Goal: Task Accomplishment & Management: Use online tool/utility

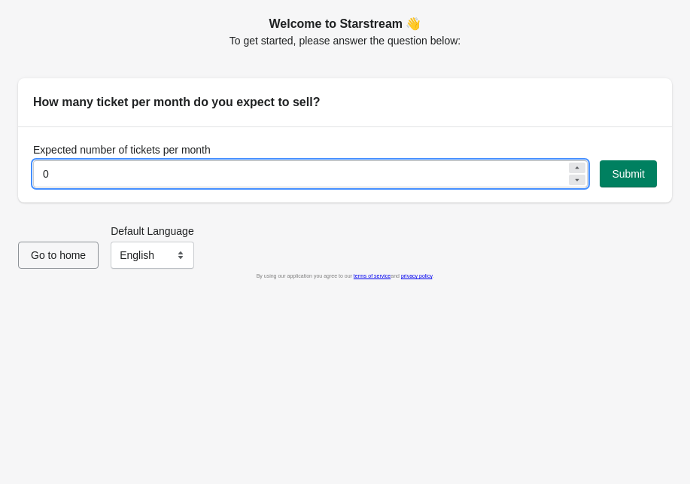
click at [105, 173] on input "0" at bounding box center [300, 173] width 534 height 27
type input "100"
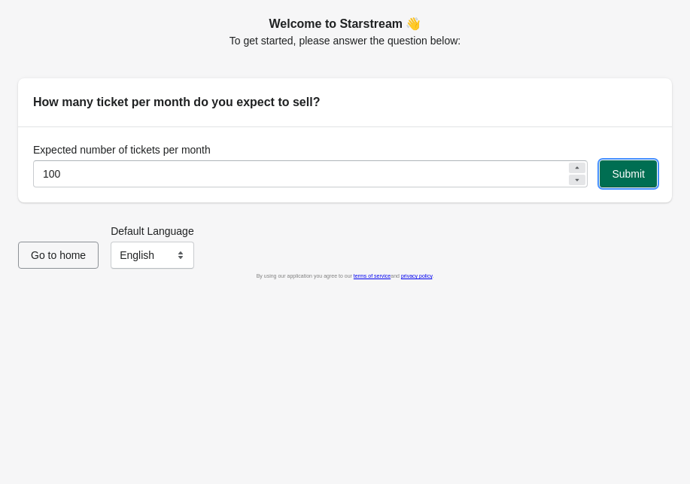
click at [629, 168] on span "Submit" at bounding box center [628, 174] width 33 height 12
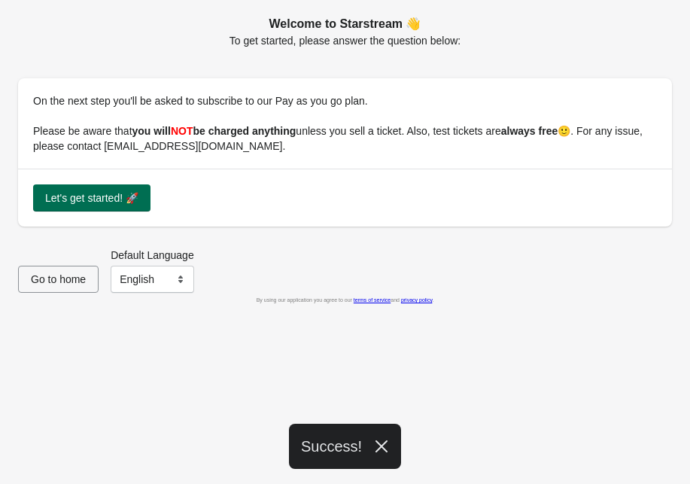
click at [105, 196] on span "Let's get started! 🚀" at bounding box center [91, 198] width 93 height 12
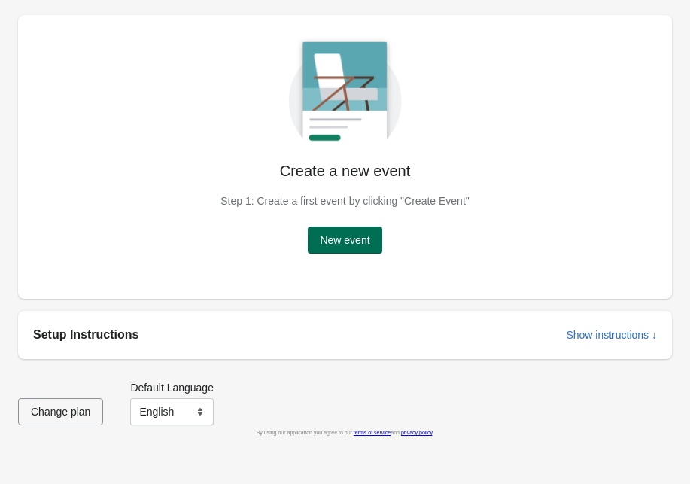
click at [340, 251] on button "New event" at bounding box center [345, 240] width 74 height 27
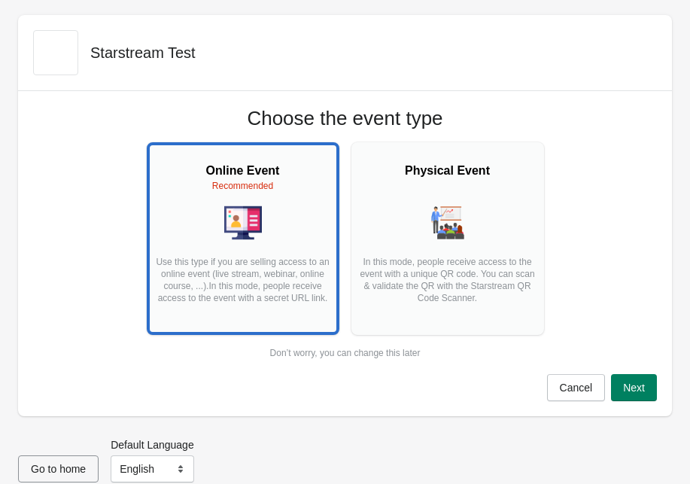
click at [268, 239] on div at bounding box center [243, 224] width 178 height 40
click at [650, 395] on button "Next" at bounding box center [634, 387] width 46 height 27
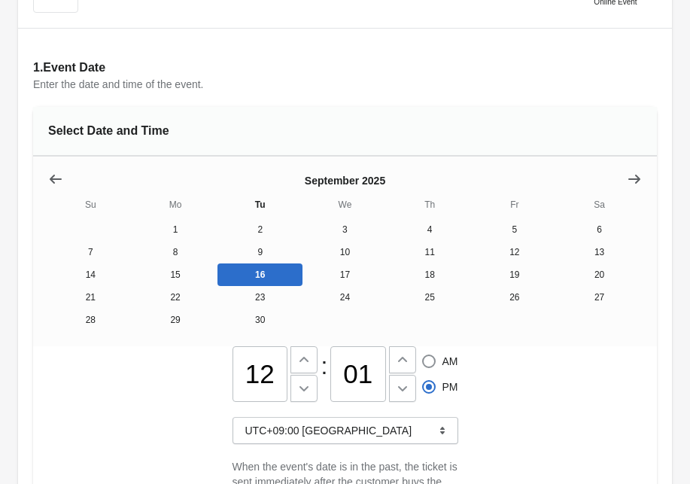
scroll to position [100, 0]
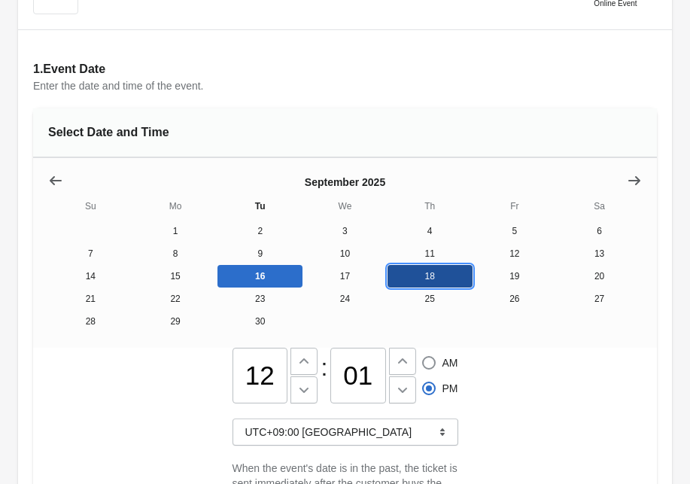
click at [449, 278] on button "18" at bounding box center [430, 276] width 85 height 23
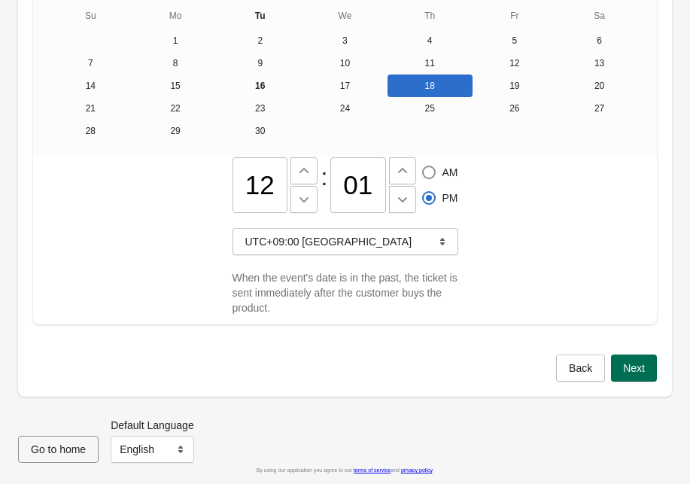
click at [643, 364] on span "Next" at bounding box center [634, 368] width 22 height 12
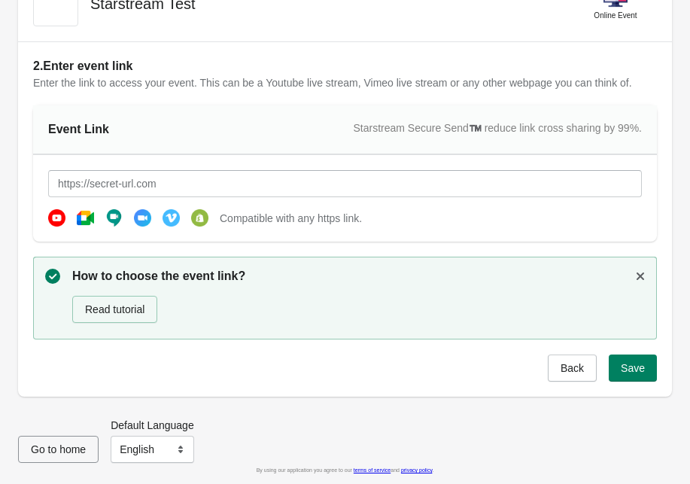
scroll to position [0, 0]
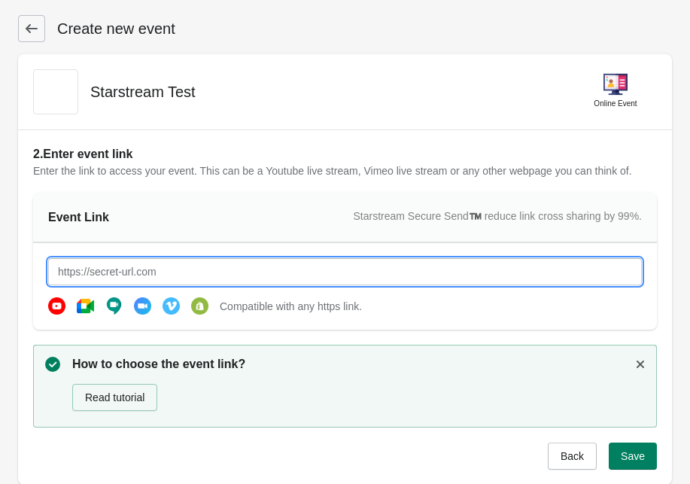
click at [199, 278] on input "text" at bounding box center [345, 271] width 594 height 27
type input "https://www.youtube.com/watch?v=jfKfPfyJRdk"
drag, startPoint x: 308, startPoint y: 272, endPoint x: 44, endPoint y: 270, distance: 264.2
click at [44, 270] on div "https://www.youtube.com/watch?v=jfKfPfyJRdk Compatible with any https link." at bounding box center [345, 286] width 624 height 87
click at [280, 217] on div "Event Link Starstream Secure Send™️ reduce link cross sharing by 99%." at bounding box center [345, 218] width 624 height 50
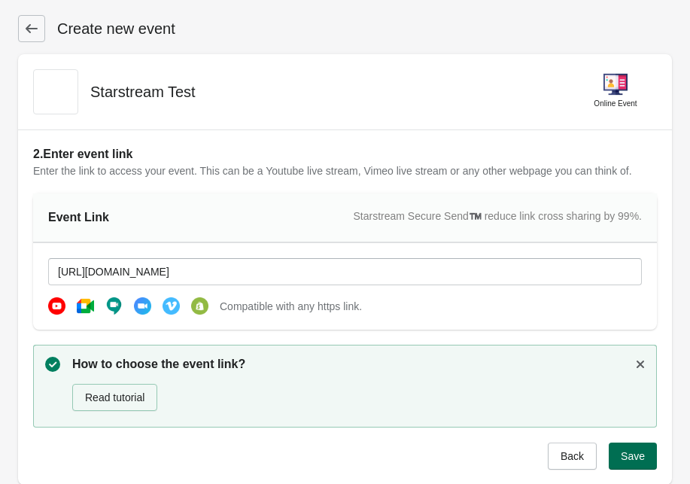
click at [632, 448] on button "Save" at bounding box center [633, 456] width 48 height 27
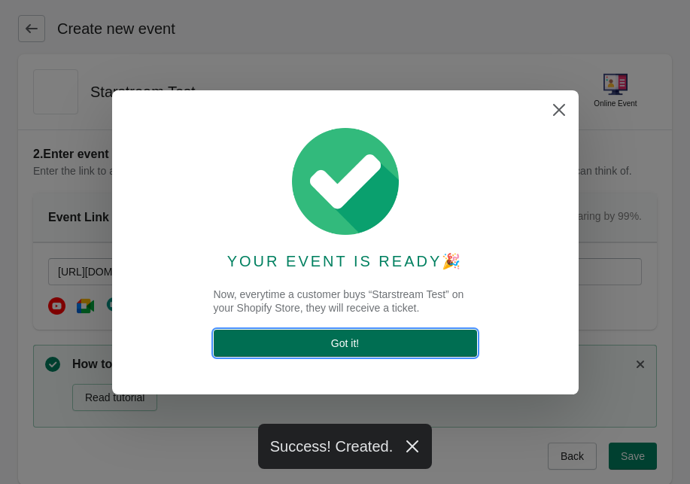
click at [382, 336] on button "Got it !" at bounding box center [345, 343] width 263 height 27
select select "US"
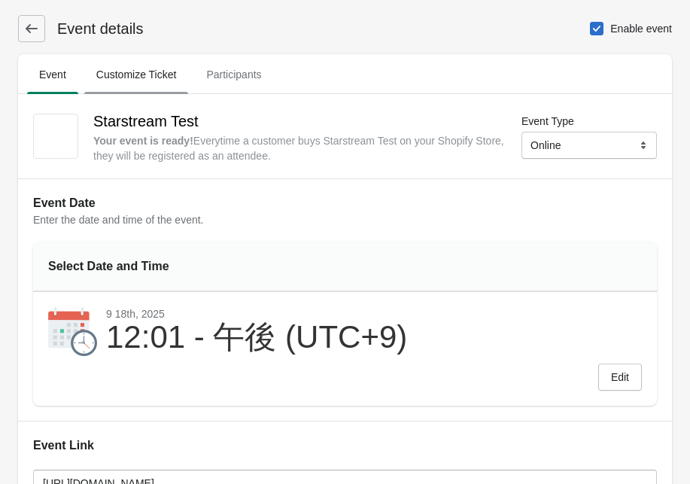
click at [160, 63] on span "Customize Ticket" at bounding box center [136, 74] width 105 height 27
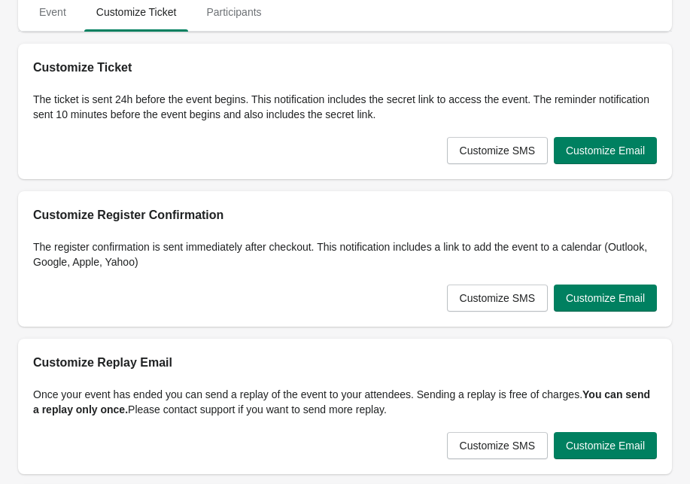
scroll to position [11, 0]
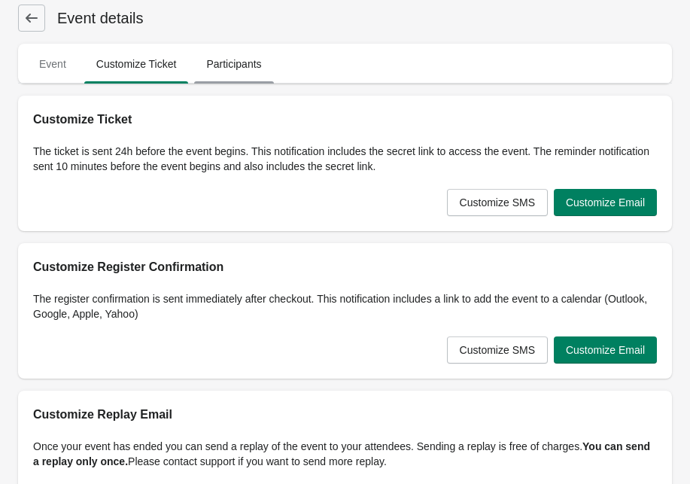
click at [220, 71] on span "Participants" at bounding box center [233, 63] width 79 height 27
select select "US"
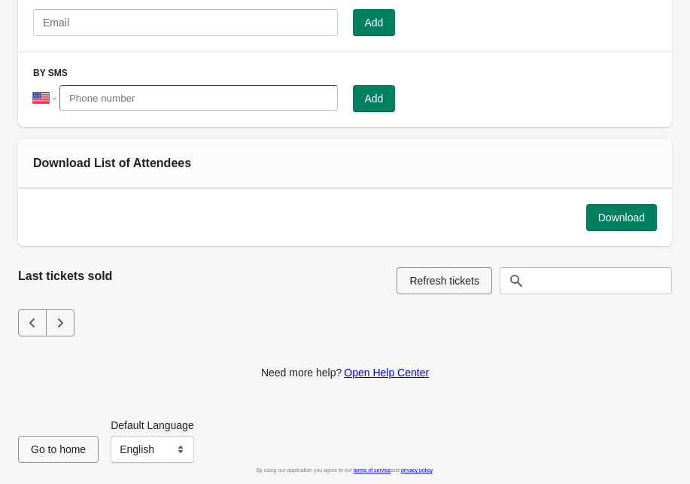
scroll to position [0, 0]
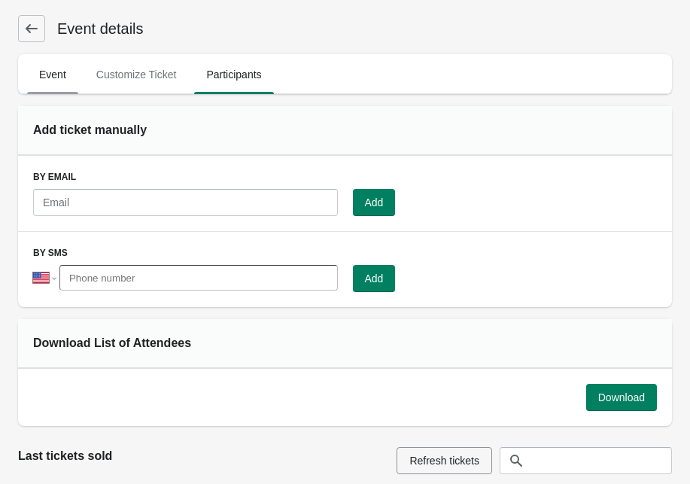
click at [59, 74] on span "Event" at bounding box center [52, 74] width 51 height 27
select select "US"
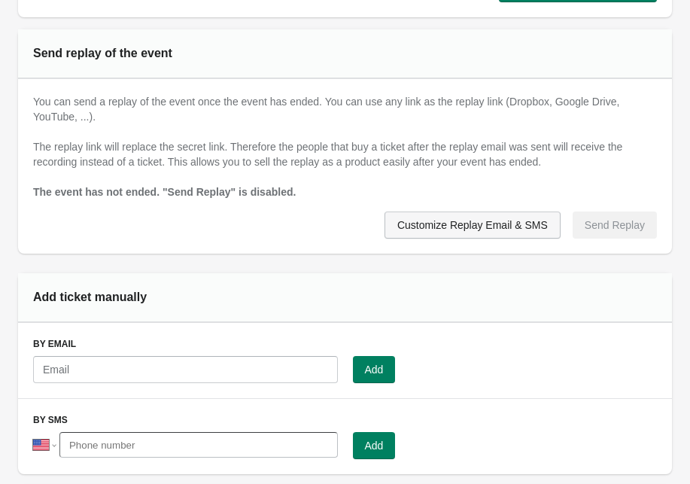
scroll to position [823, 0]
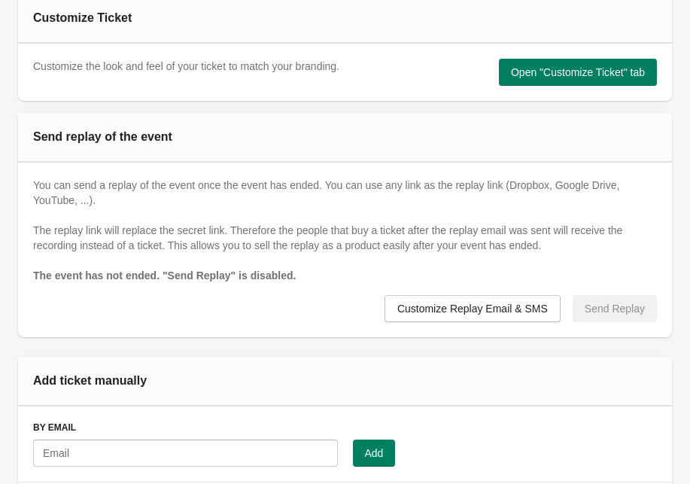
click at [312, 291] on div "Customize Replay Email & SMS Send Replay" at bounding box center [339, 302] width 636 height 39
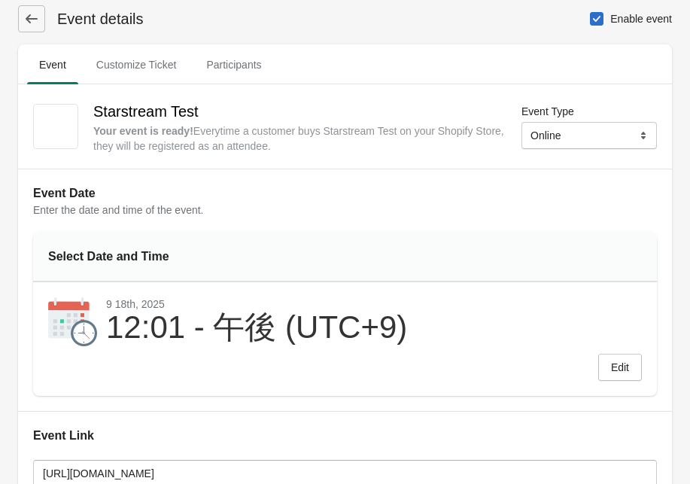
scroll to position [0, 0]
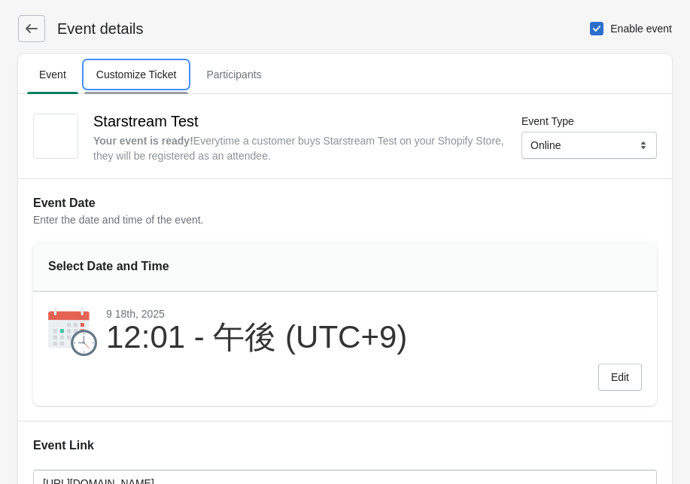
click at [152, 84] on span "Customize Ticket" at bounding box center [136, 74] width 105 height 27
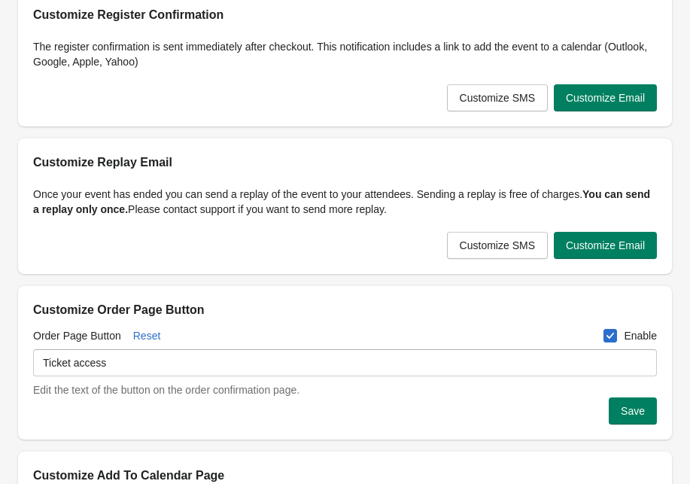
scroll to position [285, 0]
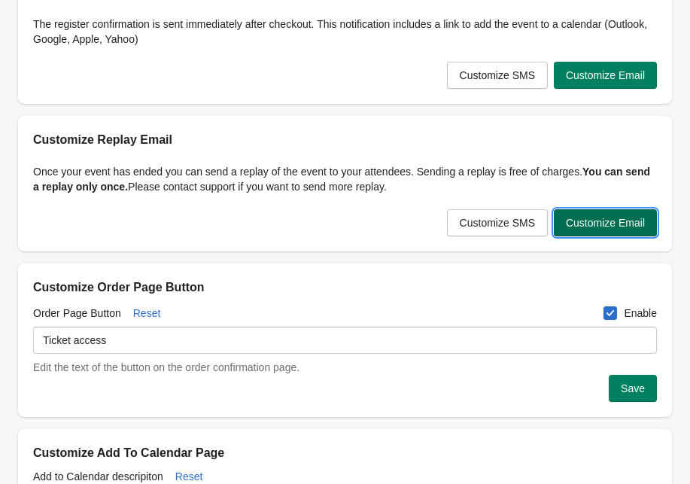
click at [586, 227] on span "Customize Email" at bounding box center [605, 223] width 79 height 12
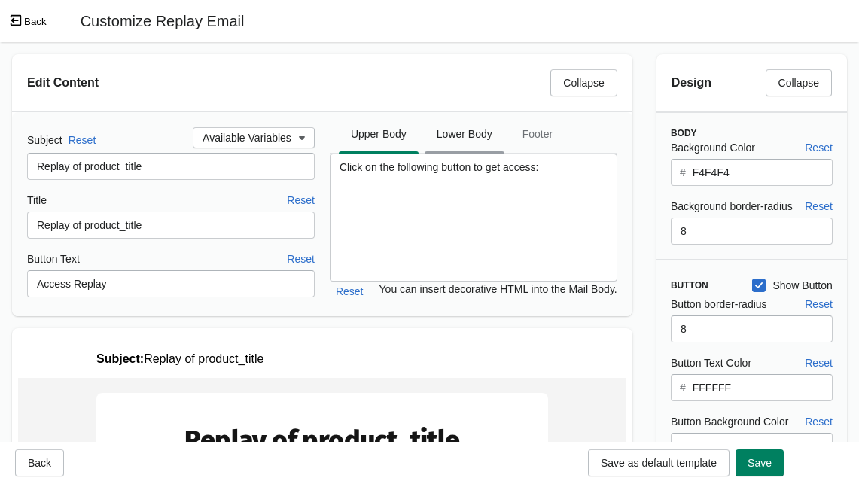
scroll to position [0, 0]
click at [451, 136] on span "Lower Body" at bounding box center [465, 133] width 80 height 27
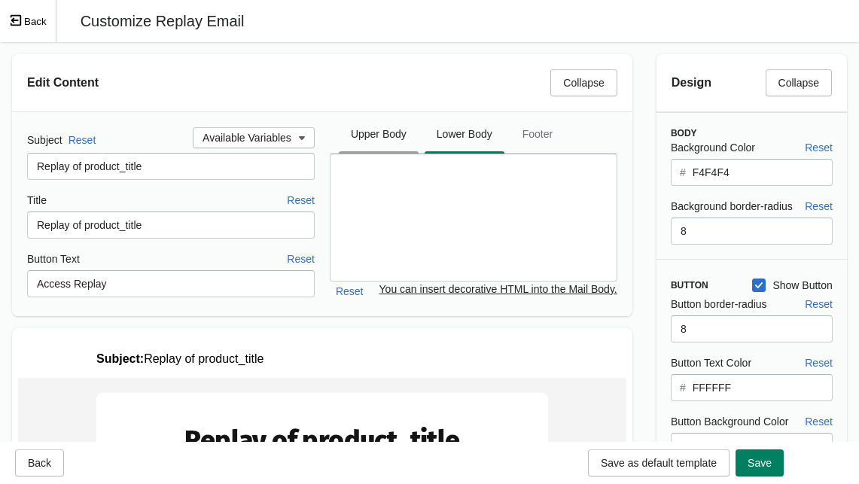
click at [394, 137] on span "Upper Body" at bounding box center [379, 133] width 80 height 27
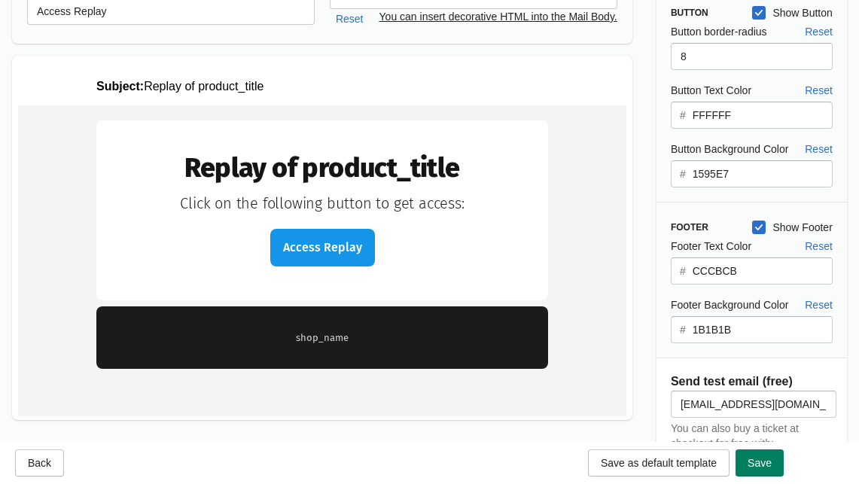
scroll to position [248, 0]
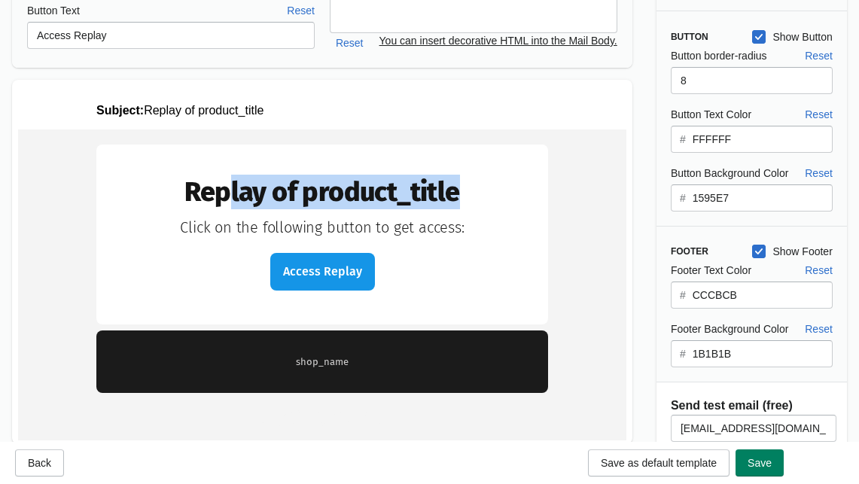
drag, startPoint x: 453, startPoint y: 188, endPoint x: 229, endPoint y: 181, distance: 224.5
click at [229, 181] on td "Replay of product_title" at bounding box center [321, 192] width 391 height 35
click at [352, 178] on td "Replay of product_title" at bounding box center [321, 192] width 391 height 35
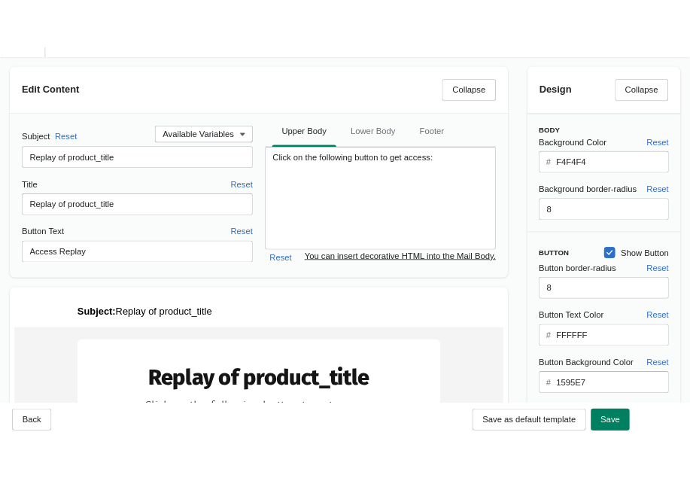
scroll to position [0, 0]
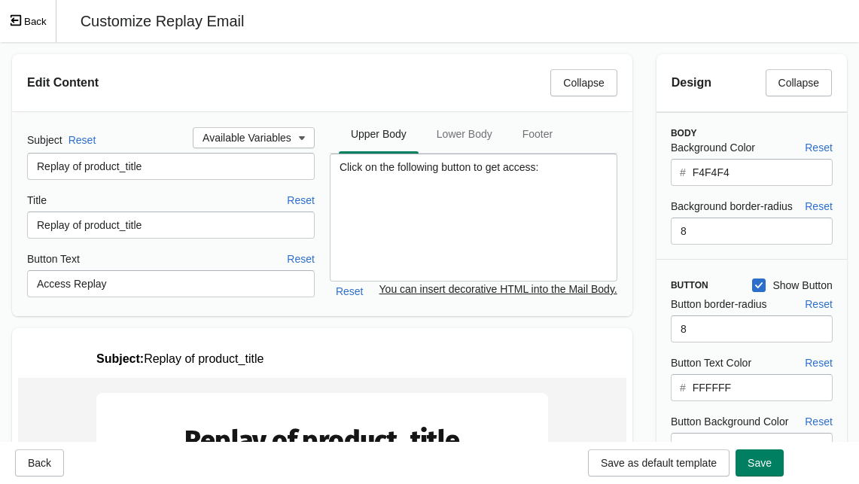
click at [27, 15] on button "Back" at bounding box center [28, 21] width 56 height 42
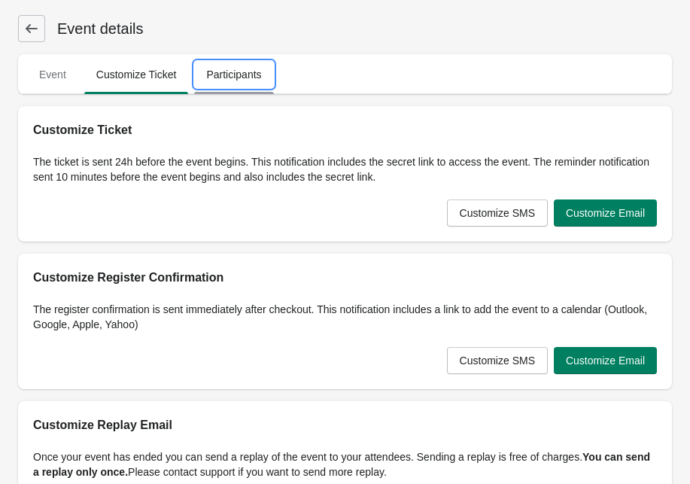
click at [237, 84] on span "Participants" at bounding box center [233, 74] width 79 height 27
select select "US"
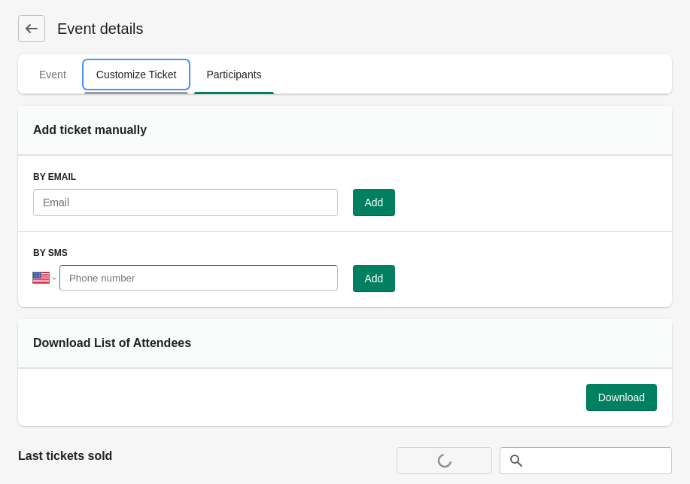
click at [139, 71] on span "Customize Ticket" at bounding box center [136, 74] width 105 height 27
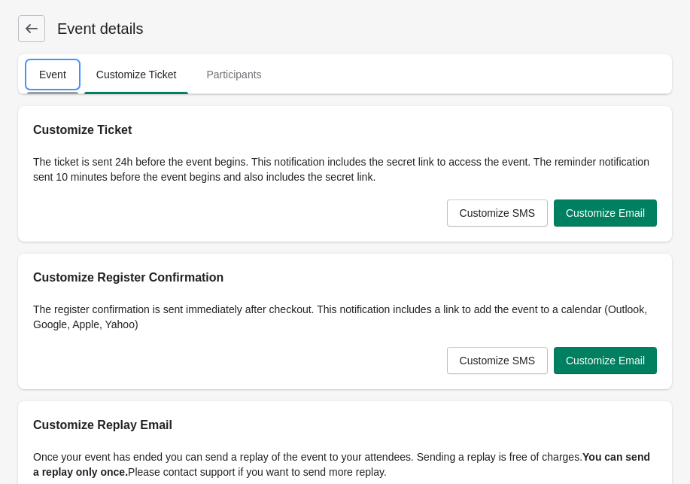
click at [62, 75] on span "Event" at bounding box center [52, 74] width 51 height 27
select select "US"
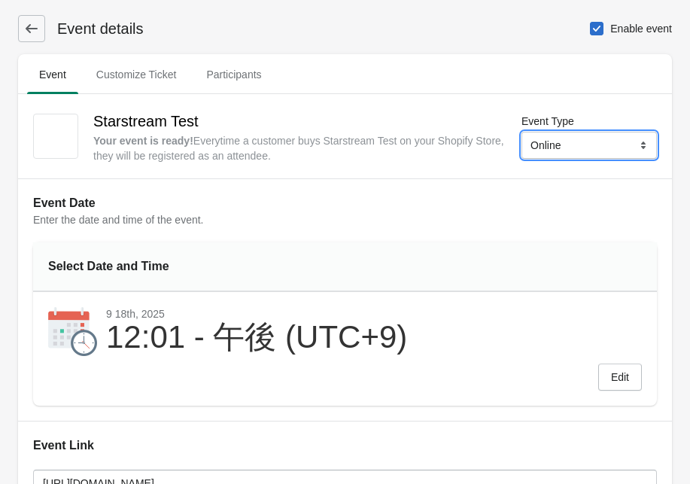
click at [553, 137] on select "Online Physical" at bounding box center [590, 145] width 136 height 27
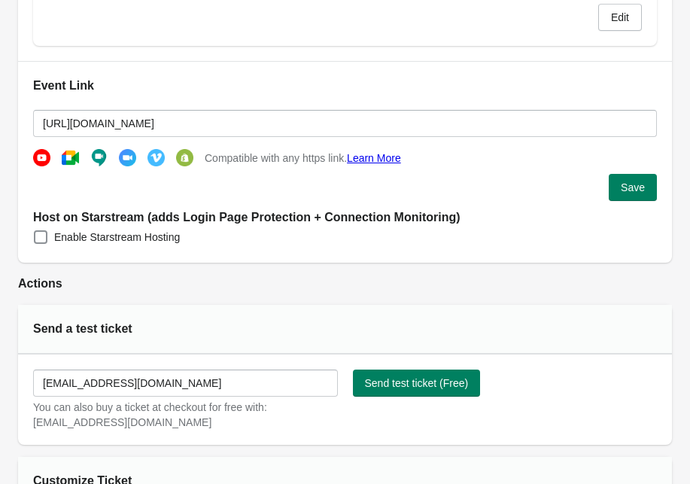
scroll to position [392, 0]
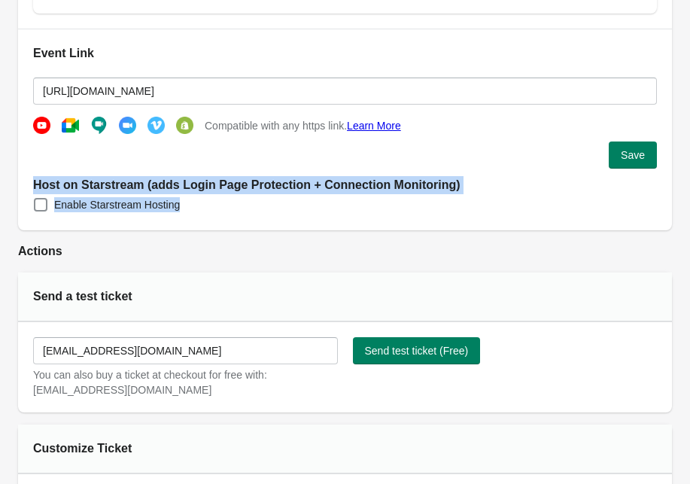
drag, startPoint x: 30, startPoint y: 187, endPoint x: 437, endPoint y: 206, distance: 407.7
click at [437, 206] on div "Event Link https://www.youtube.com/watch?v=jfKfPfyJRdk Compatible with any http…" at bounding box center [345, 130] width 654 height 202
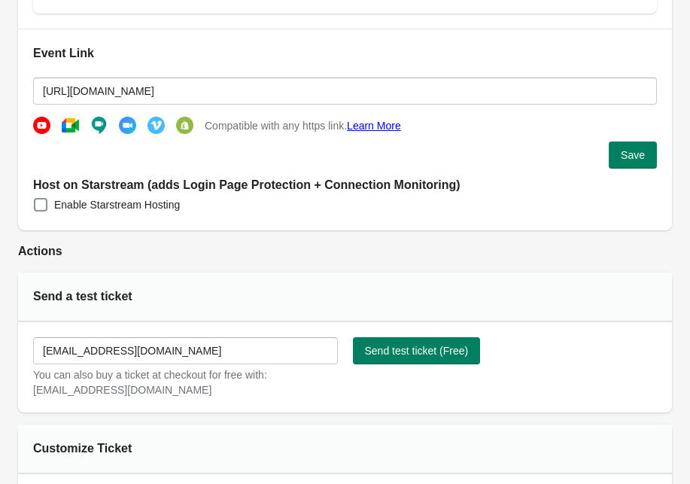
click at [481, 204] on div "Event Link https://www.youtube.com/watch?v=jfKfPfyJRdk Compatible with any http…" at bounding box center [345, 130] width 654 height 202
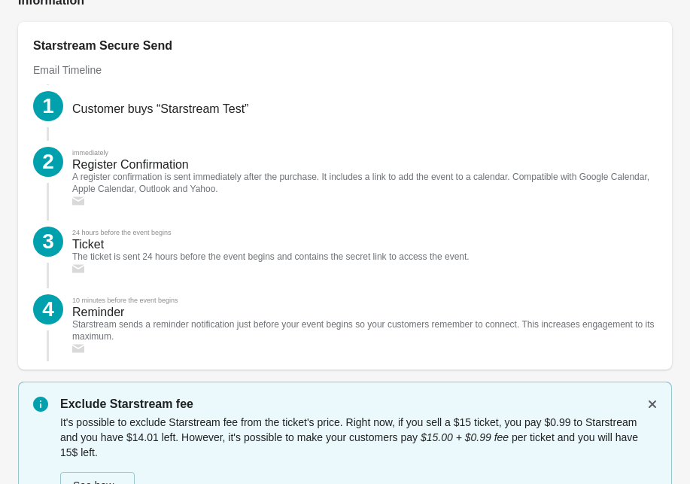
scroll to position [1934, 0]
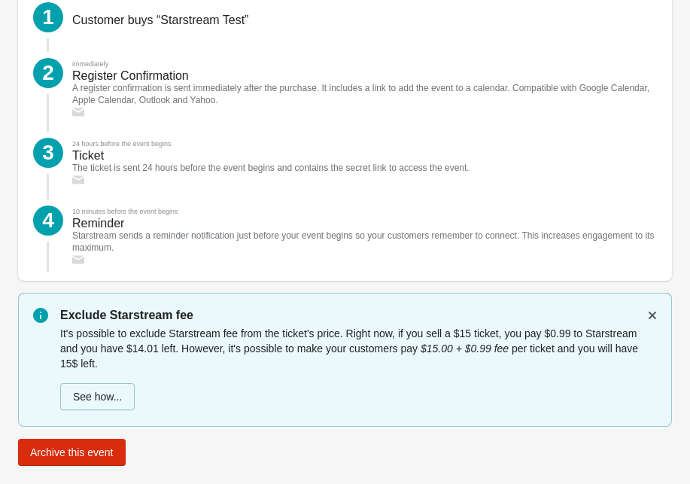
click at [164, 174] on div "The ticket is sent 24 hours before the event begins and contains the secret lin…" at bounding box center [270, 168] width 397 height 12
click at [121, 230] on div "Reminder" at bounding box center [98, 224] width 52 height 12
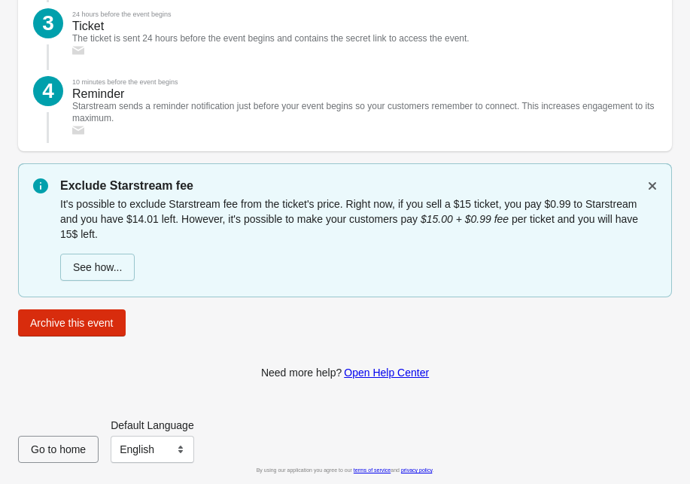
scroll to position [2078, 0]
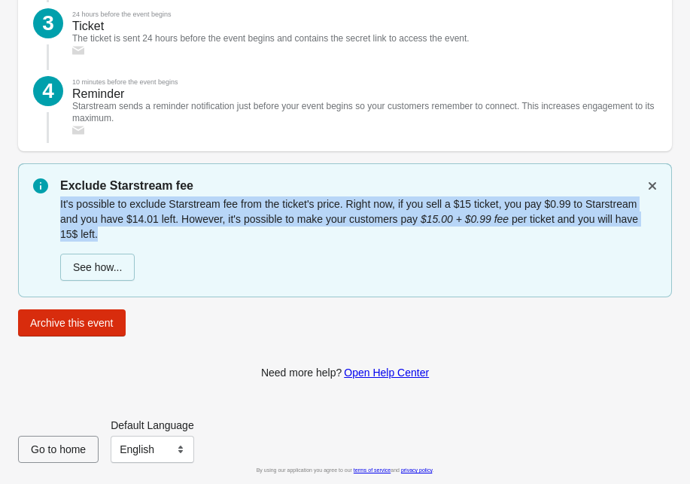
drag, startPoint x: 205, startPoint y: 239, endPoint x: 61, endPoint y: 206, distance: 147.6
click at [61, 206] on p "It's possible to exclude Starstream fee from the ticket's price. Right now, if …" at bounding box center [351, 218] width 582 height 45
copy p "It's possible to exclude Starstream fee from the ticket's price. Right now, if …"
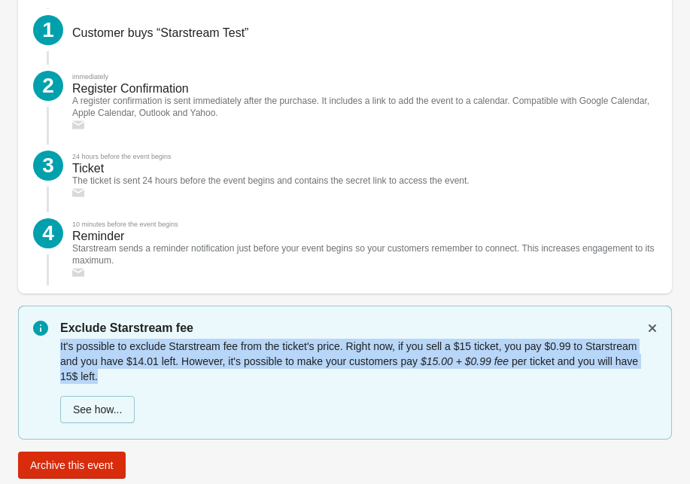
scroll to position [1865, 0]
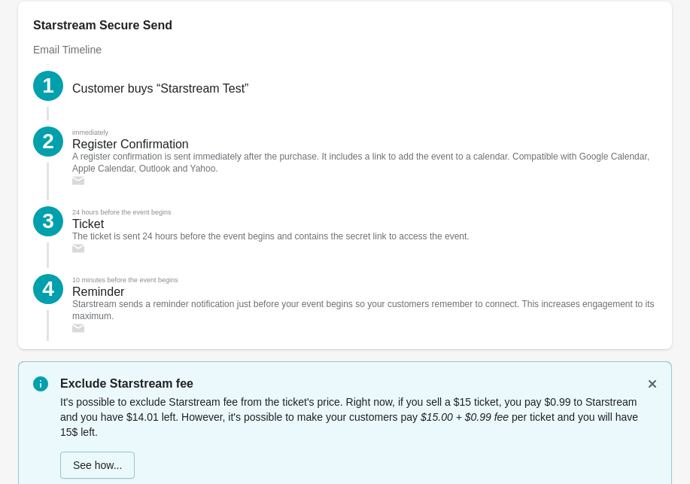
click at [78, 187] on icon at bounding box center [78, 181] width 12 height 12
click at [78, 184] on icon at bounding box center [78, 181] width 12 height 7
click at [103, 151] on div "Register Confirmation" at bounding box center [130, 145] width 117 height 12
drag, startPoint x: 214, startPoint y: 330, endPoint x: 69, endPoint y: 151, distance: 230.8
click at [69, 151] on div "1 Customer buys “Starstream Test” 2 immediately Register Confirmation A registe…" at bounding box center [345, 192] width 624 height 283
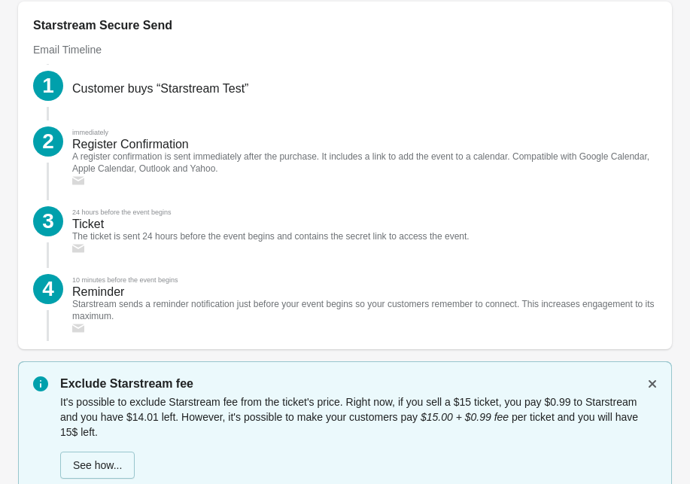
copy div "immediately Register Confirmation A register confirmation is sent immediately a…"
click at [215, 175] on div "A register confirmation is sent immediately after the purchase. It includes a l…" at bounding box center [364, 163] width 585 height 24
drag, startPoint x: 287, startPoint y: 184, endPoint x: 73, endPoint y: 171, distance: 214.2
click at [73, 171] on div "A register confirmation is sent immediately after the purchase. It includes a l…" at bounding box center [364, 163] width 585 height 24
copy div "A register confirmation is sent immediately after the purchase. It includes a l…"
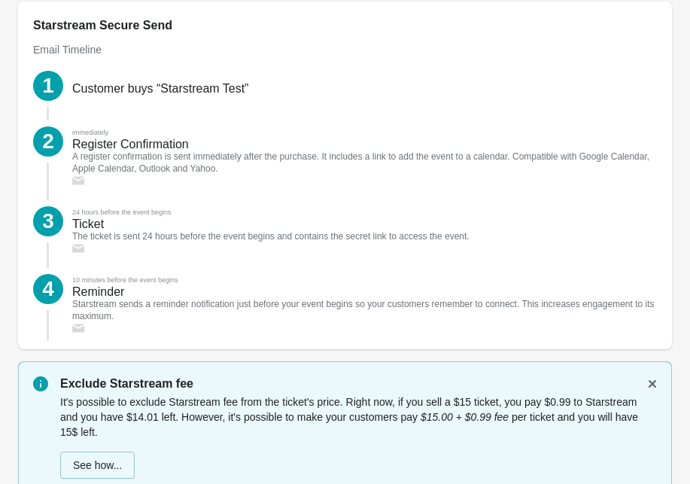
click at [236, 322] on div "Starstream sends a reminder notification just before your event begins so your …" at bounding box center [364, 310] width 585 height 24
drag, startPoint x: 213, startPoint y: 325, endPoint x: 71, endPoint y: 317, distance: 142.5
click at [71, 317] on div "10 minutes before the event begins Reminder Starstream sends a reminder notific…" at bounding box center [360, 301] width 594 height 66
copy div "Starstream sends a reminder notification just before your event begins so your …"
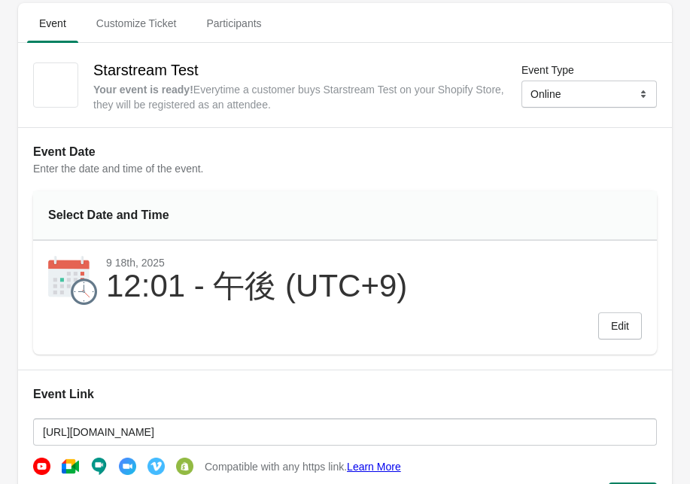
scroll to position [0, 0]
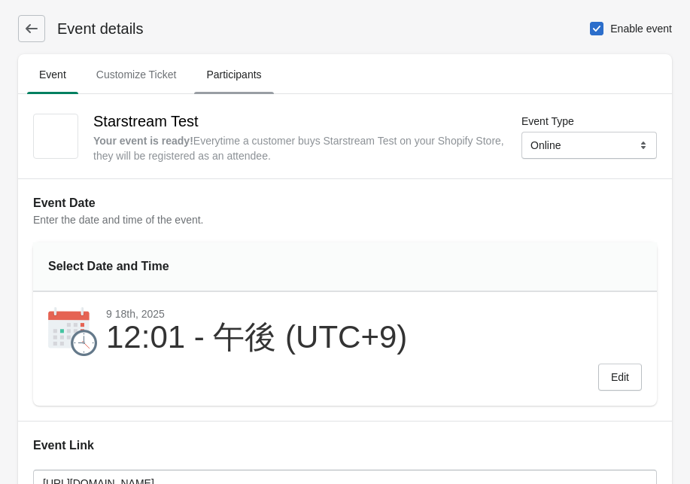
click at [234, 86] on span "Participants" at bounding box center [233, 74] width 79 height 27
select select "US"
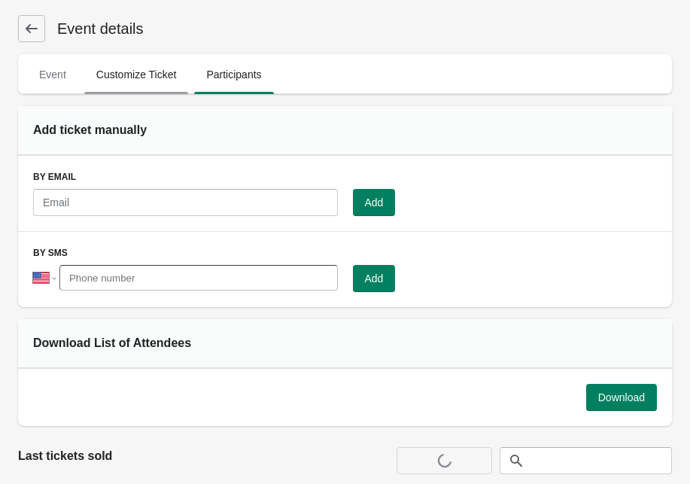
click at [139, 70] on span "Customize Ticket" at bounding box center [136, 74] width 105 height 27
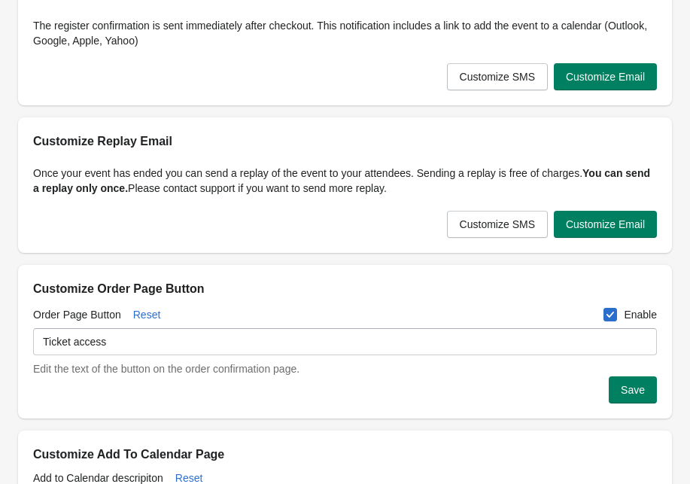
scroll to position [291, 0]
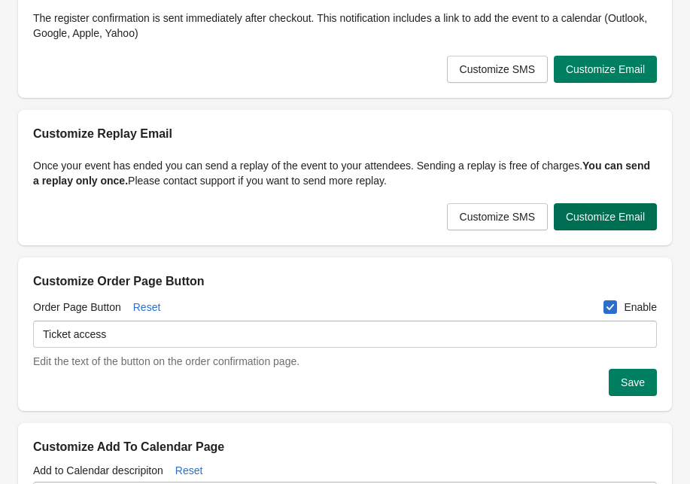
click at [566, 219] on span "Customize Email" at bounding box center [605, 217] width 79 height 12
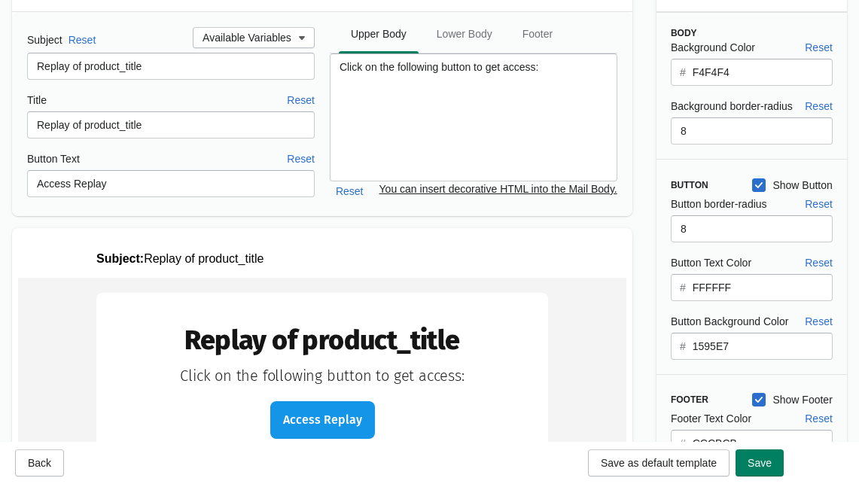
scroll to position [0, 0]
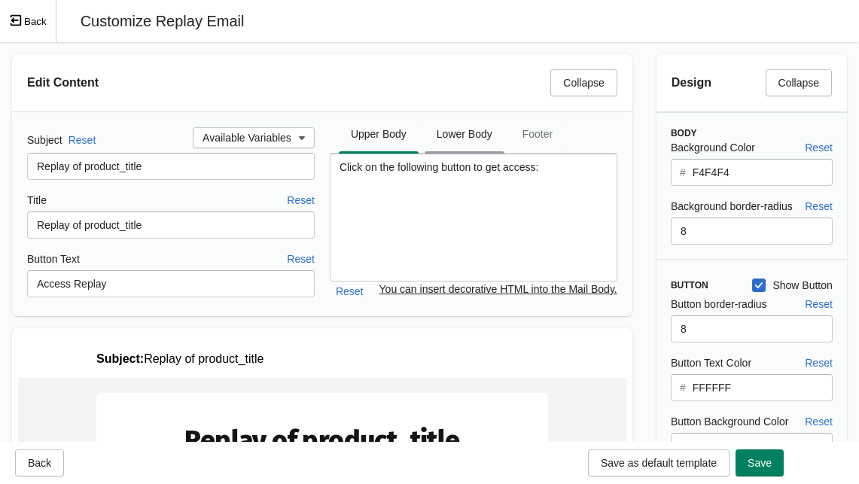
click at [482, 142] on span "Lower Body" at bounding box center [465, 133] width 80 height 27
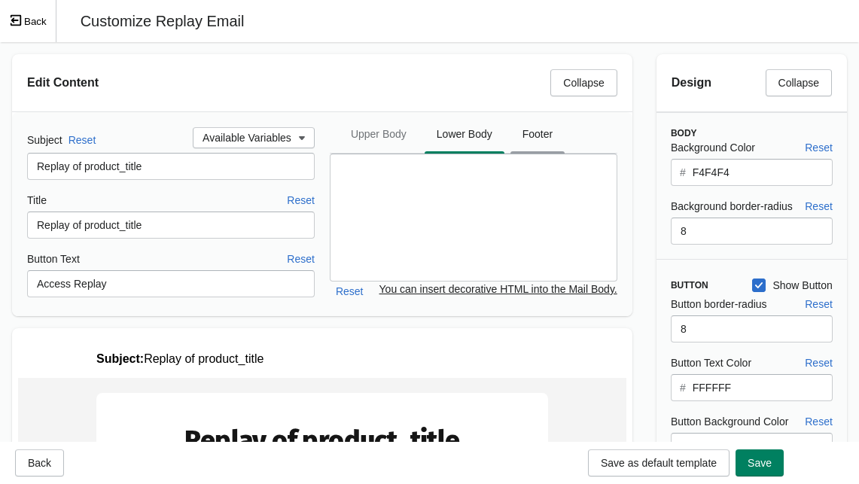
click at [536, 136] on span "Footer" at bounding box center [537, 133] width 54 height 27
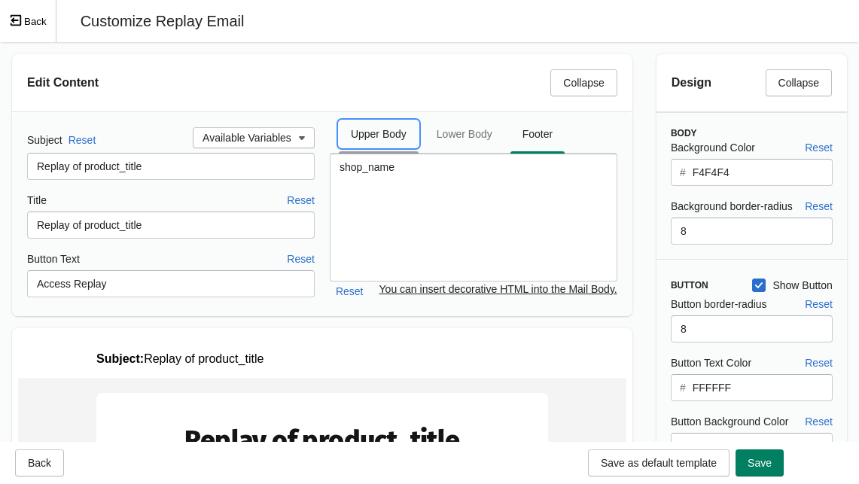
click at [350, 137] on span "Upper Body" at bounding box center [379, 133] width 80 height 27
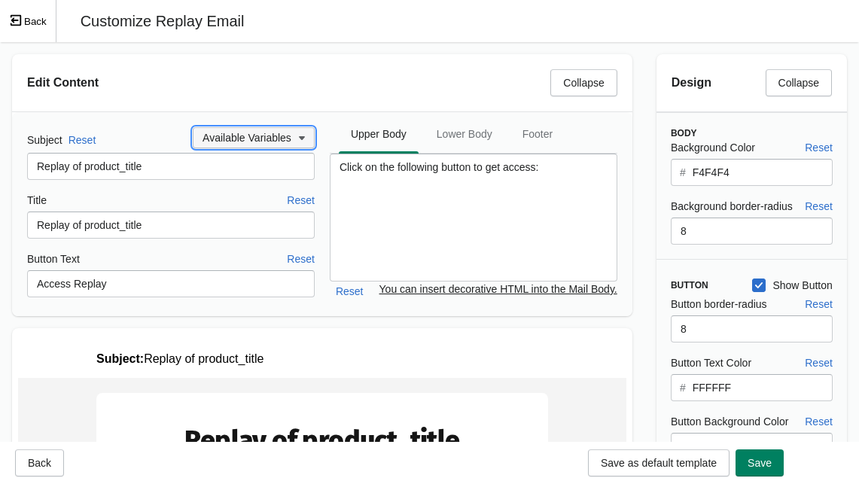
click at [269, 146] on button "Available Variables" at bounding box center [254, 137] width 122 height 21
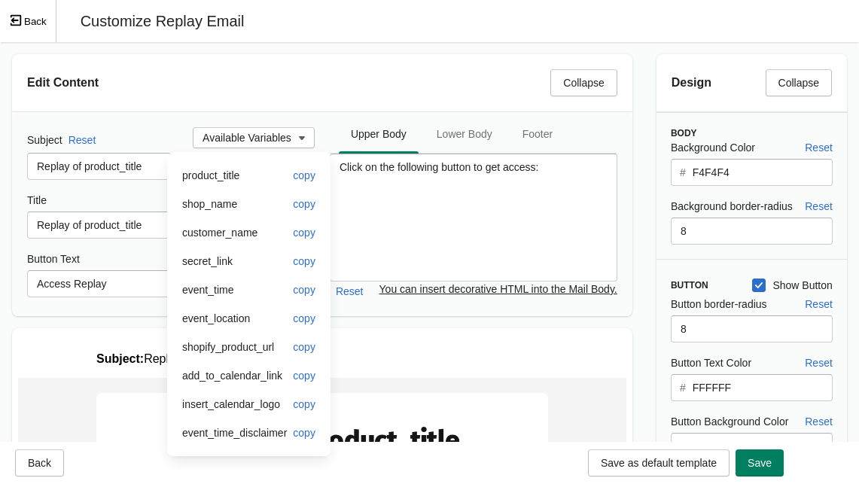
click at [294, 96] on div "Edit Content Collapse" at bounding box center [316, 76] width 602 height 39
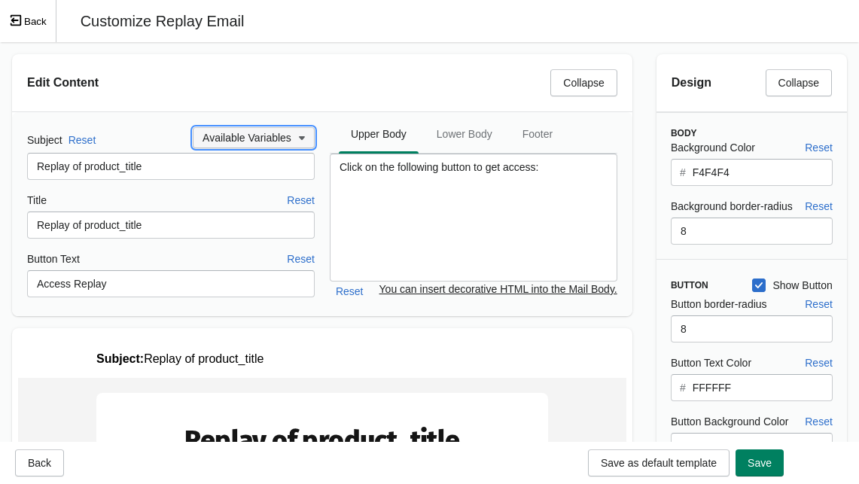
click at [274, 139] on span "Available Variables" at bounding box center [247, 138] width 89 height 12
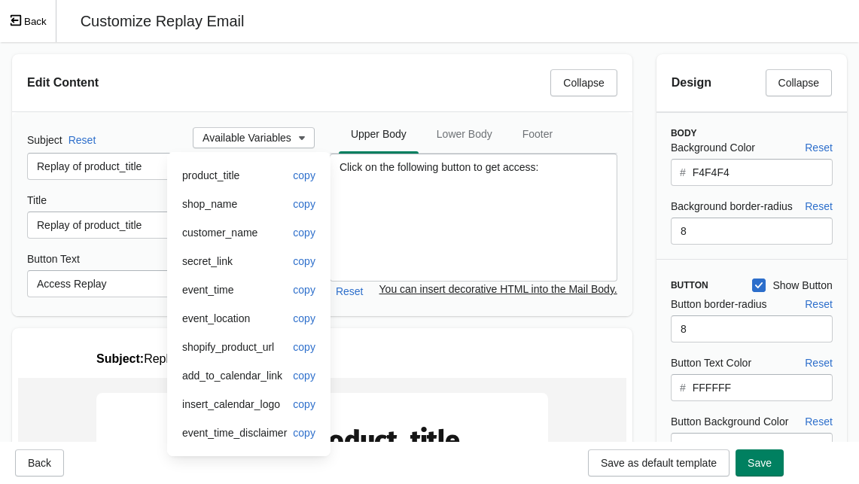
click at [281, 98] on div "Edit Content Collapse" at bounding box center [322, 82] width 620 height 57
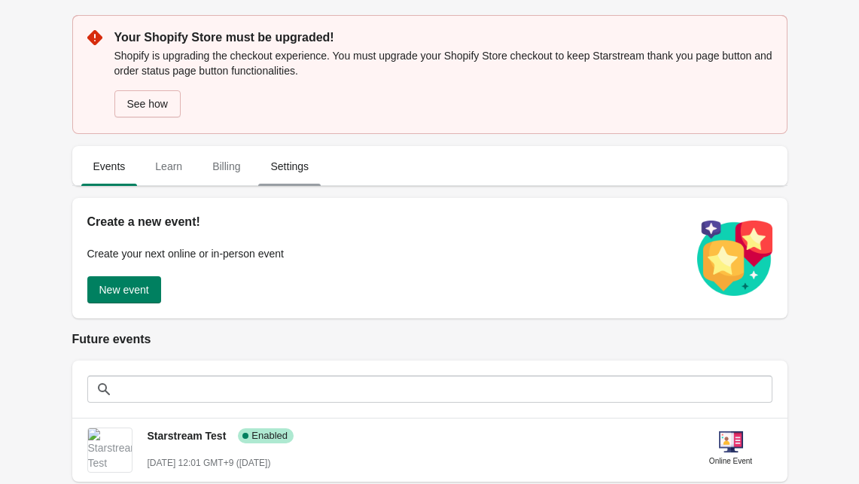
click at [300, 161] on span "Settings" at bounding box center [289, 166] width 62 height 27
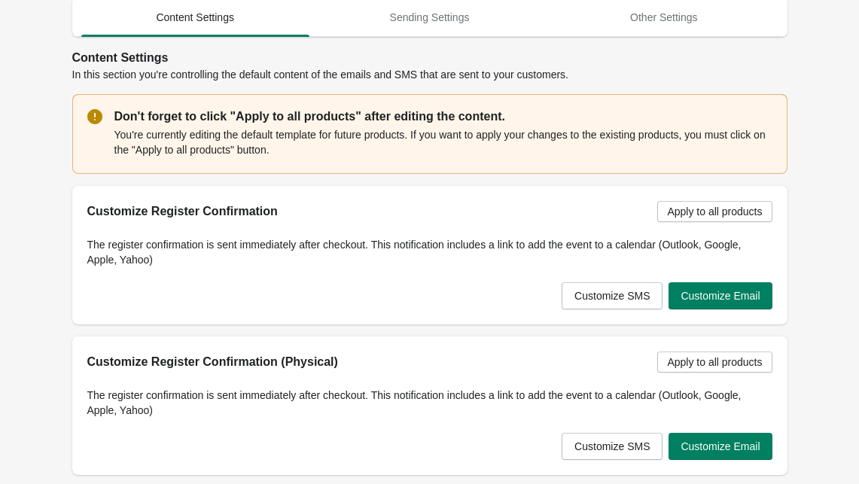
scroll to position [153, 0]
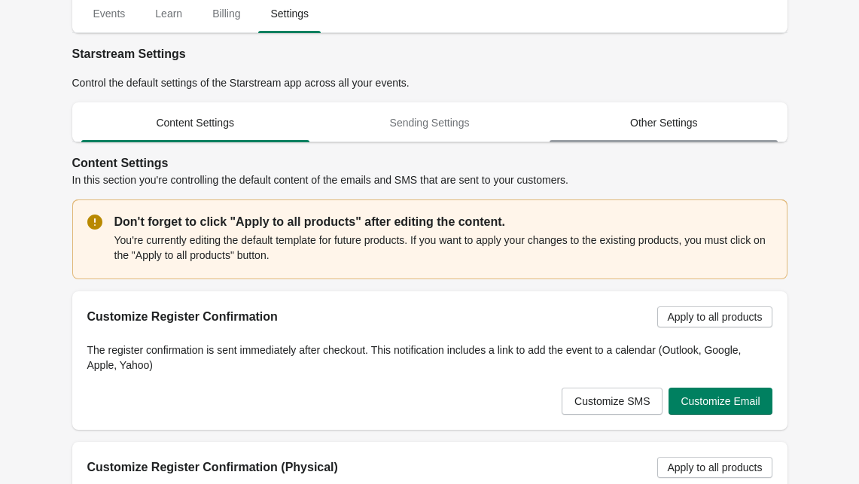
click at [635, 127] on span "Other Settings" at bounding box center [664, 122] width 228 height 27
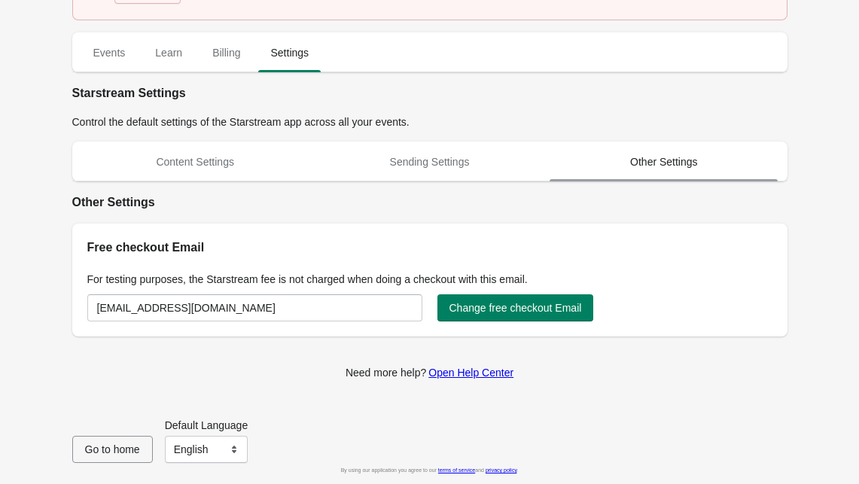
scroll to position [114, 0]
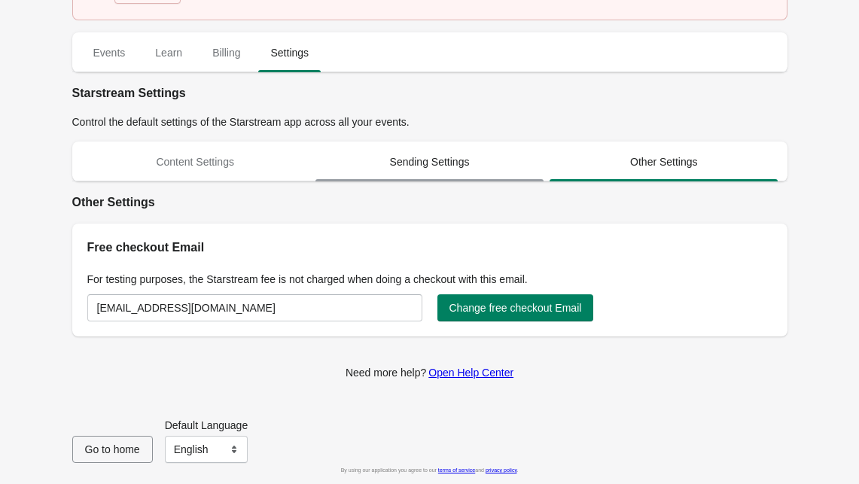
click at [438, 173] on span "Sending Settings" at bounding box center [429, 161] width 228 height 27
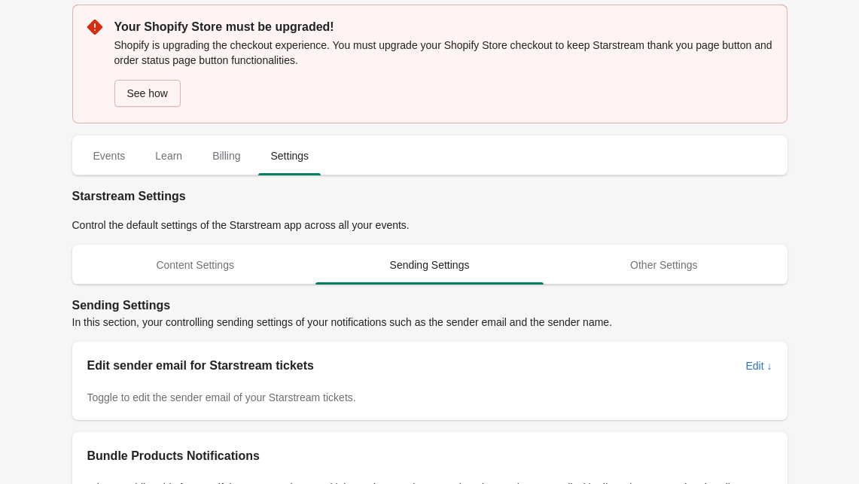
scroll to position [0, 0]
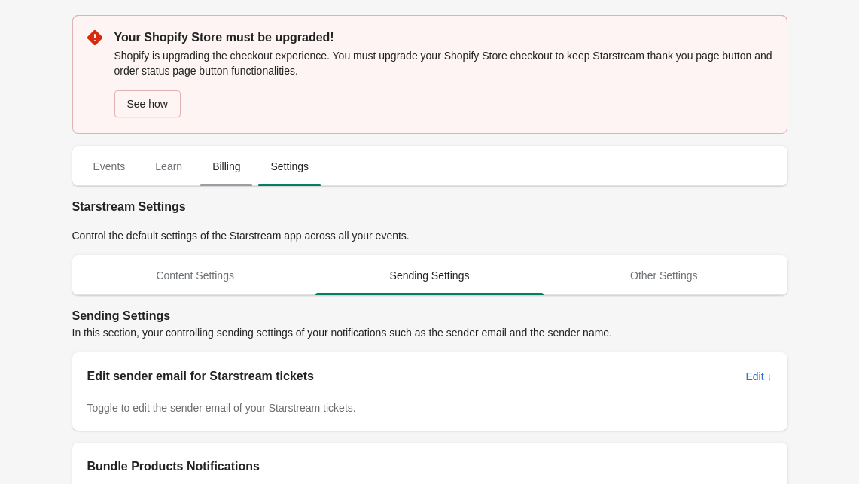
click at [240, 158] on span "Billing" at bounding box center [226, 166] width 52 height 27
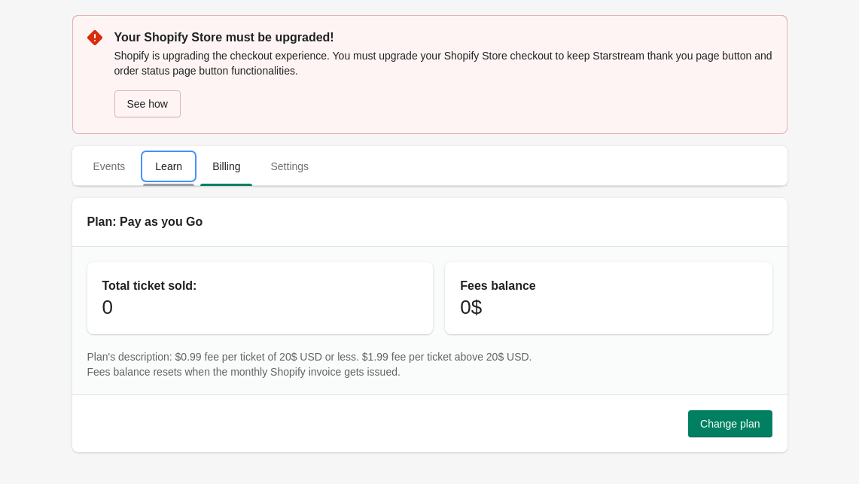
click at [168, 168] on span "Learn" at bounding box center [168, 166] width 51 height 27
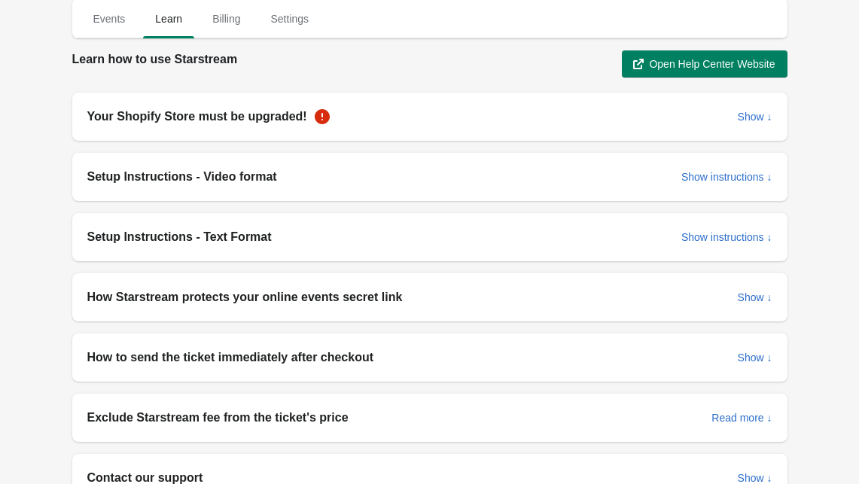
scroll to position [109, 0]
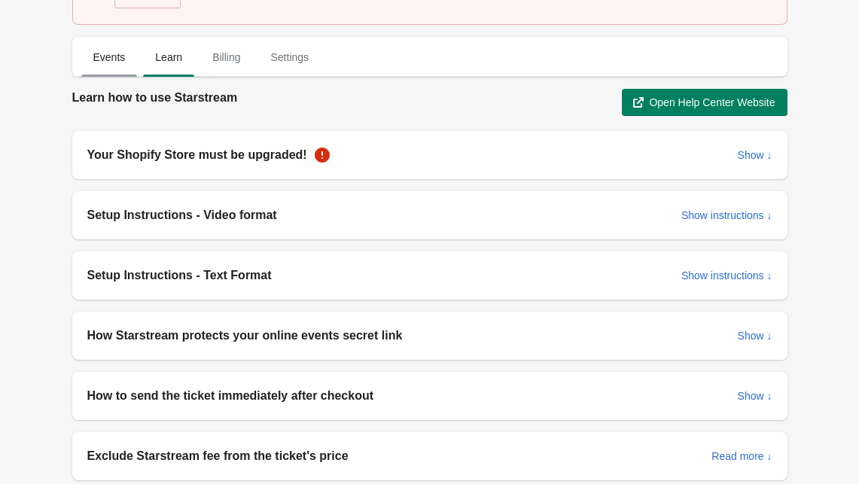
click at [112, 62] on span "Events" at bounding box center [109, 57] width 56 height 27
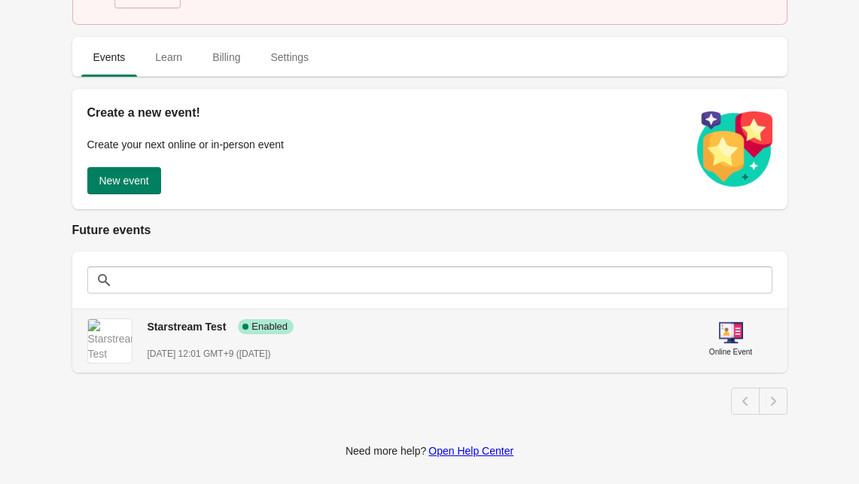
click at [605, 352] on div "September 18st, 2025 @ 12:01 GMT+9 (in 1 days)" at bounding box center [413, 353] width 530 height 15
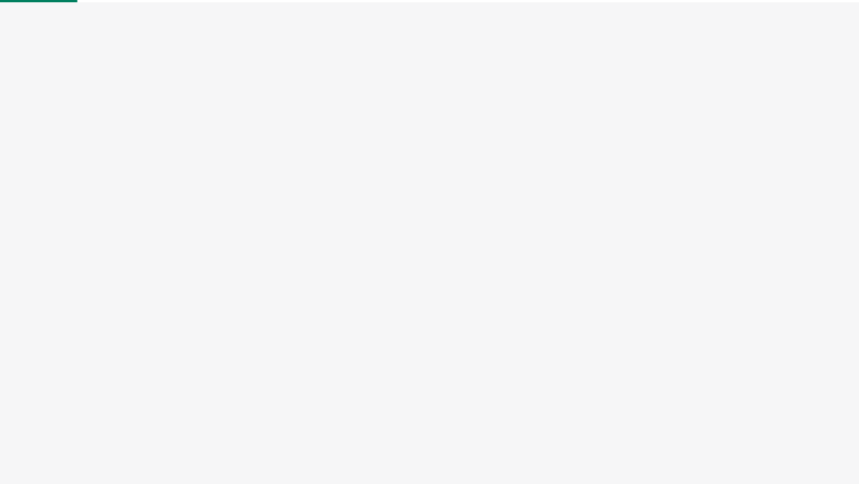
select select "US"
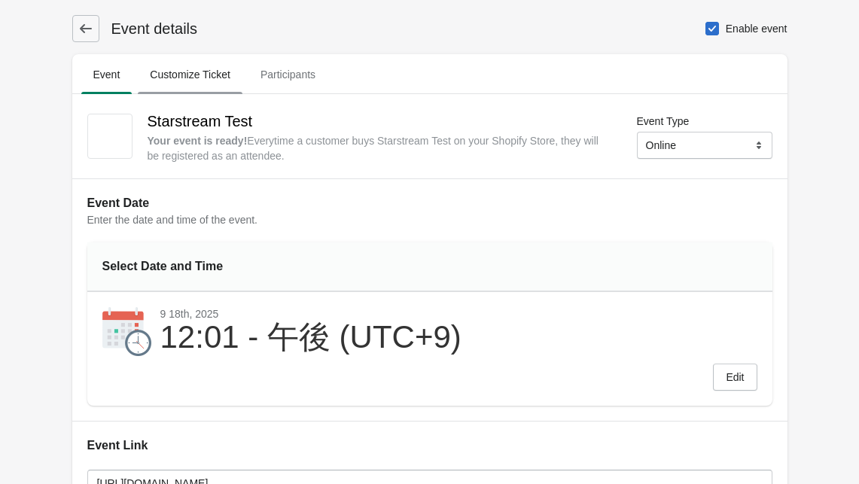
click at [218, 84] on span "Customize Ticket" at bounding box center [190, 74] width 105 height 27
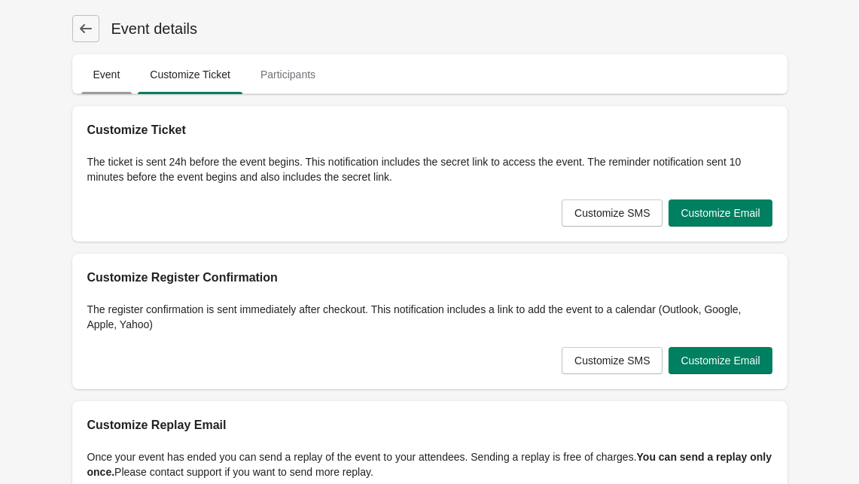
click at [113, 67] on span "Event" at bounding box center [106, 74] width 51 height 27
select select "US"
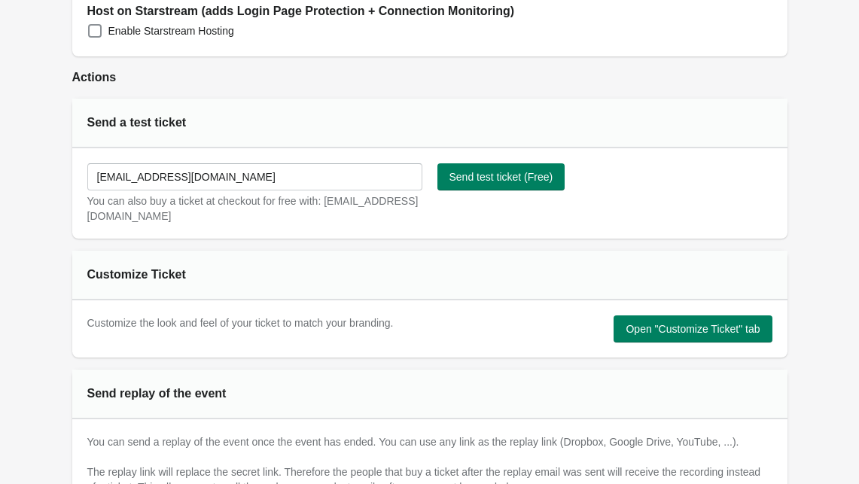
scroll to position [384, 0]
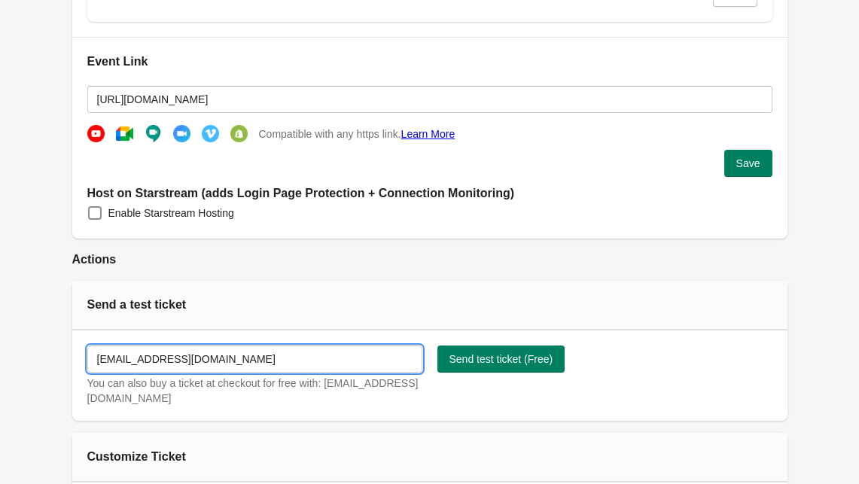
click at [237, 363] on input "tanabe+test@q-co.jp" at bounding box center [254, 359] width 335 height 27
drag, startPoint x: 284, startPoint y: 356, endPoint x: 93, endPoint y: 355, distance: 190.5
click at [93, 355] on input "tanabe+test@q-co.jp" at bounding box center [254, 359] width 335 height 27
type input "okuda@q-co.jp"
select select "JP"
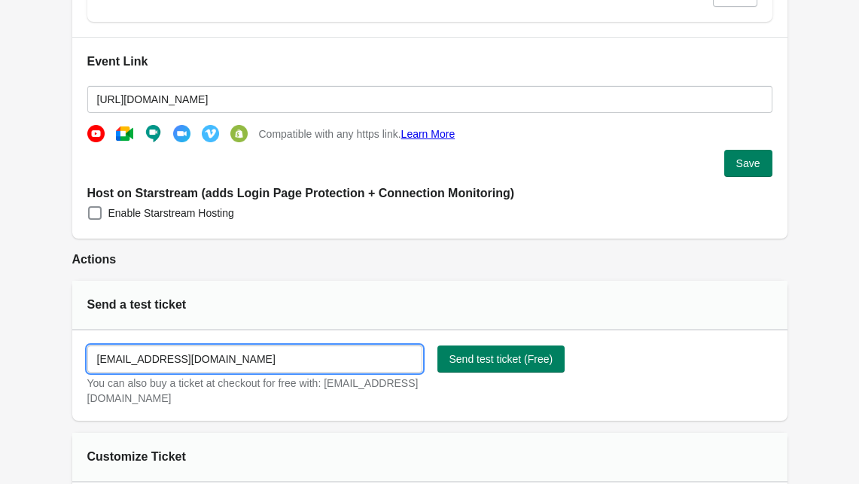
type input "+81 80 6320 1172"
type input "okuda@q-co.jp"
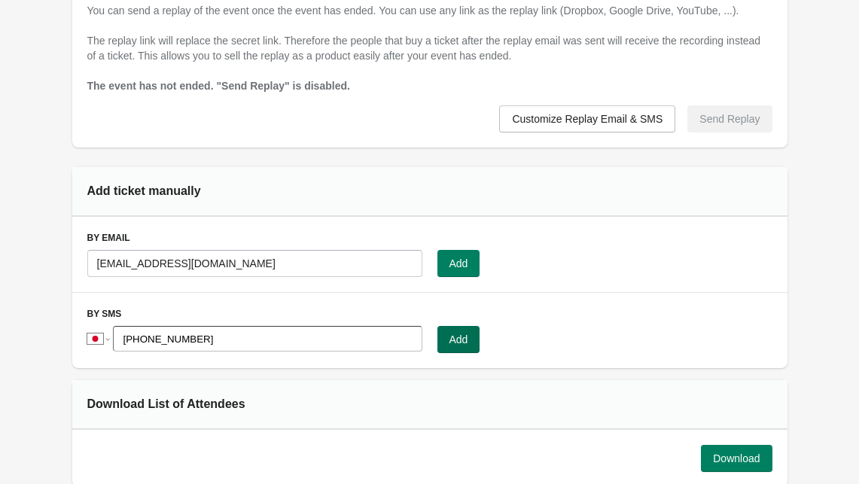
scroll to position [995, 0]
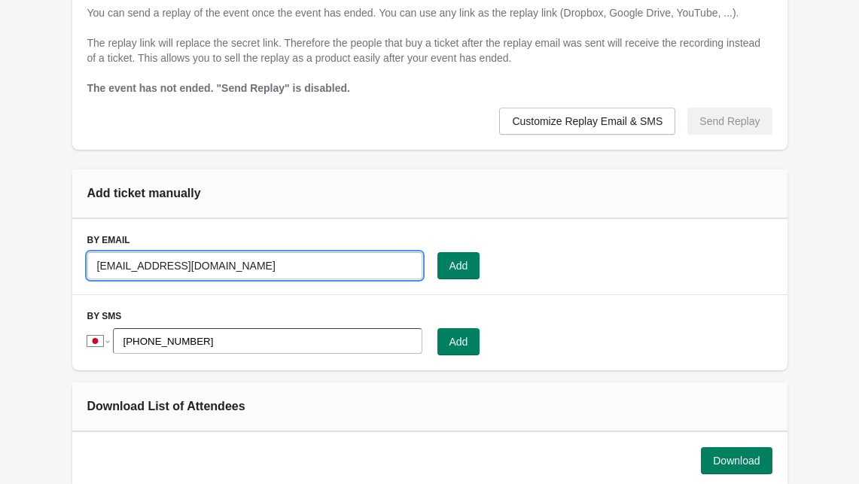
click at [367, 270] on input "okuda@q-co.jp" at bounding box center [254, 265] width 335 height 27
click at [537, 284] on div "By Email Submit okuda@q-co.jp Add" at bounding box center [429, 256] width 715 height 75
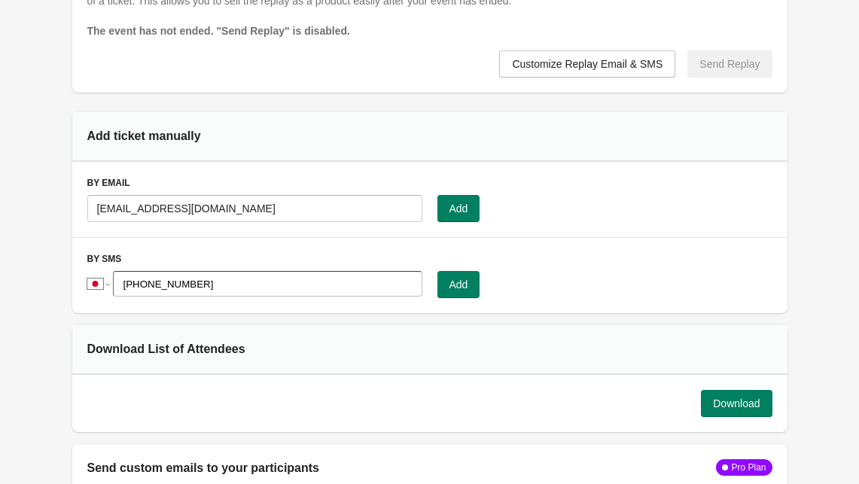
scroll to position [1041, 0]
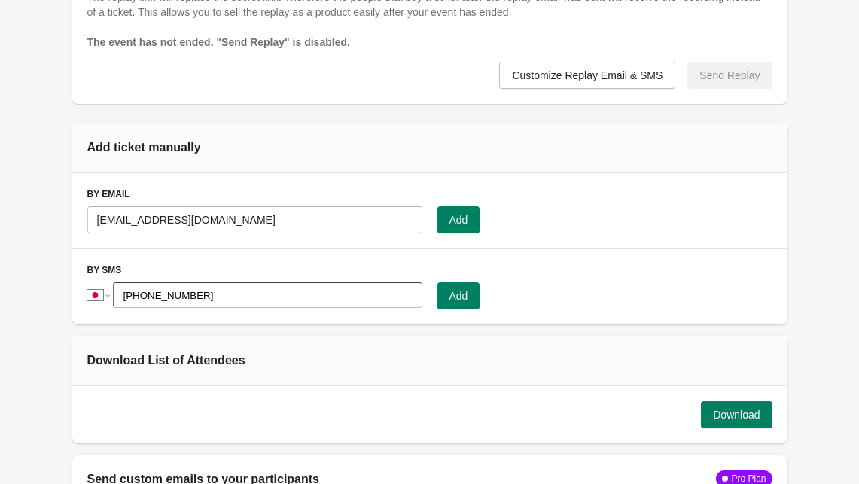
click at [583, 283] on div "Add" at bounding box center [604, 295] width 335 height 27
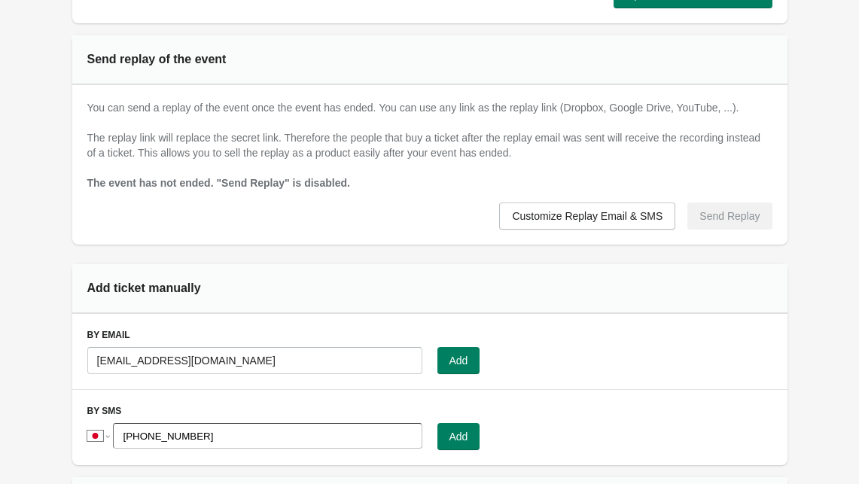
scroll to position [894, 0]
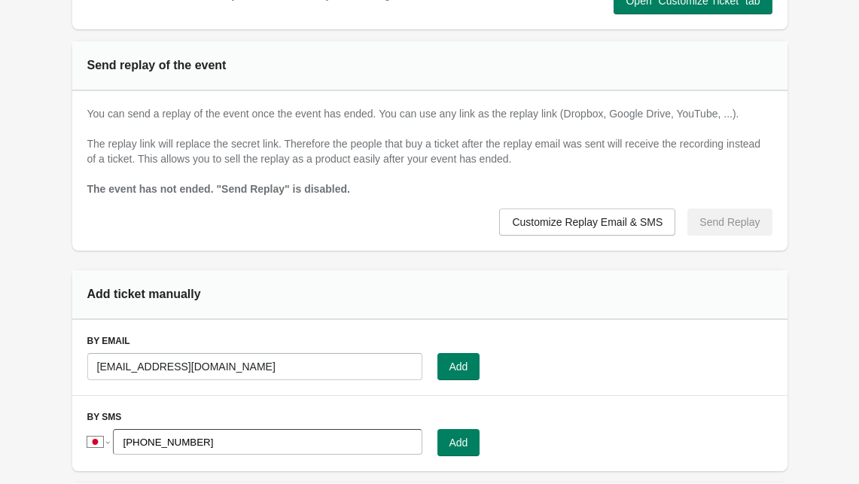
click at [588, 294] on div "Add ticket manually" at bounding box center [429, 295] width 715 height 50
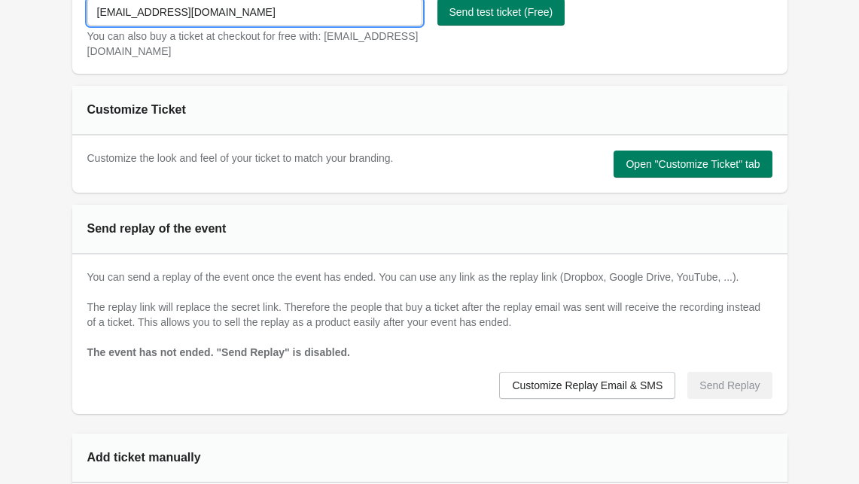
scroll to position [717, 0]
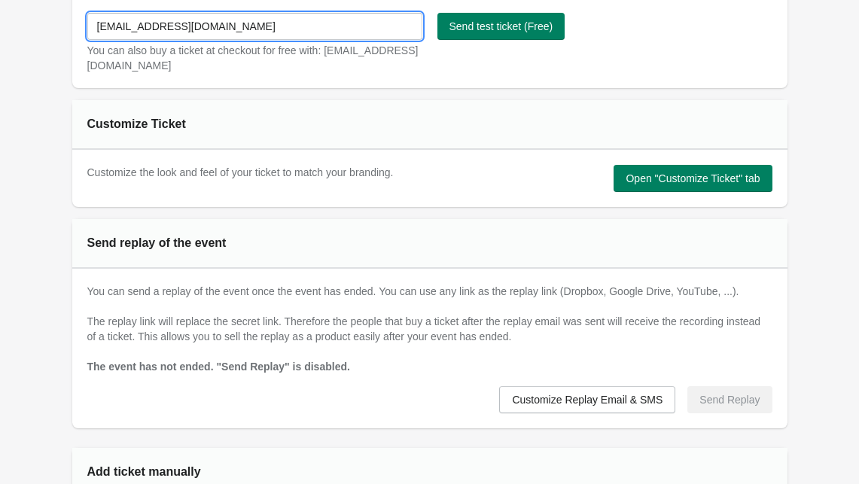
click at [446, 305] on div "You can send a replay of the event once the event has ended. You can use any li…" at bounding box center [429, 349] width 715 height 160
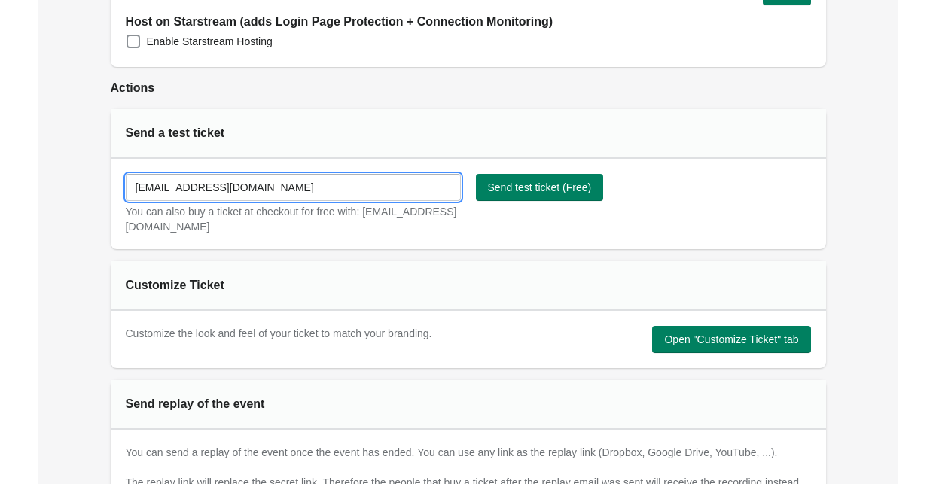
scroll to position [548, 0]
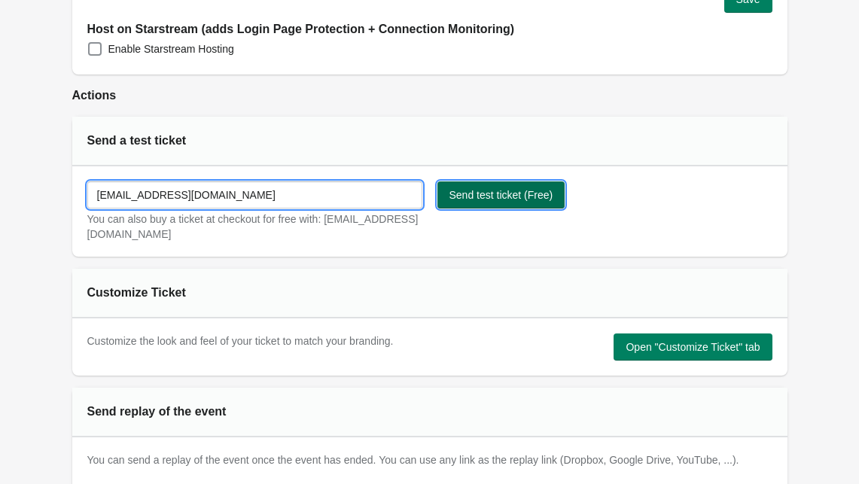
click at [511, 193] on span "Send test ticket (Free)" at bounding box center [501, 195] width 104 height 12
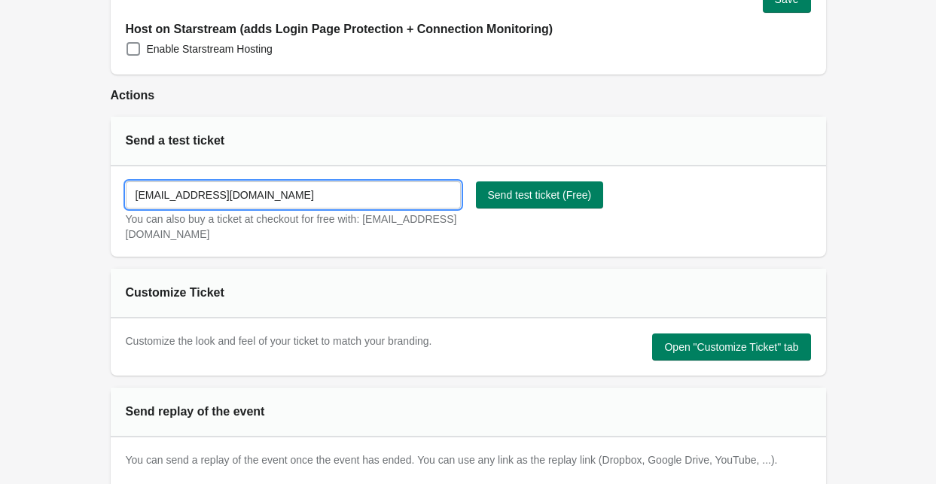
click at [529, 145] on div "Send a test ticket" at bounding box center [468, 142] width 715 height 50
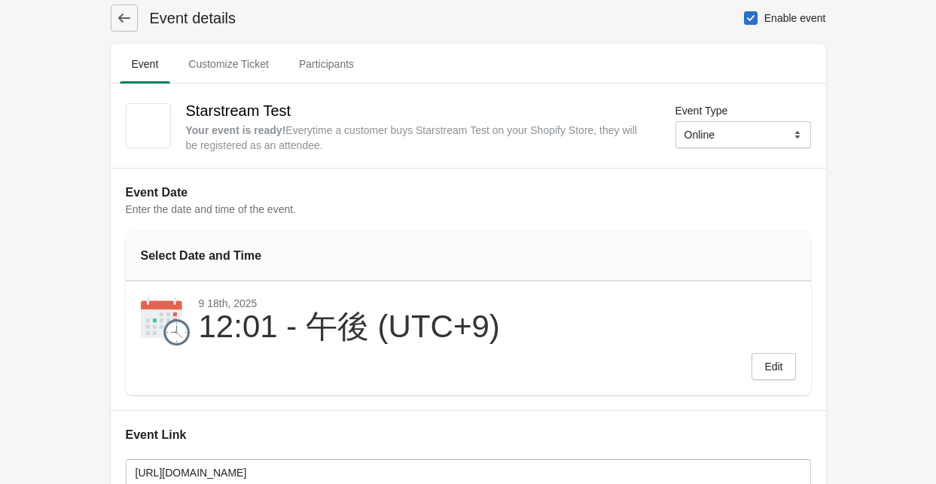
scroll to position [0, 0]
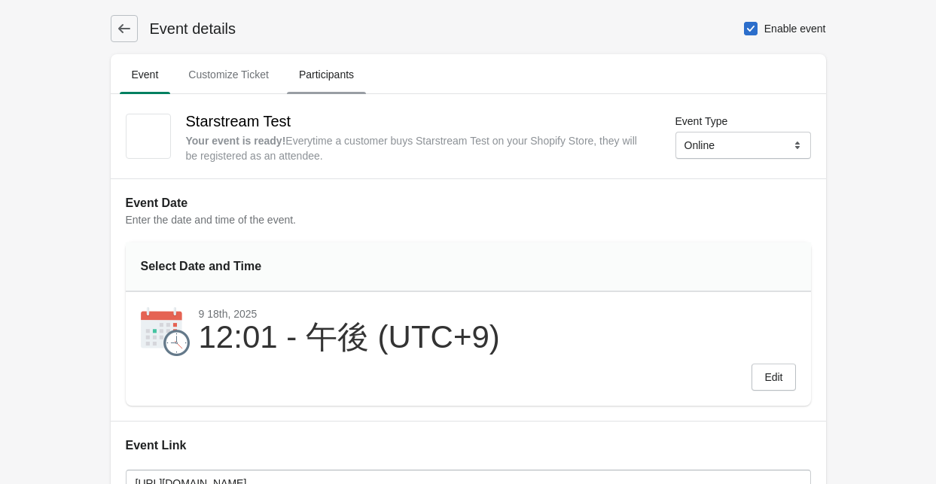
click at [317, 63] on span "Participants" at bounding box center [326, 74] width 79 height 27
select select "US"
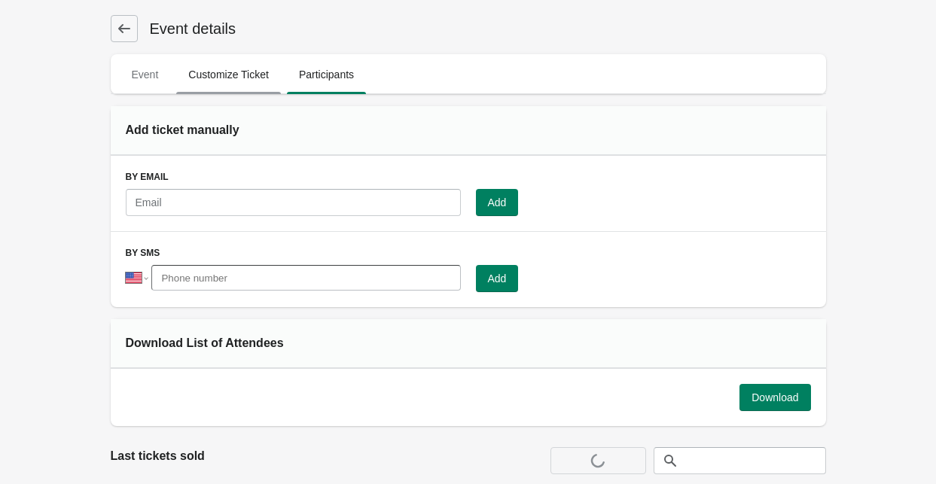
click at [244, 68] on span "Customize Ticket" at bounding box center [228, 74] width 105 height 27
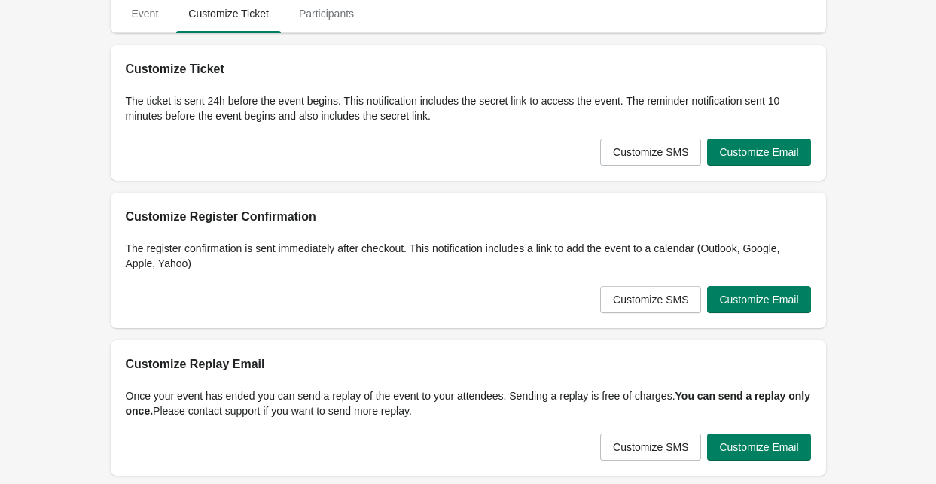
scroll to position [42, 0]
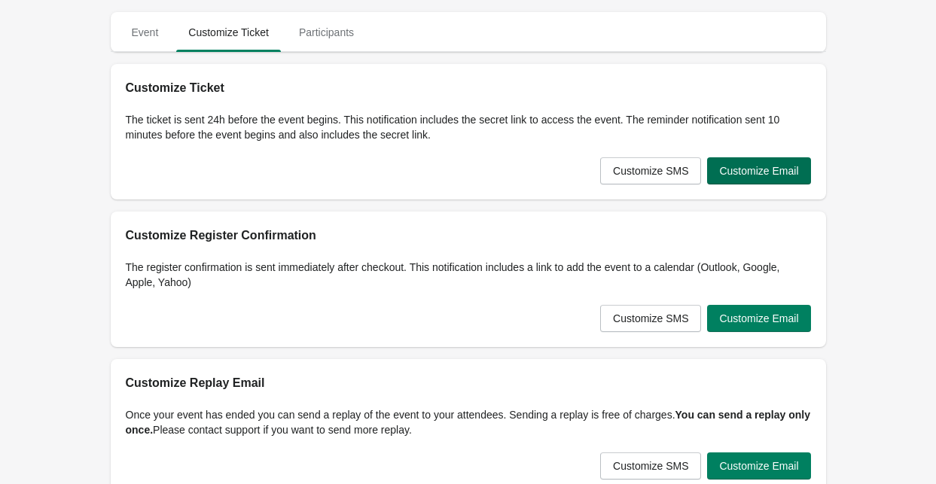
click at [690, 178] on button "Customize Email" at bounding box center [758, 170] width 103 height 27
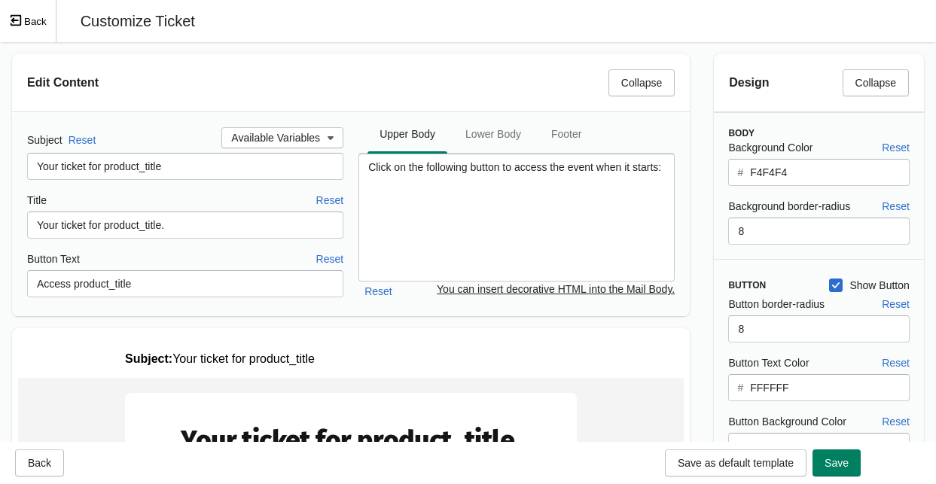
scroll to position [0, 0]
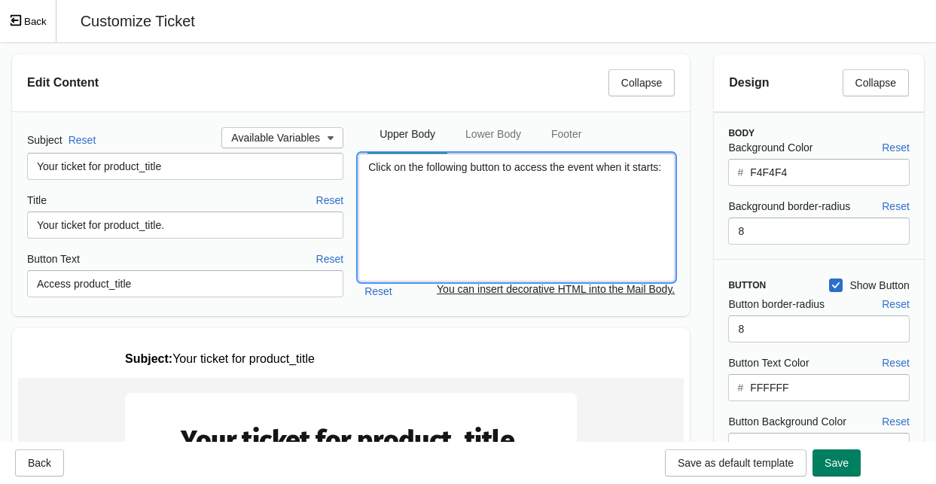
drag, startPoint x: 417, startPoint y: 187, endPoint x: 360, endPoint y: 166, distance: 61.0
click at [360, 166] on textarea "Click on the following button to access the event when it starts:" at bounding box center [516, 218] width 316 height 128
click at [382, 76] on h2 "Edit Content" at bounding box center [311, 83] width 569 height 18
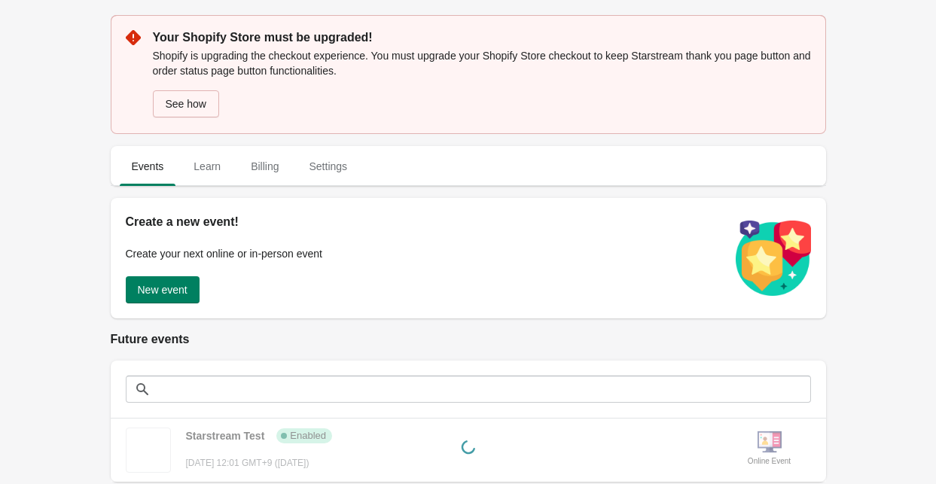
scroll to position [109, 0]
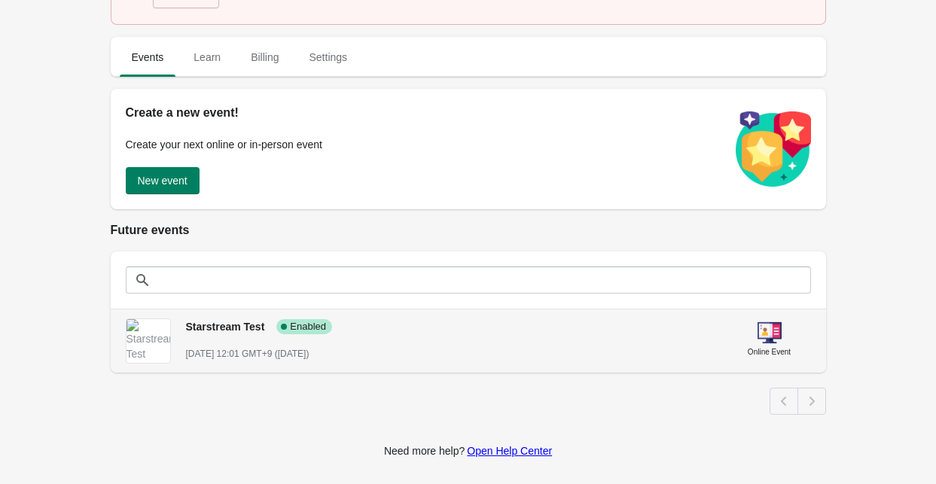
click at [667, 317] on div "Starstream Test Success Complete Enabled" at bounding box center [445, 320] width 542 height 28
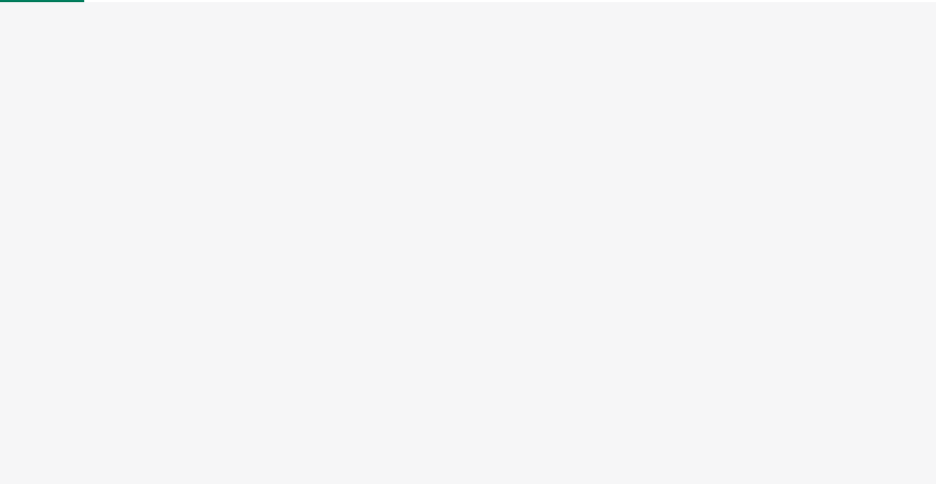
select select "US"
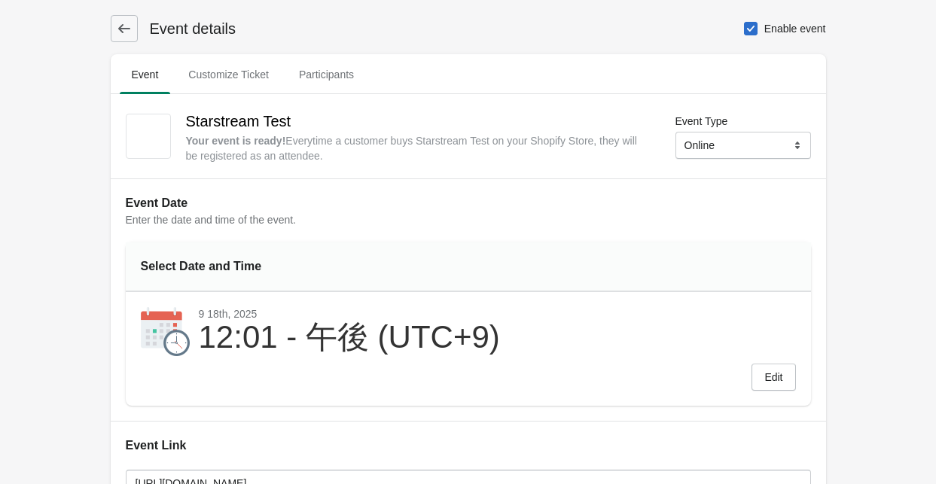
scroll to position [109, 0]
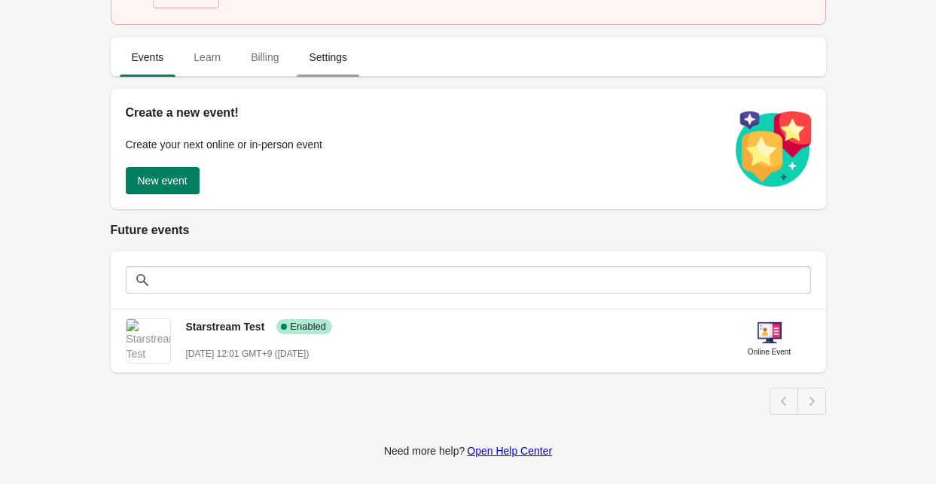
click at [328, 68] on span "Settings" at bounding box center [328, 57] width 62 height 27
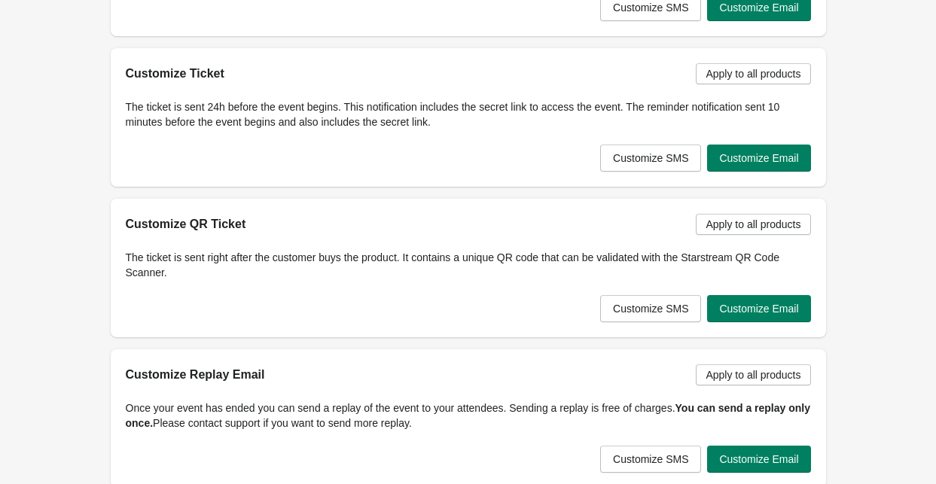
scroll to position [701, 0]
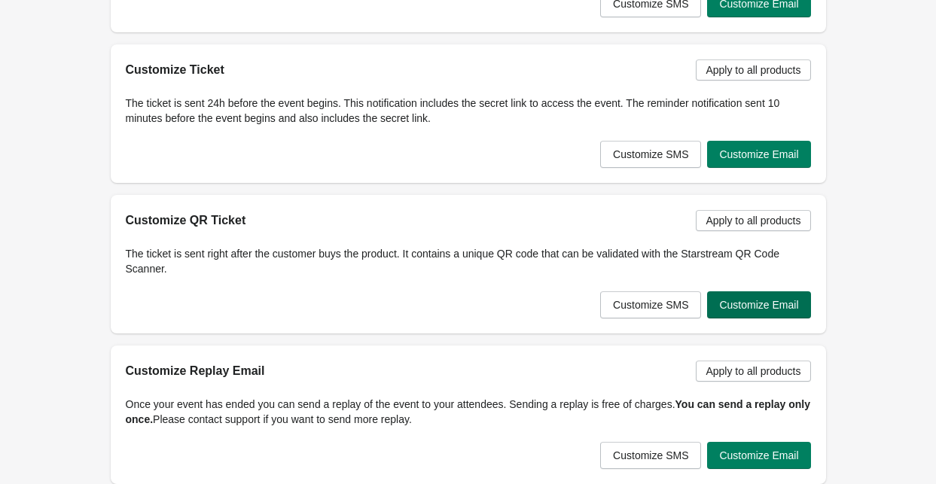
click at [690, 314] on button "Customize Email" at bounding box center [758, 304] width 103 height 27
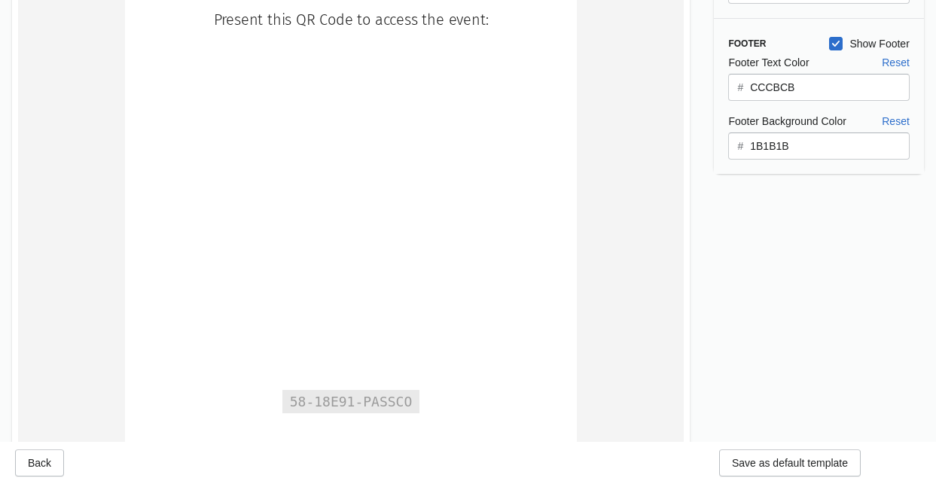
scroll to position [433, 0]
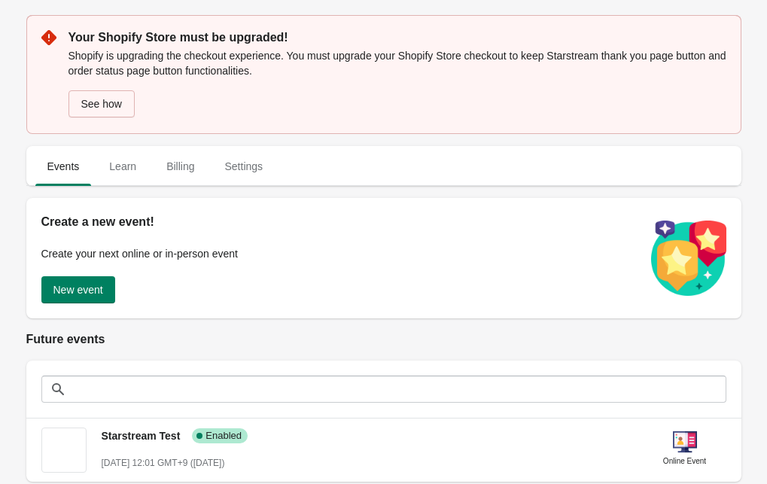
scroll to position [187, 0]
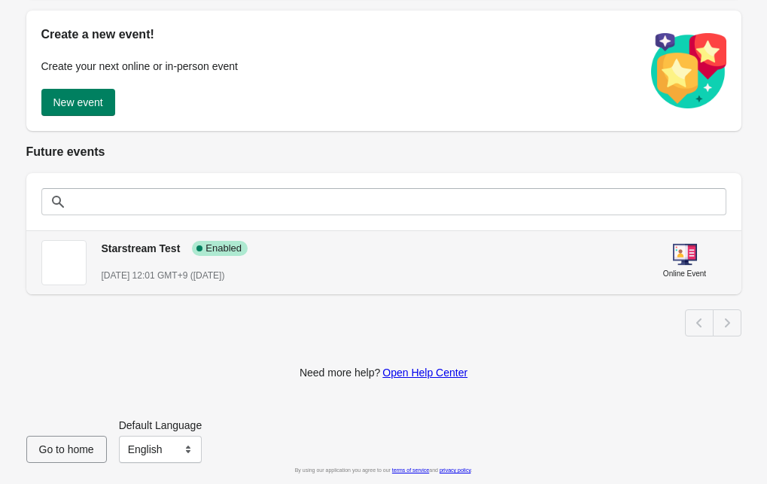
click at [550, 261] on div "Starstream Test Success Complete Enabled [DATE] 12:01 GMT+9 ([DATE])" at bounding box center [367, 255] width 530 height 55
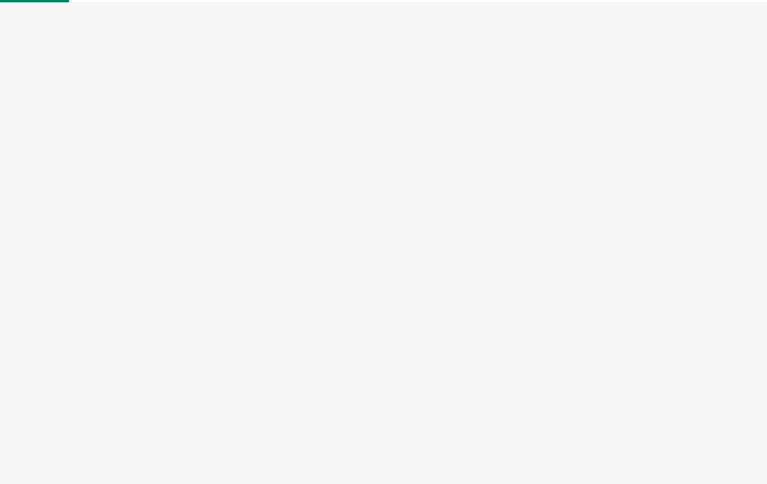
select select "US"
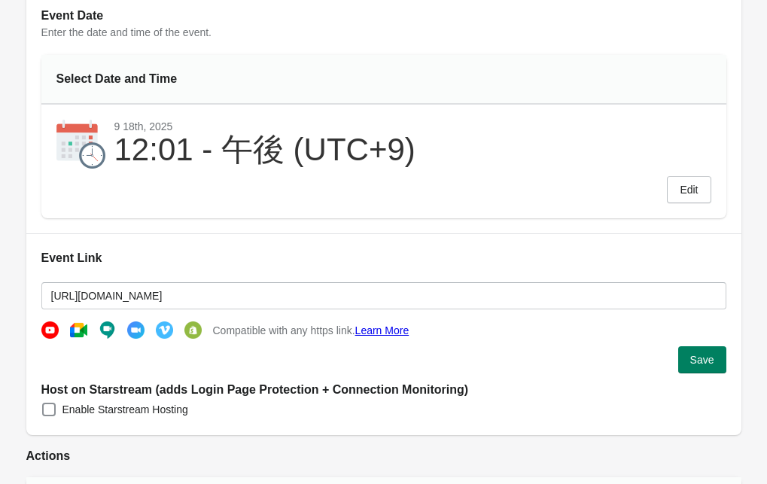
scroll to position [285, 0]
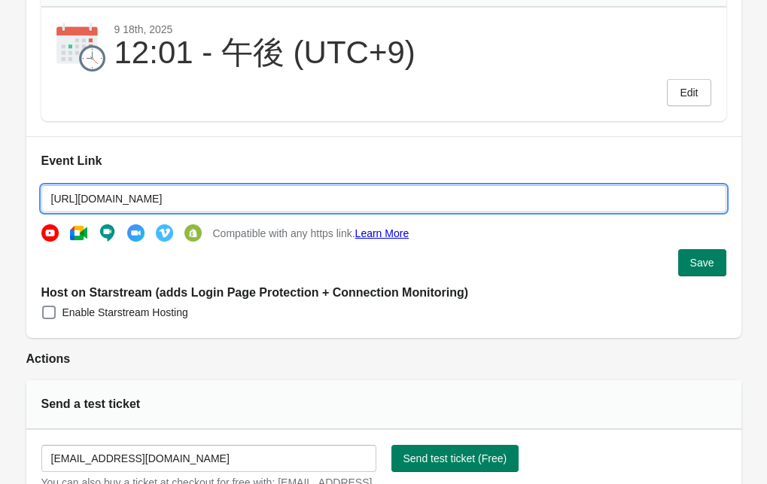
click at [515, 193] on input "[URL][DOMAIN_NAME]" at bounding box center [383, 198] width 685 height 27
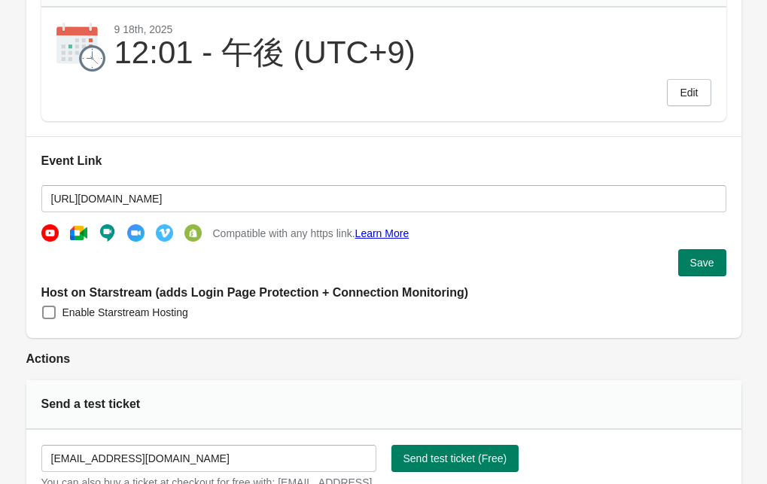
click at [528, 153] on h2 "Event Link" at bounding box center [383, 161] width 685 height 18
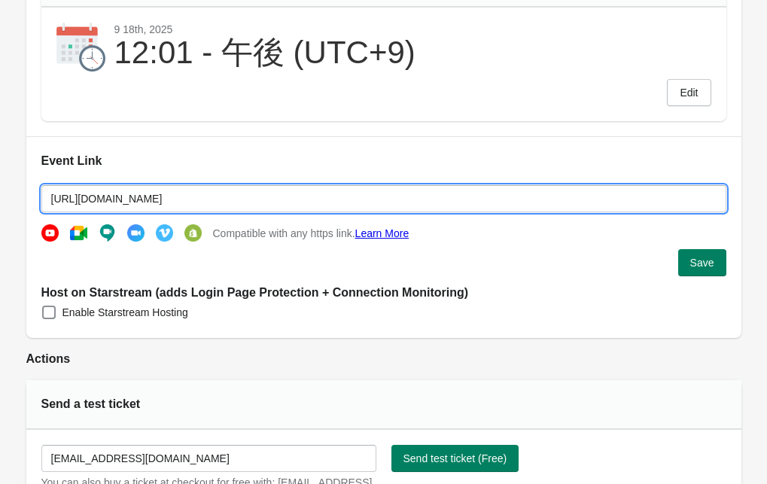
click at [505, 196] on input "[URL][DOMAIN_NAME]" at bounding box center [383, 198] width 685 height 27
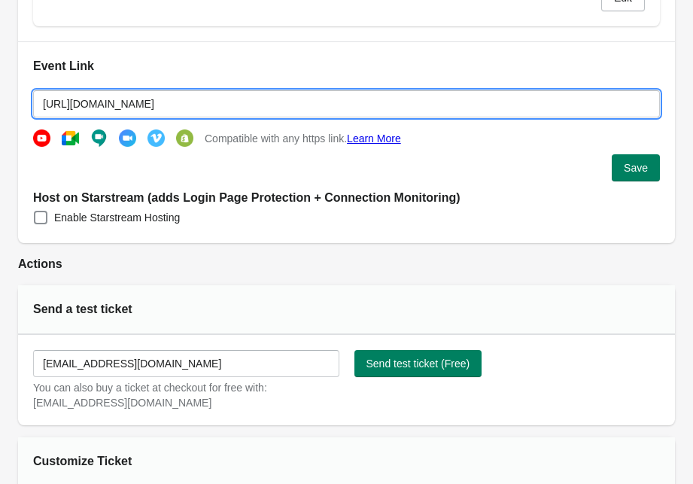
scroll to position [317, 0]
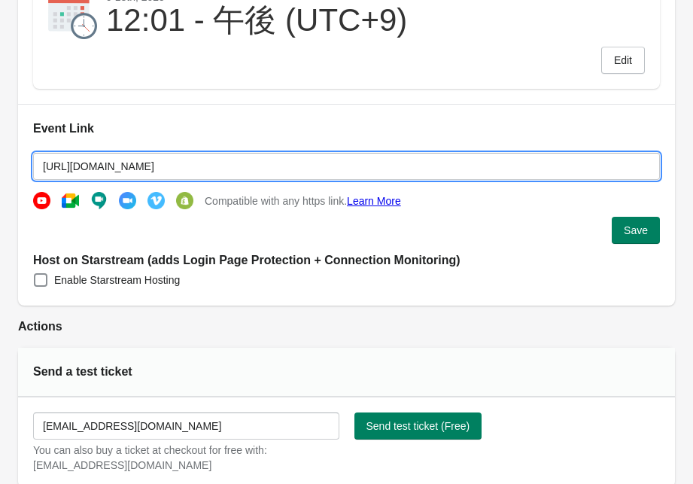
click at [445, 164] on input "https://www.youtube.com/watch?v=jfKfPfyJRdk" at bounding box center [346, 166] width 627 height 27
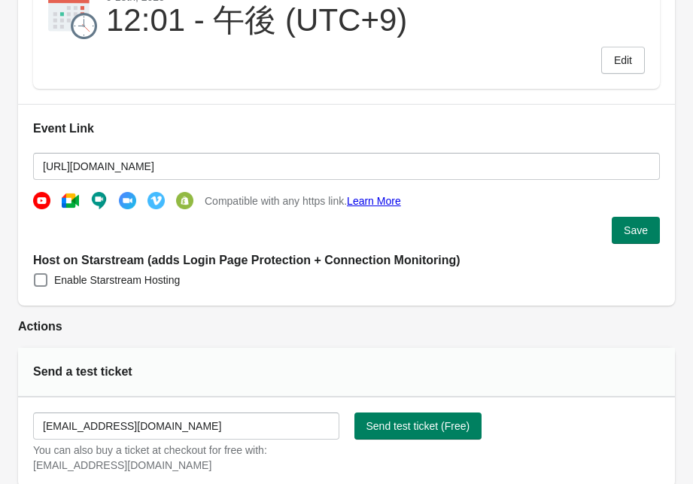
click at [462, 109] on div "Event Link https://www.youtube.com/watch?v=jfKfPfyJRdk Compatible with any http…" at bounding box center [346, 205] width 657 height 202
click at [186, 199] on img at bounding box center [184, 200] width 17 height 17
click at [160, 205] on img at bounding box center [156, 200] width 17 height 17
click at [132, 205] on img at bounding box center [127, 200] width 17 height 17
click at [90, 203] on img at bounding box center [98, 200] width 17 height 17
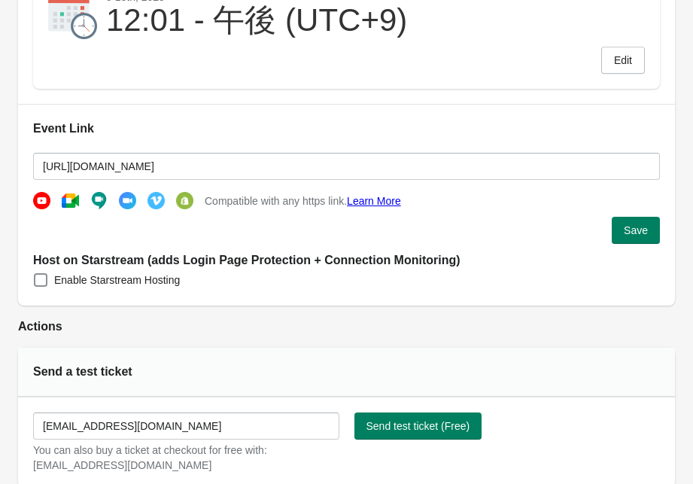
click at [78, 203] on img at bounding box center [70, 200] width 17 height 17
click at [63, 203] on img at bounding box center [70, 200] width 17 height 17
click at [107, 277] on span "Enable Starstream Hosting" at bounding box center [117, 280] width 126 height 15
click at [35, 274] on input "Enable Starstream Hosting" at bounding box center [34, 273] width 1 height 1
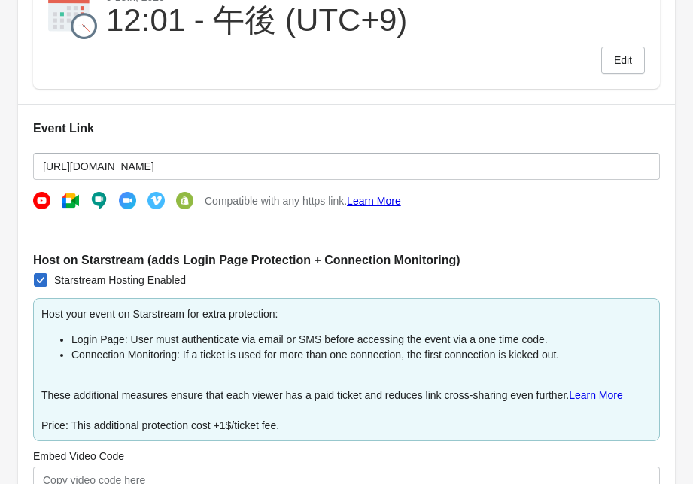
click at [113, 280] on span "Starstream Hosting Enabled" at bounding box center [120, 280] width 132 height 15
click at [35, 274] on input "Starstream Hosting Enabled" at bounding box center [34, 273] width 1 height 1
checkbox input "false"
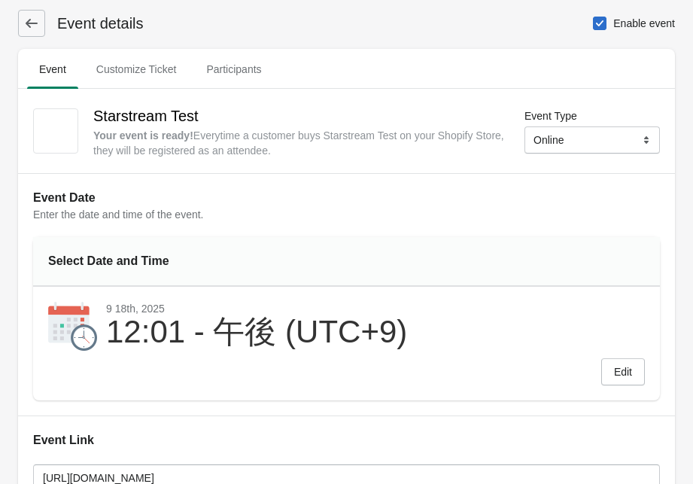
scroll to position [0, 0]
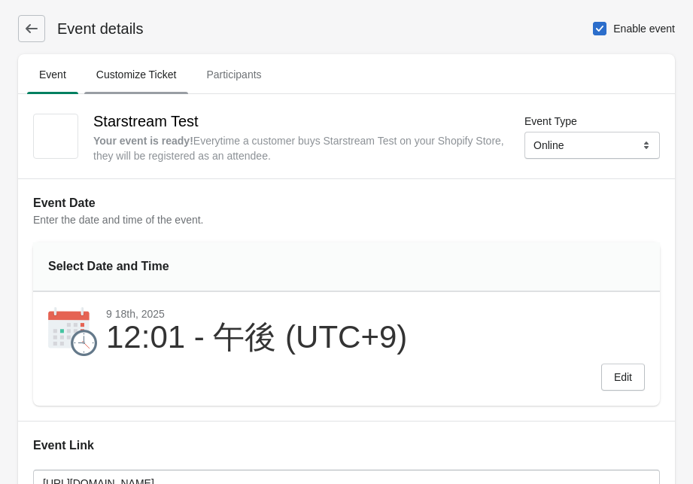
click at [153, 81] on span "Customize Ticket" at bounding box center [136, 74] width 105 height 27
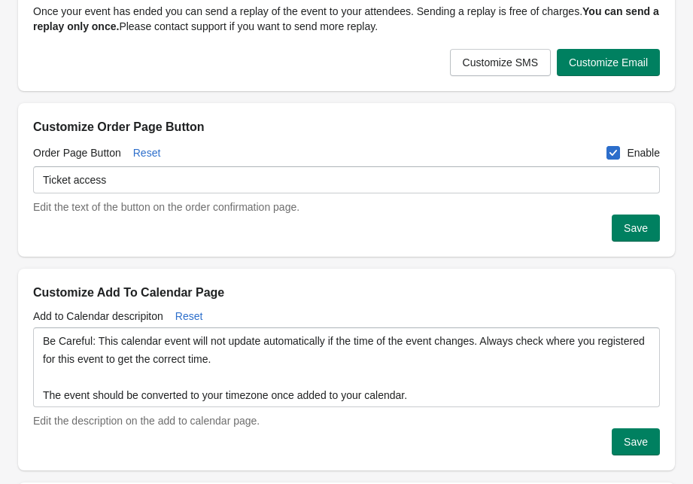
scroll to position [452, 0]
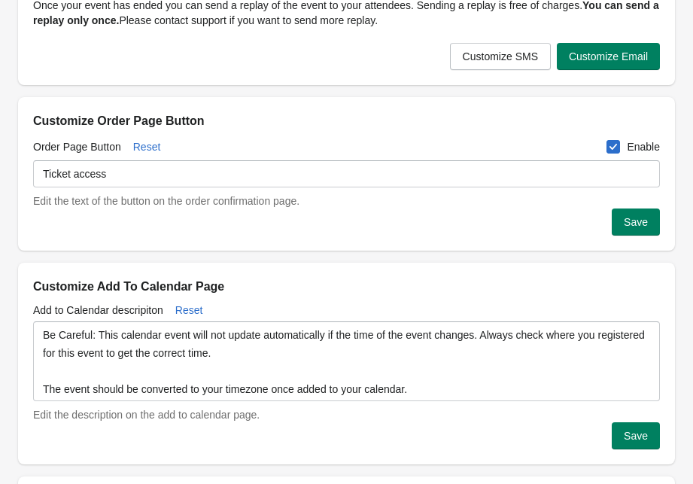
click at [615, 149] on span at bounding box center [614, 147] width 14 height 14
click at [608, 141] on input "Enable" at bounding box center [607, 140] width 1 height 1
checkbox input "false"
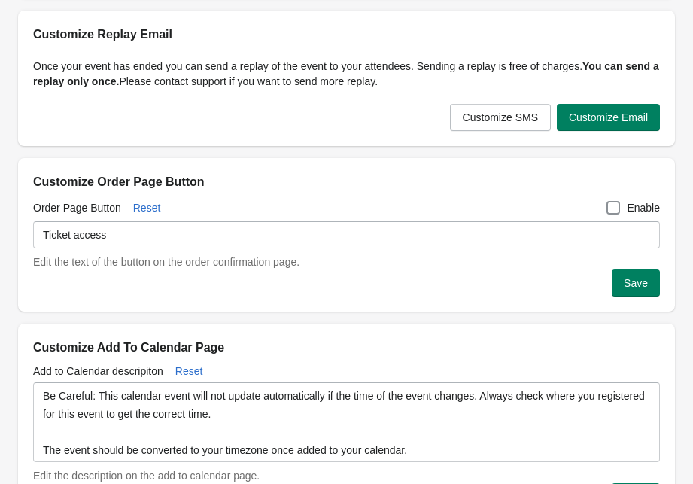
scroll to position [329, 0]
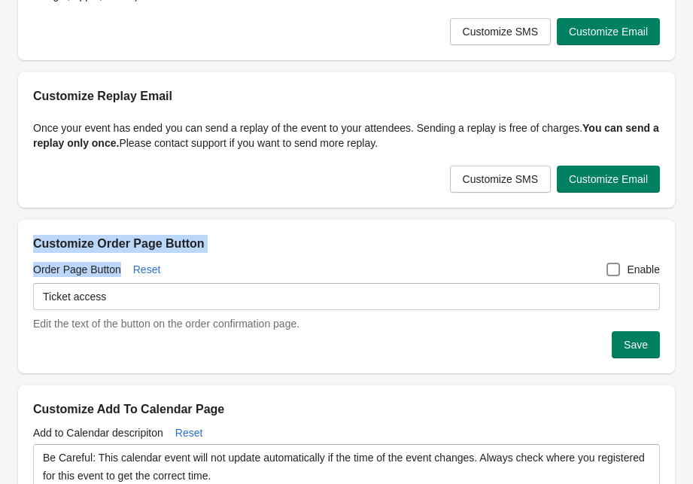
drag, startPoint x: 35, startPoint y: 244, endPoint x: 122, endPoint y: 271, distance: 91.4
click at [122, 271] on div "Customize Order Page Button Order Page Button Reset Enable Ticket access Edit t…" at bounding box center [346, 297] width 657 height 154
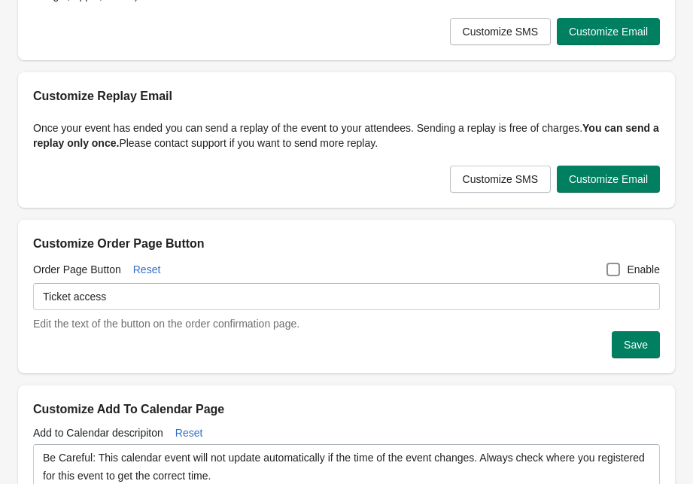
click at [253, 265] on div "Order Page Button Reset Enable" at bounding box center [346, 266] width 627 height 27
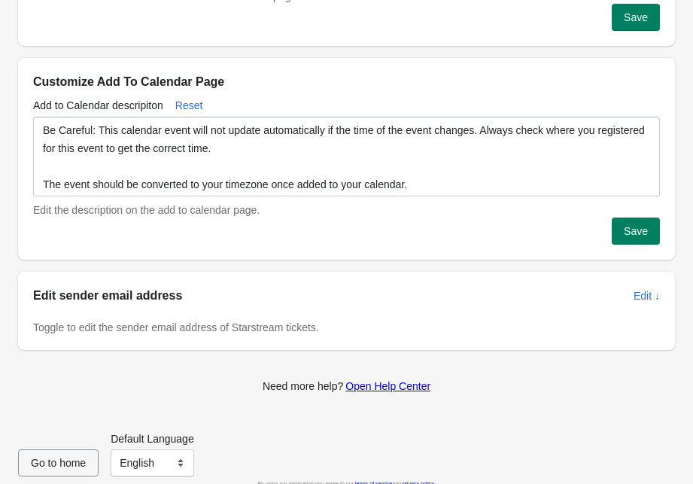
scroll to position [670, 0]
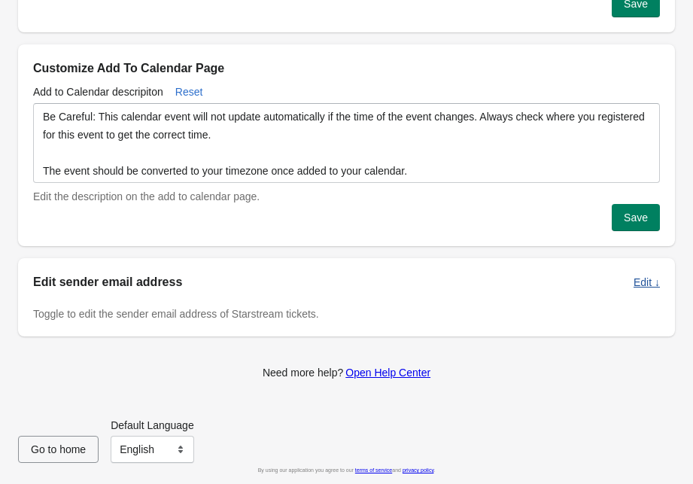
click at [640, 285] on span "Edit ↓" at bounding box center [647, 282] width 26 height 12
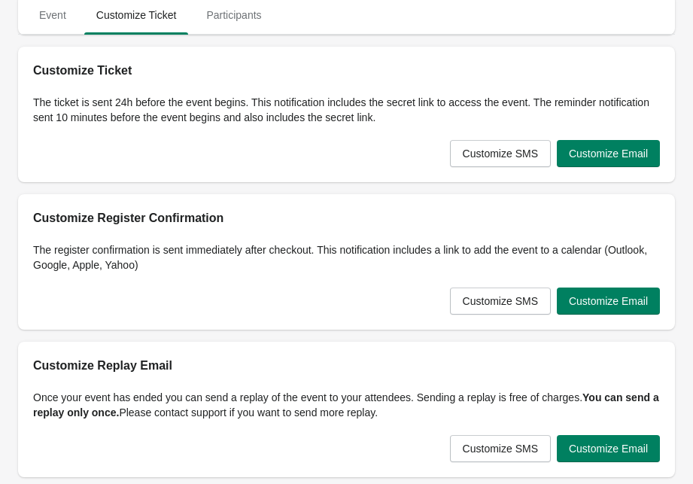
scroll to position [0, 0]
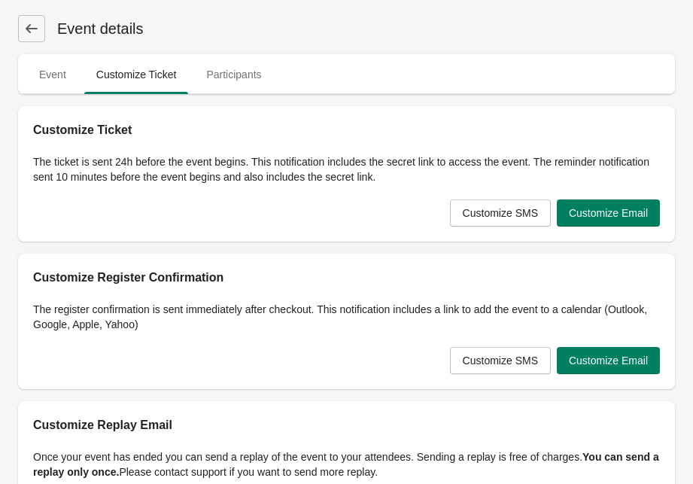
click at [452, 41] on div "Event details" at bounding box center [346, 28] width 657 height 27
click at [32, 22] on icon at bounding box center [31, 28] width 15 height 15
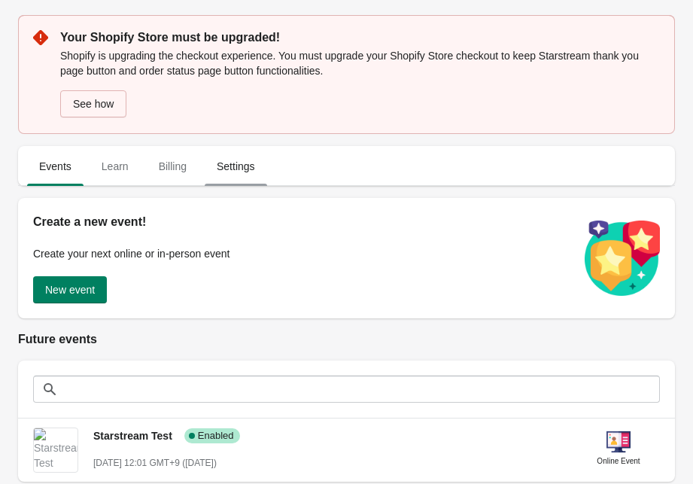
click at [245, 163] on span "Settings" at bounding box center [236, 166] width 62 height 27
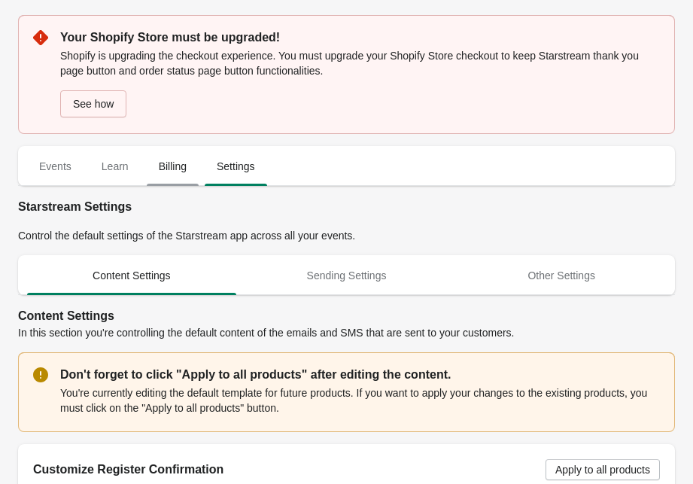
click at [181, 170] on span "Billing" at bounding box center [173, 166] width 52 height 27
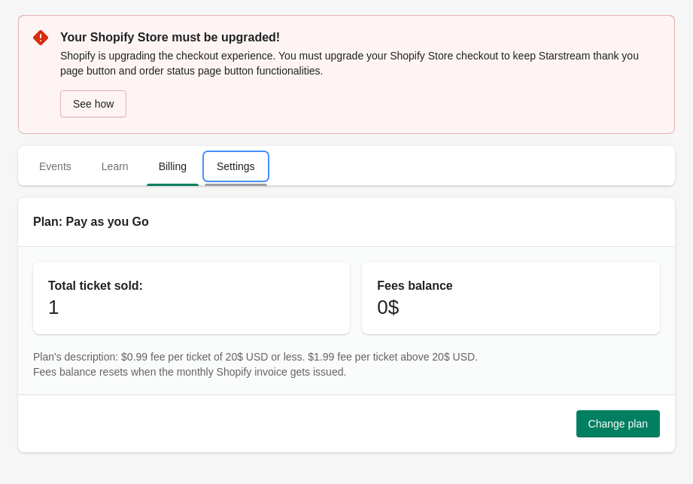
click at [224, 169] on span "Settings" at bounding box center [236, 166] width 62 height 27
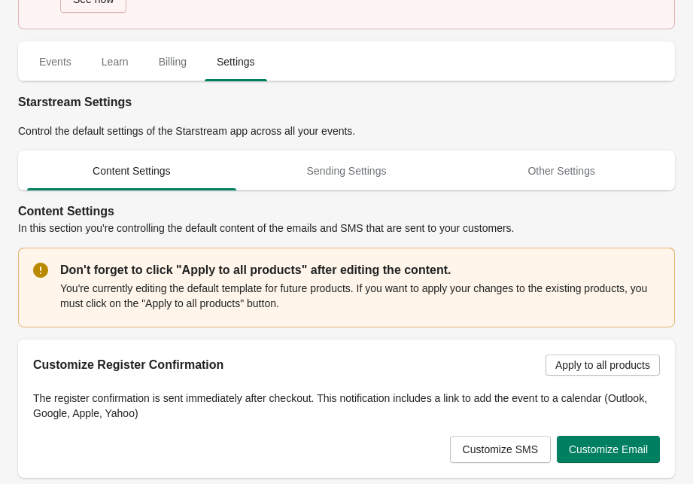
scroll to position [162, 0]
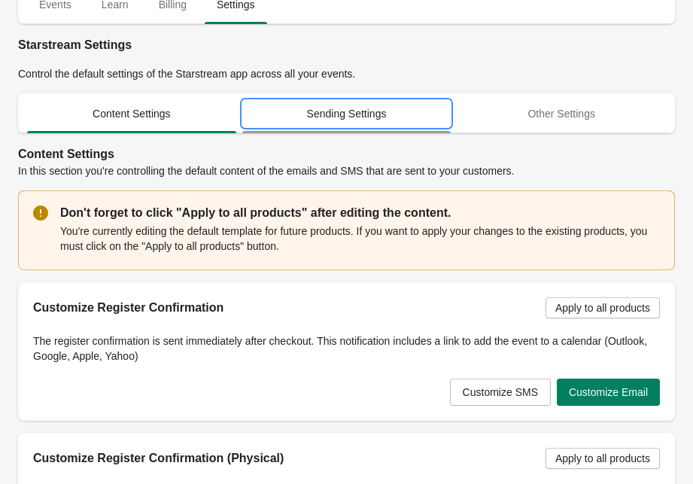
click at [361, 127] on span "Sending Settings" at bounding box center [346, 113] width 209 height 27
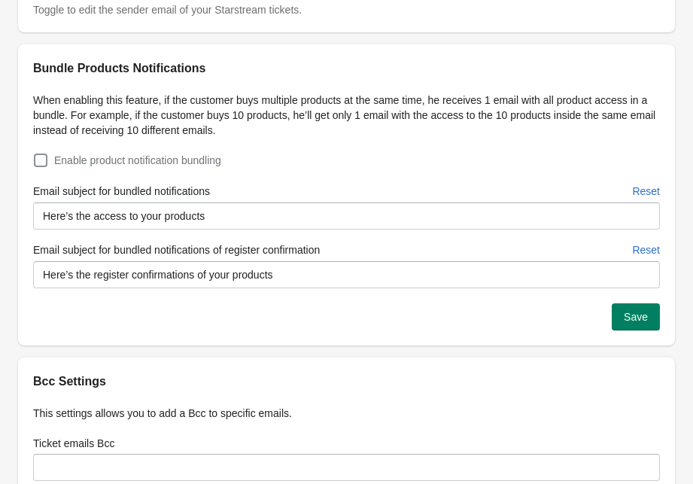
scroll to position [290, 0]
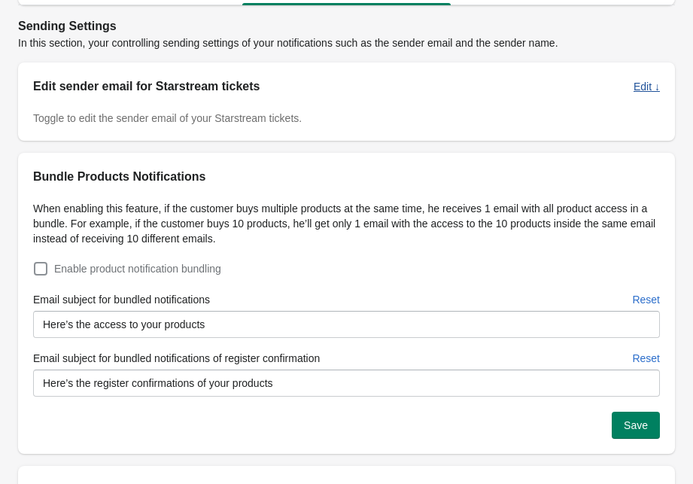
click at [641, 91] on span "Edit ↓" at bounding box center [647, 87] width 26 height 12
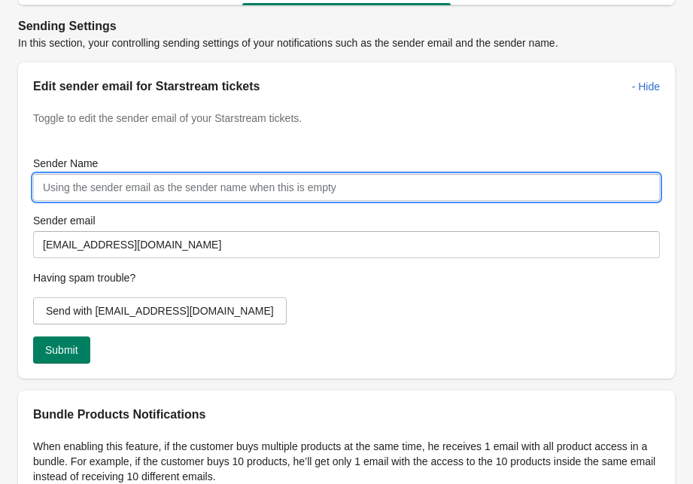
click at [455, 187] on input "Sender Name" at bounding box center [346, 187] width 627 height 27
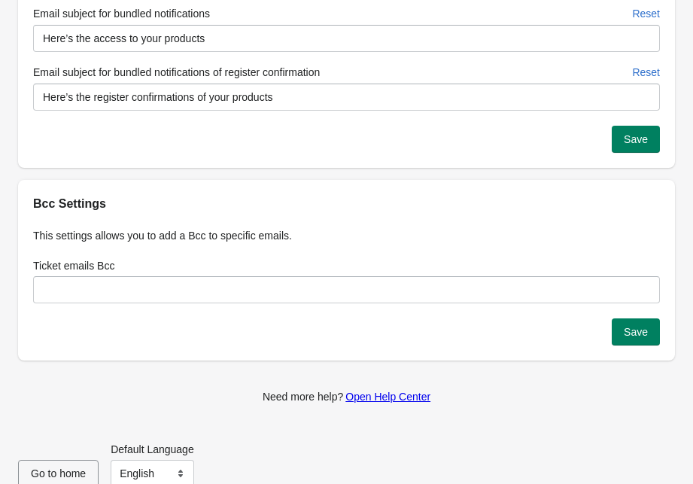
scroll to position [838, 0]
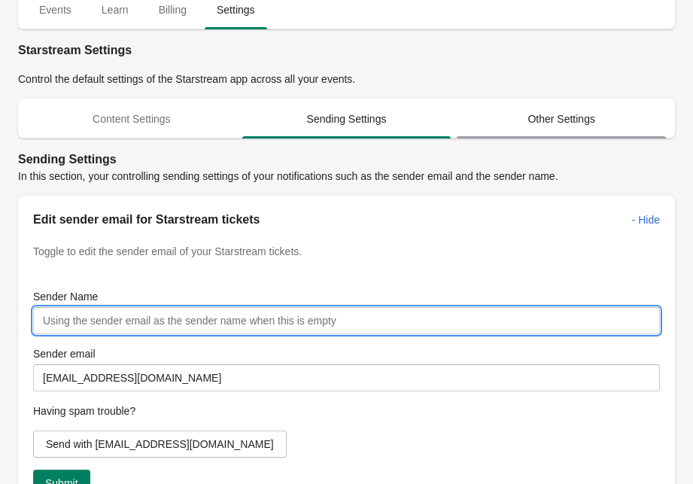
click at [517, 117] on span "Other Settings" at bounding box center [561, 118] width 209 height 27
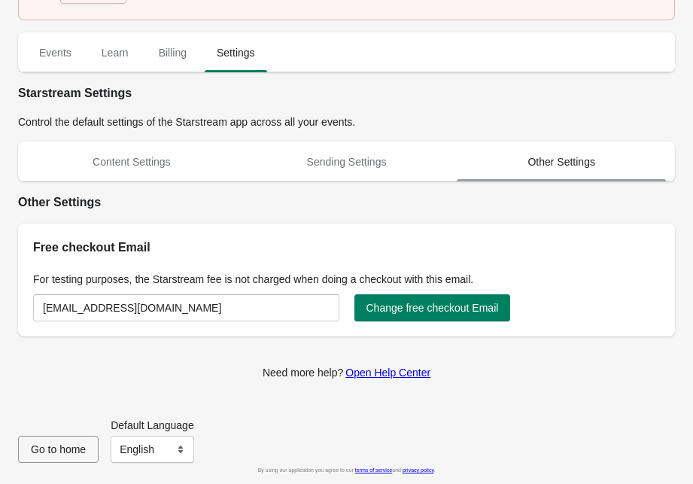
scroll to position [114, 0]
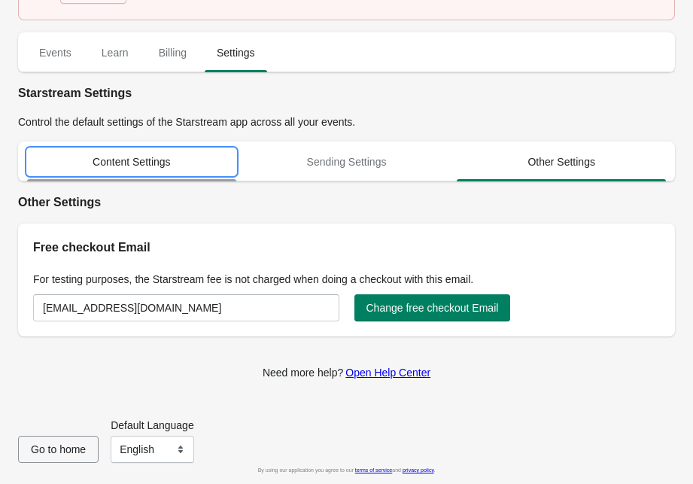
click at [185, 165] on span "Content Settings" at bounding box center [131, 161] width 209 height 27
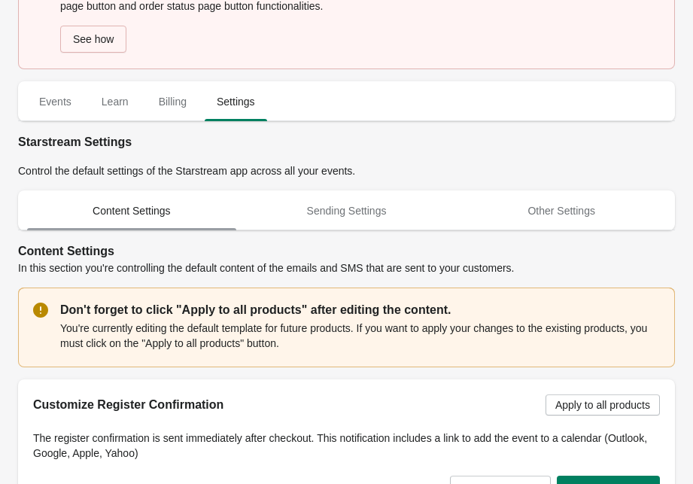
scroll to position [240, 0]
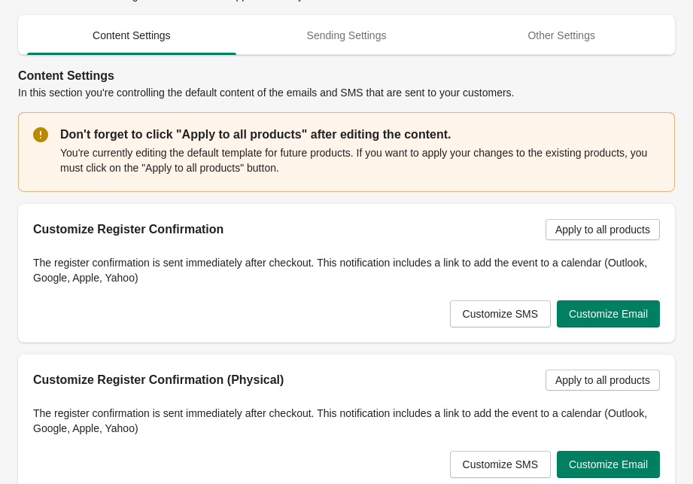
click at [329, 169] on div "You're currently editing the default template for future products. If you want …" at bounding box center [360, 160] width 600 height 33
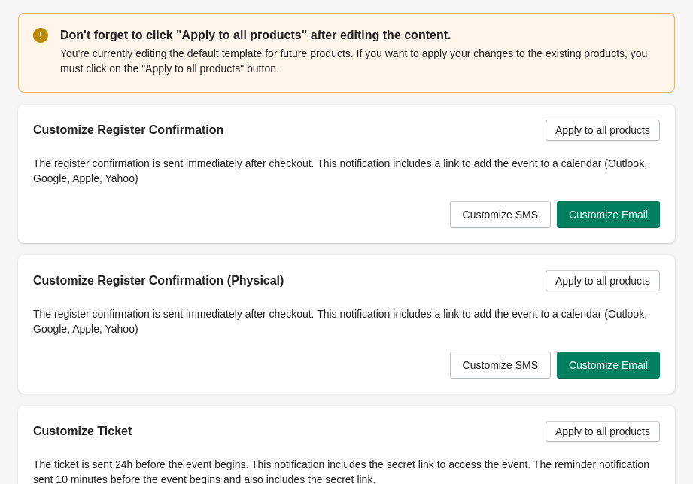
scroll to position [362, 0]
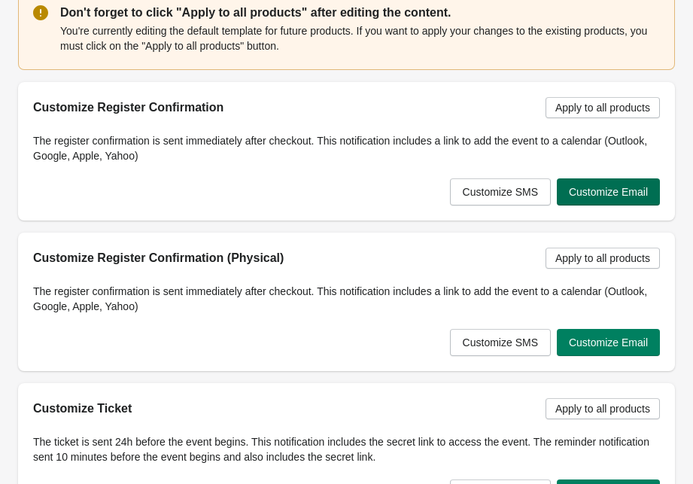
click at [586, 198] on button "Customize Email" at bounding box center [608, 191] width 103 height 27
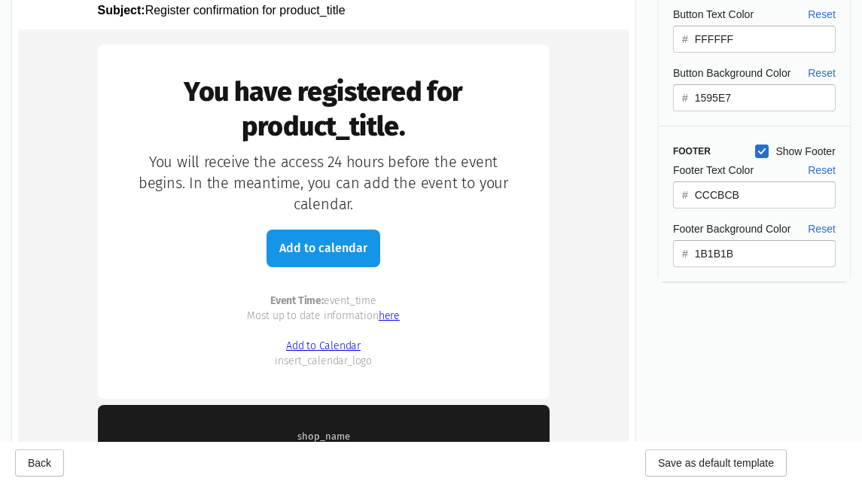
scroll to position [252, 0]
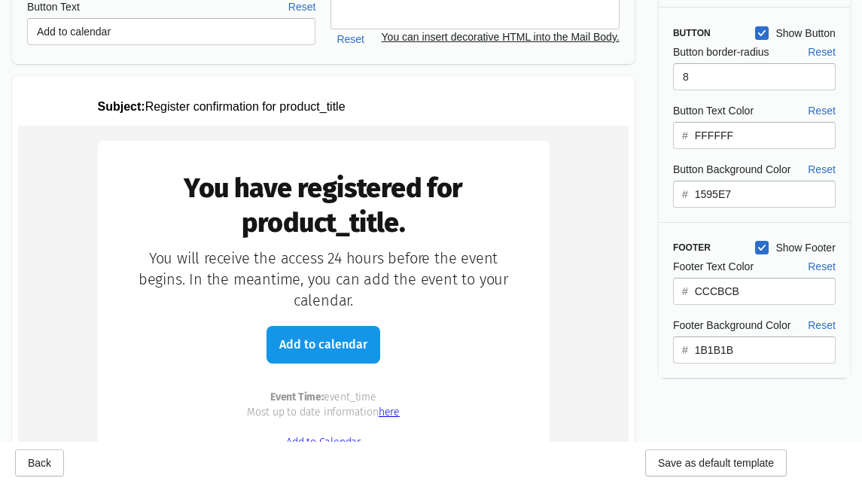
drag, startPoint x: 418, startPoint y: 108, endPoint x: 101, endPoint y: 111, distance: 316.9
click at [100, 111] on p "Subject: Register confirmation for product_title" at bounding box center [324, 107] width 452 height 14
copy p "Subject: Register confirmation for product_title"
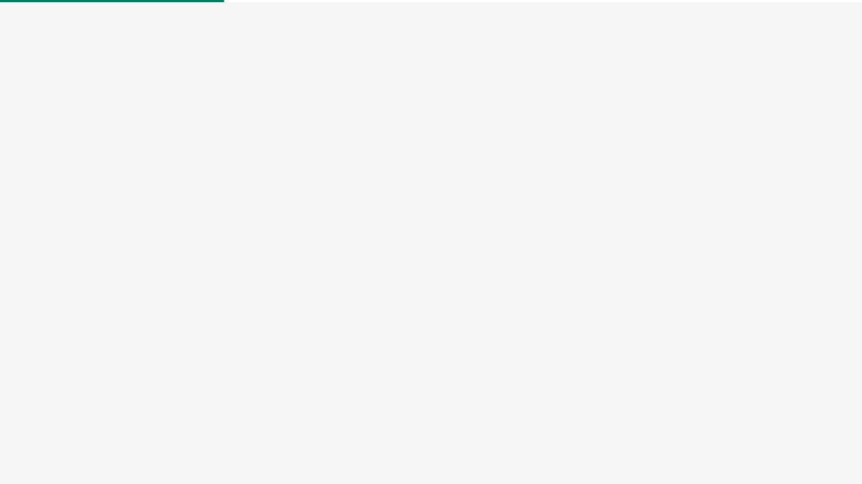
select select "US"
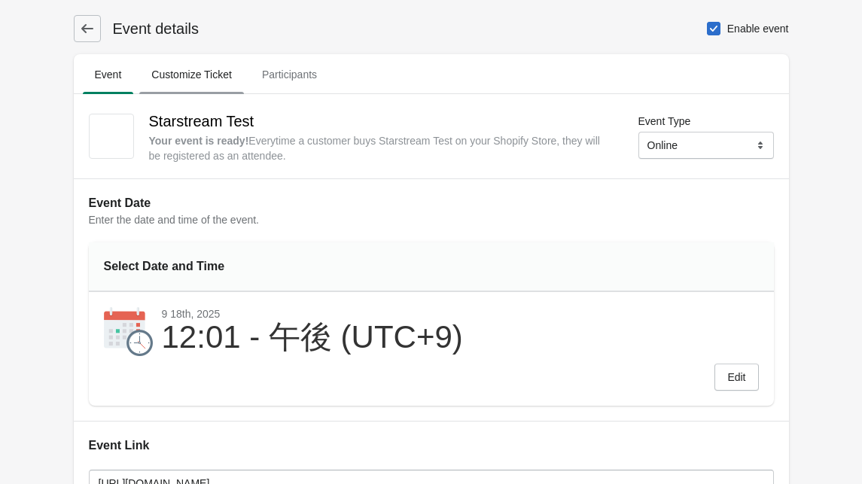
click at [227, 84] on span "Customize Ticket" at bounding box center [191, 74] width 105 height 27
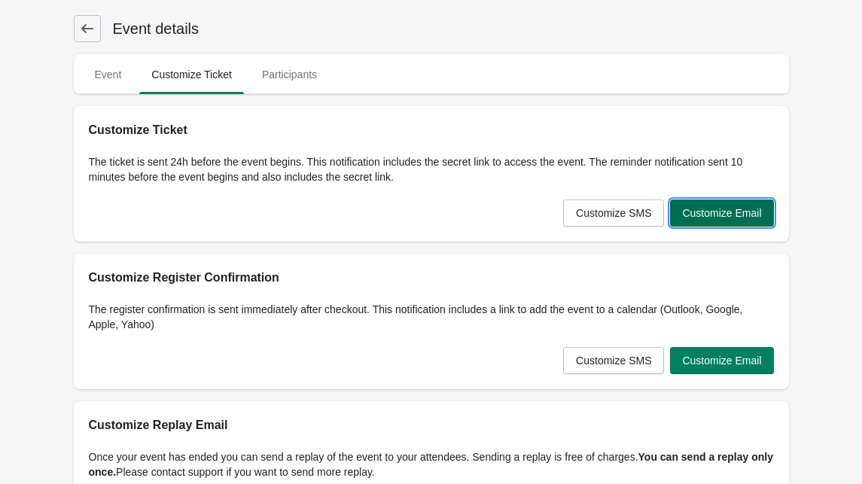
click at [715, 212] on span "Customize Email" at bounding box center [721, 213] width 79 height 12
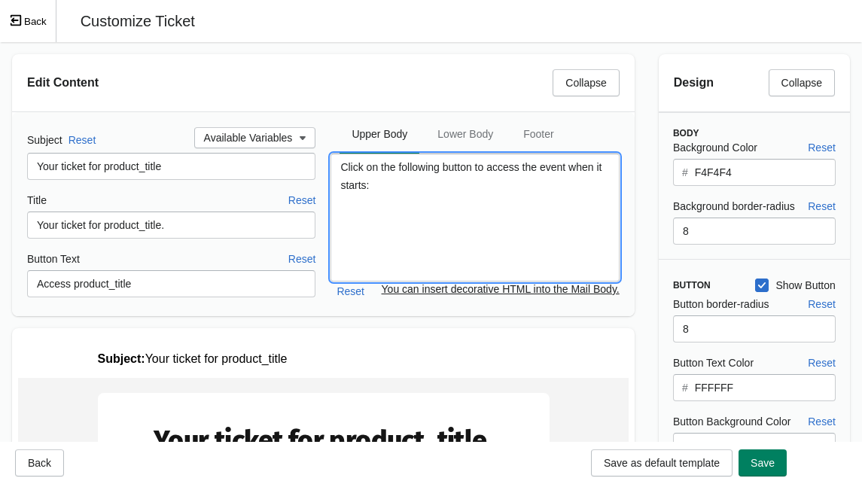
drag, startPoint x: 400, startPoint y: 199, endPoint x: 327, endPoint y: 160, distance: 83.2
click at [327, 160] on div "Subject Reset Available Variables Your ticket for product_title Title Reset You…" at bounding box center [323, 214] width 592 height 174
click at [414, 187] on textarea "Click on the following button to access the event when it starts:" at bounding box center [474, 218] width 288 height 128
drag, startPoint x: 409, startPoint y: 187, endPoint x: 333, endPoint y: 167, distance: 78.7
click at [333, 167] on textarea "Click on the following button to access the event when it starts:" at bounding box center [474, 218] width 288 height 128
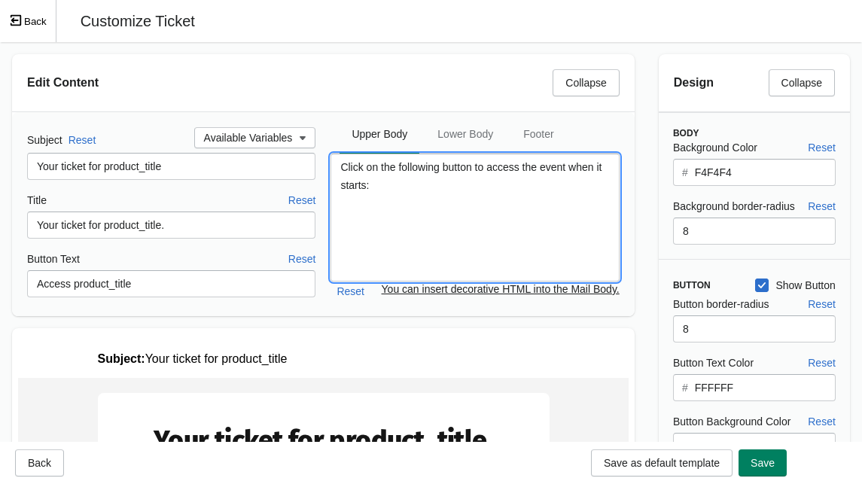
click at [225, 186] on div "Subject Reset Available Variables Your ticket for product_title Title Reset You…" at bounding box center [171, 214] width 288 height 174
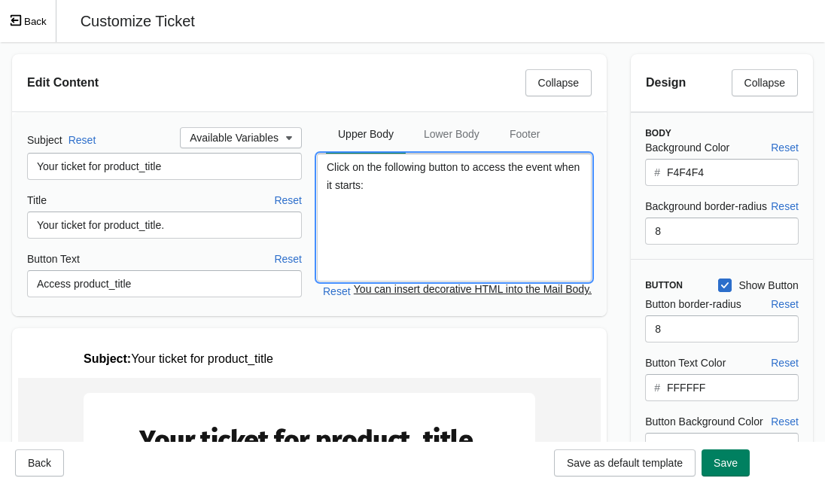
click at [410, 187] on textarea "Click on the following button to access the event when it starts:" at bounding box center [454, 218] width 275 height 128
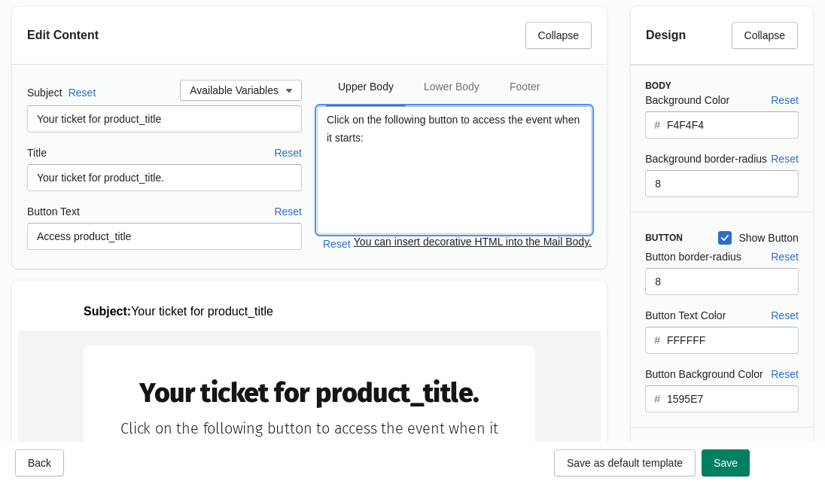
scroll to position [44, 0]
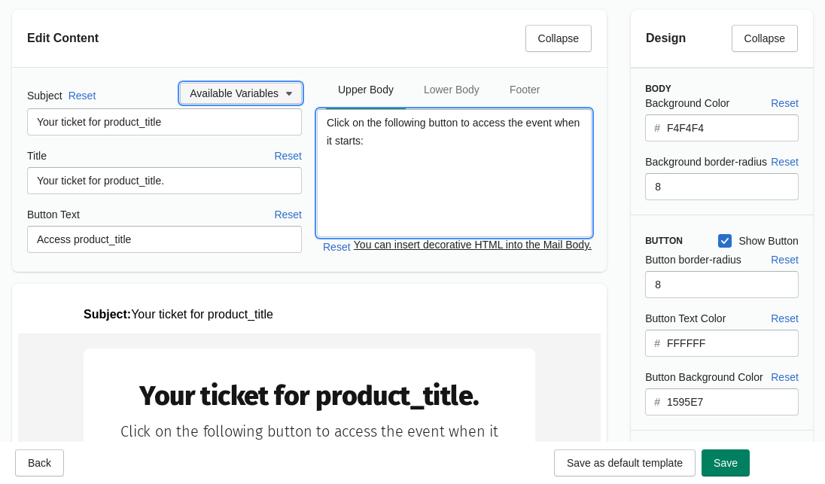
click at [260, 98] on span "Available Variables" at bounding box center [234, 93] width 89 height 12
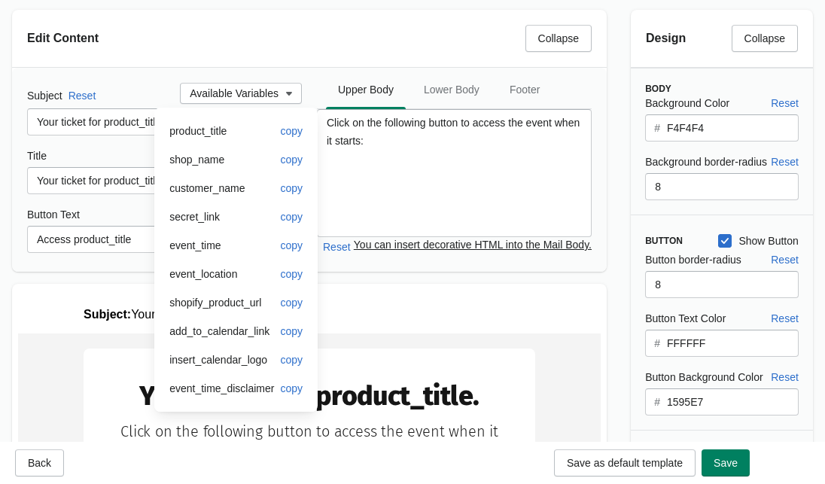
click at [263, 69] on div "Subject Reset Available Variables Your ticket for product_title Title Reset You…" at bounding box center [309, 170] width 595 height 204
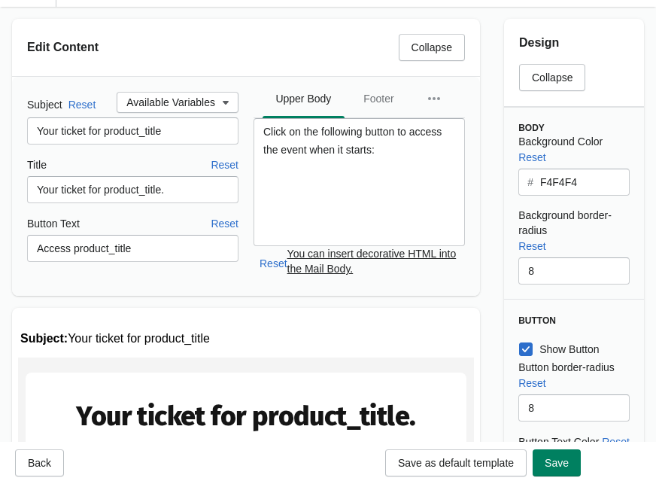
scroll to position [0, 0]
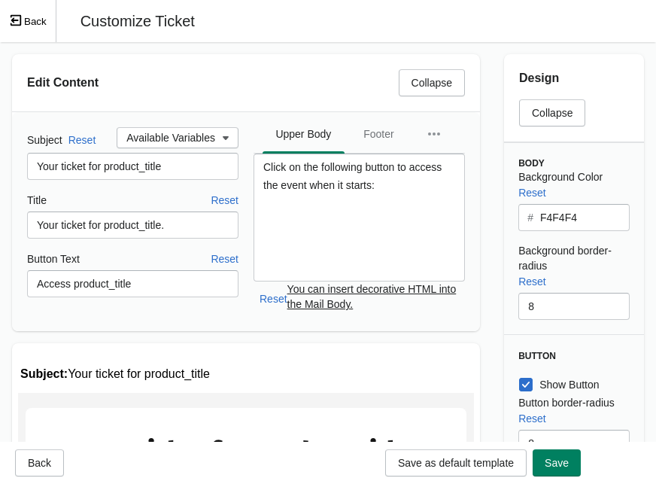
click at [28, 22] on button "Back" at bounding box center [28, 21] width 56 height 42
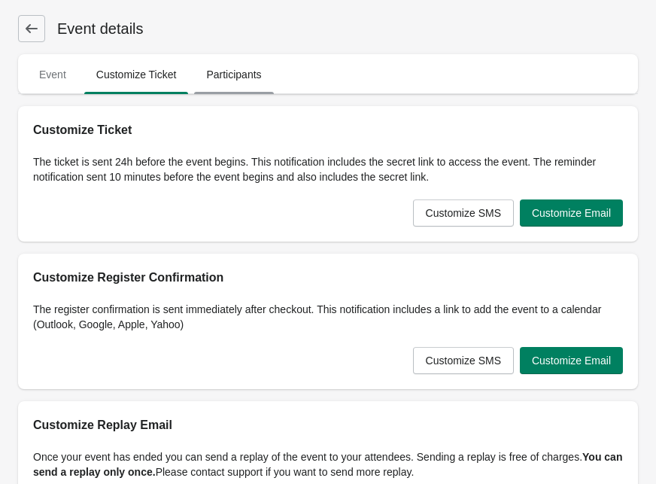
click at [269, 75] on span "Participants" at bounding box center [233, 74] width 79 height 27
select select "US"
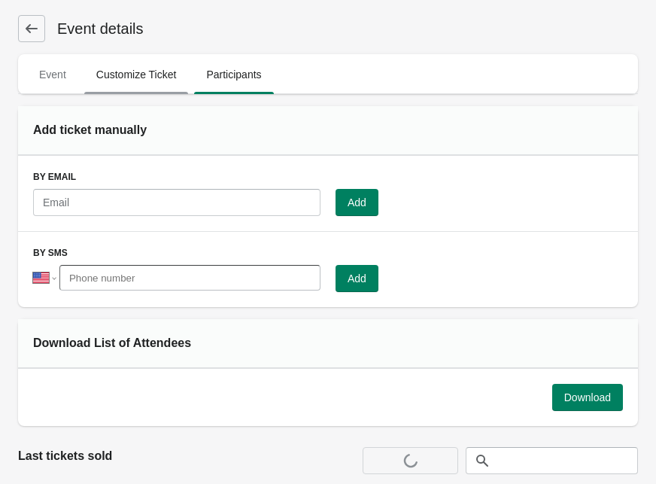
click at [159, 74] on span "Customize Ticket" at bounding box center [136, 74] width 105 height 27
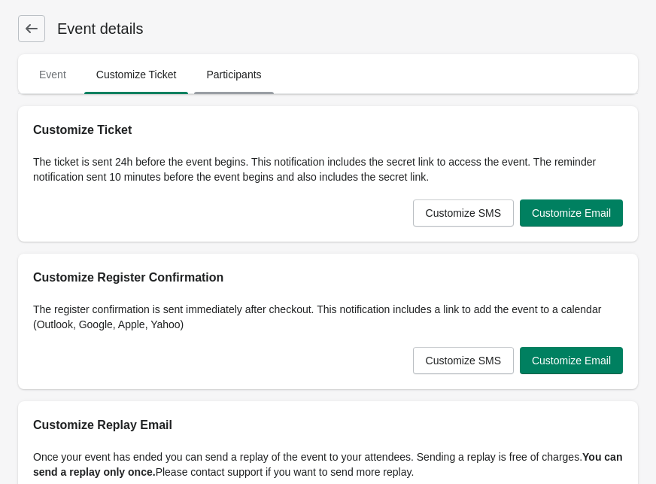
click at [249, 75] on span "Participants" at bounding box center [233, 74] width 79 height 27
select select "US"
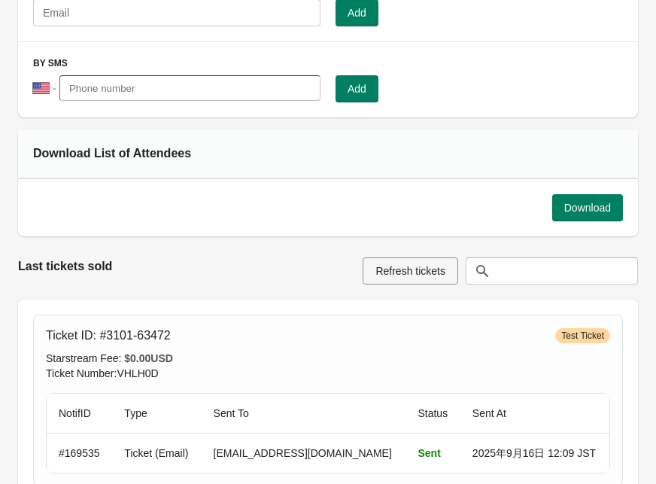
scroll to position [396, 0]
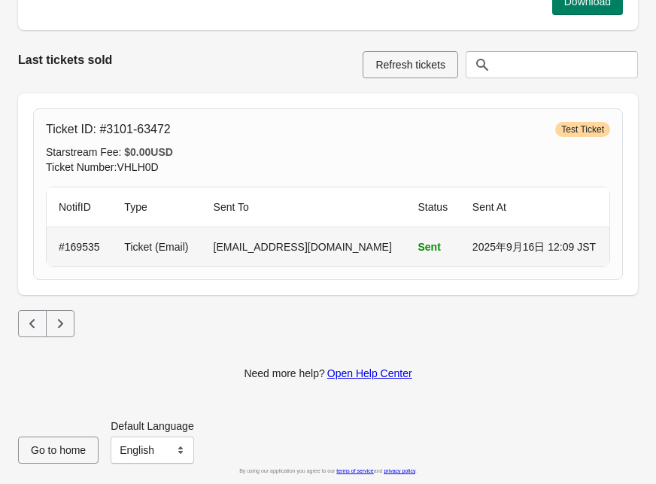
click at [263, 255] on td "okuda@q-co.jp" at bounding box center [304, 246] width 205 height 39
click at [201, 253] on td "Ticket (Email)" at bounding box center [156, 246] width 89 height 39
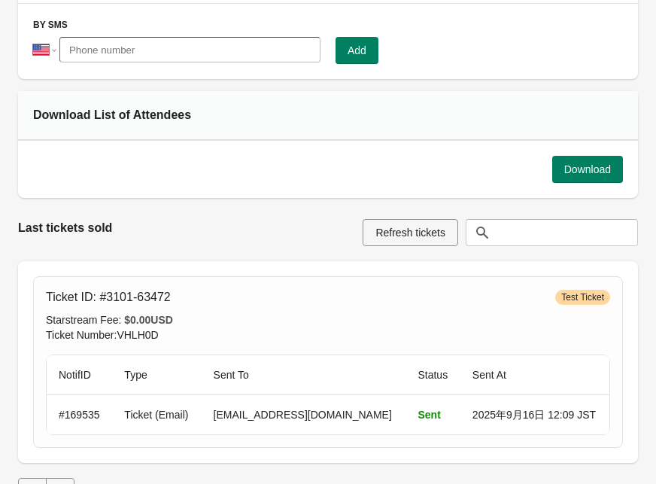
scroll to position [273, 0]
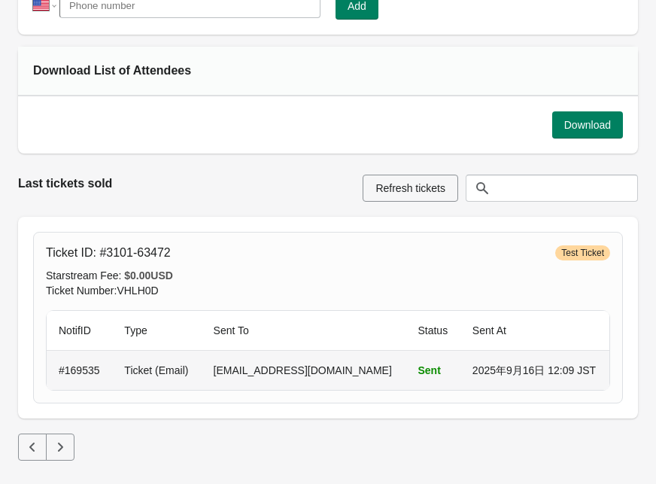
click at [201, 373] on td "Ticket (Email)" at bounding box center [156, 370] width 89 height 39
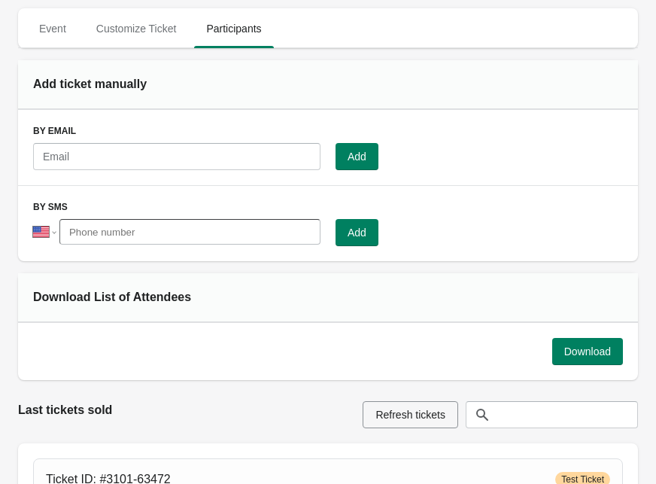
scroll to position [0, 0]
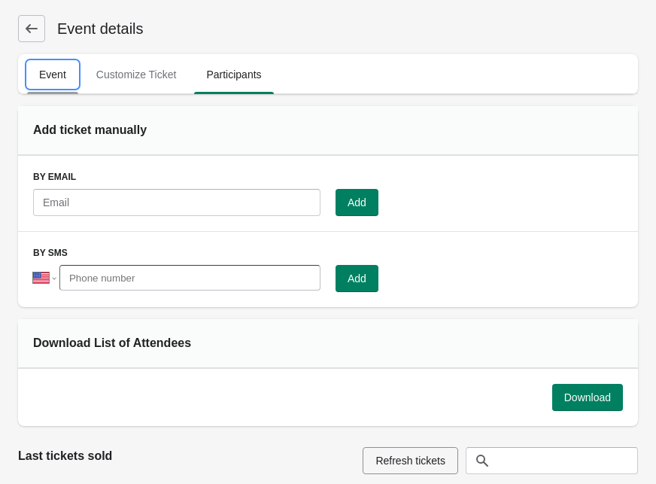
click at [60, 73] on span "Event" at bounding box center [52, 74] width 51 height 27
select select "US"
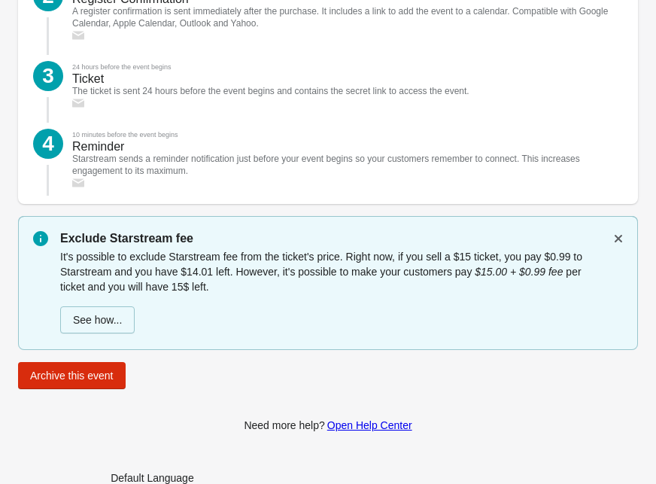
scroll to position [2040, 0]
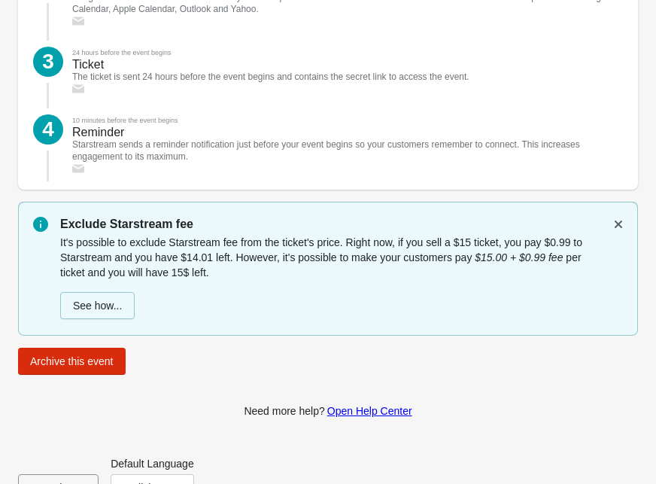
drag, startPoint x: 219, startPoint y: 281, endPoint x: 71, endPoint y: 221, distance: 159.8
click at [71, 221] on div "Exclude Starstream fee It's possible to exclude Starstream fee from the ticket'…" at bounding box center [334, 267] width 548 height 105
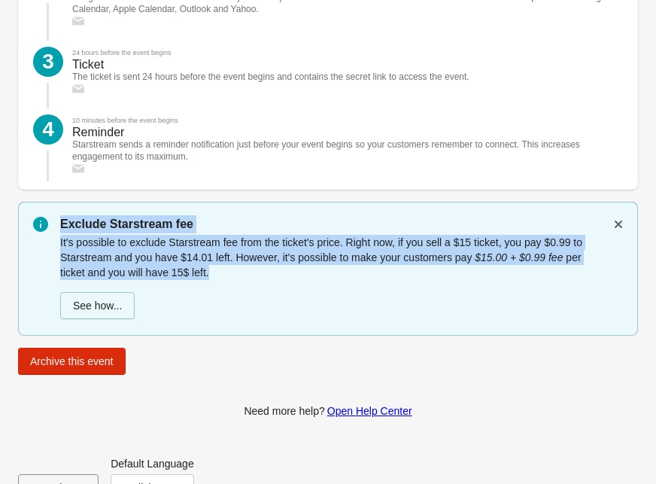
drag, startPoint x: 62, startPoint y: 221, endPoint x: 237, endPoint y: 276, distance: 182.9
click at [237, 276] on div "Exclude Starstream fee It's possible to exclude Starstream fee from the ticket'…" at bounding box center [334, 267] width 548 height 105
copy div "Exclude Starstream fee It's possible to exclude Starstream fee from the ticket'…"
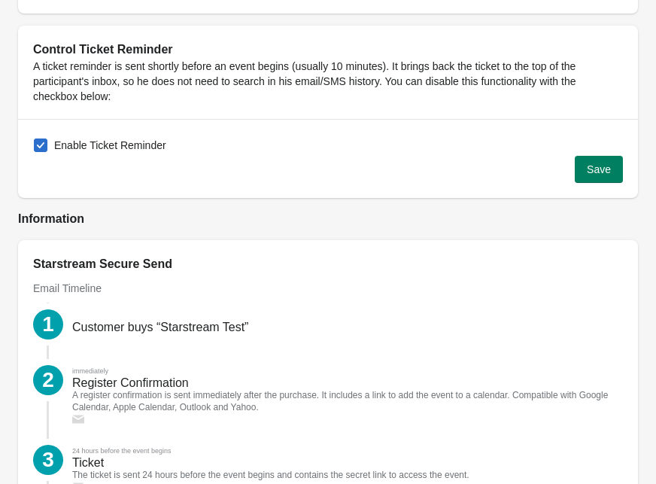
scroll to position [1865, 0]
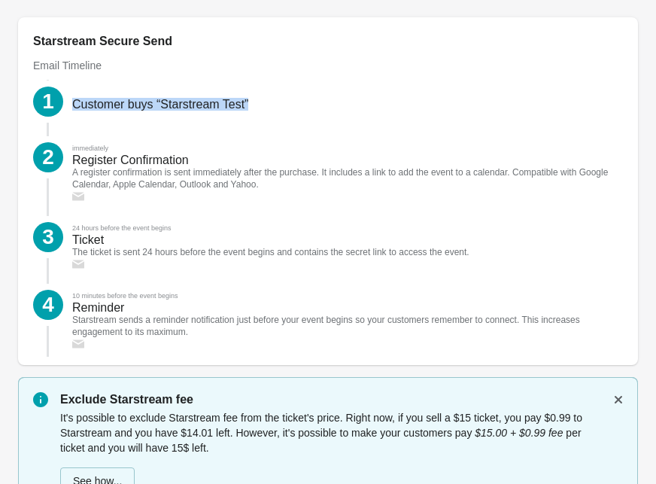
drag, startPoint x: 72, startPoint y: 106, endPoint x: 292, endPoint y: 111, distance: 219.9
click at [291, 111] on div "1 Customer buys “Starstream Test”" at bounding box center [328, 95] width 590 height 56
click at [251, 154] on div "immediately Register Confirmation A register confirmation is sent immediately a…" at bounding box center [343, 169] width 560 height 66
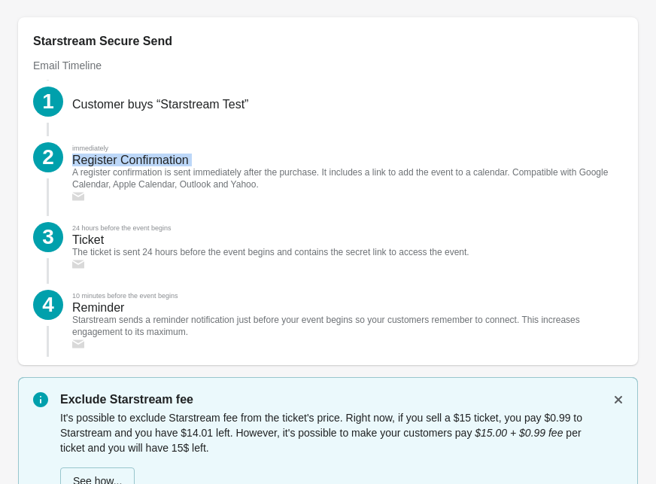
drag, startPoint x: 206, startPoint y: 163, endPoint x: 65, endPoint y: 160, distance: 140.8
click at [65, 160] on div "immediately Register Confirmation A register confirmation is sent immediately a…" at bounding box center [343, 169] width 560 height 66
drag, startPoint x: 312, startPoint y: 189, endPoint x: 63, endPoint y: 170, distance: 249.1
click at [63, 170] on div "immediately Register Confirmation A register confirmation is sent immediately a…" at bounding box center [343, 169] width 560 height 66
copy div "A register confirmation is sent immediately after the purchase. It includes a l…"
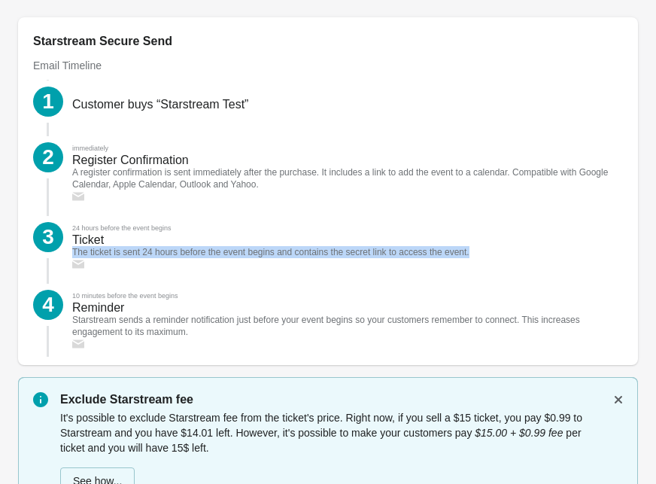
drag, startPoint x: 537, startPoint y: 247, endPoint x: 65, endPoint y: 255, distance: 472.1
click at [64, 255] on div "3 24 hours before the event begins Ticket The ticket is sent 24 hours before th…" at bounding box center [328, 237] width 590 height 68
copy div "The ticket is sent 24 hours before the event begins and contains the secret lin…"
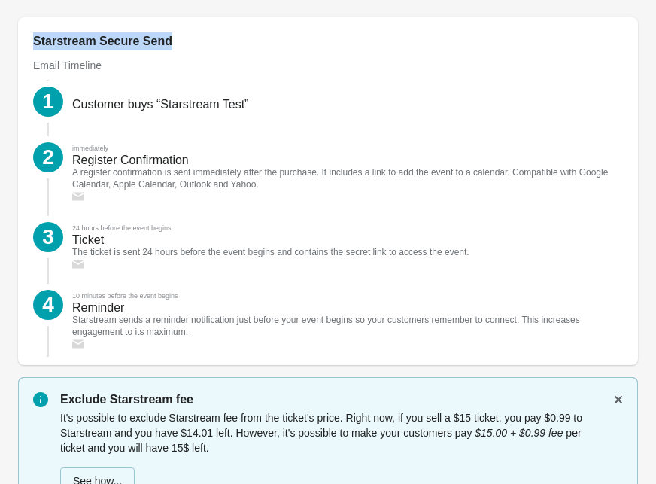
drag, startPoint x: 202, startPoint y: 45, endPoint x: 33, endPoint y: 46, distance: 168.6
click at [32, 46] on div "Starstream Secure Send Email Timeline 1 Customer buys “Starstream Test” 2 immed…" at bounding box center [328, 191] width 620 height 348
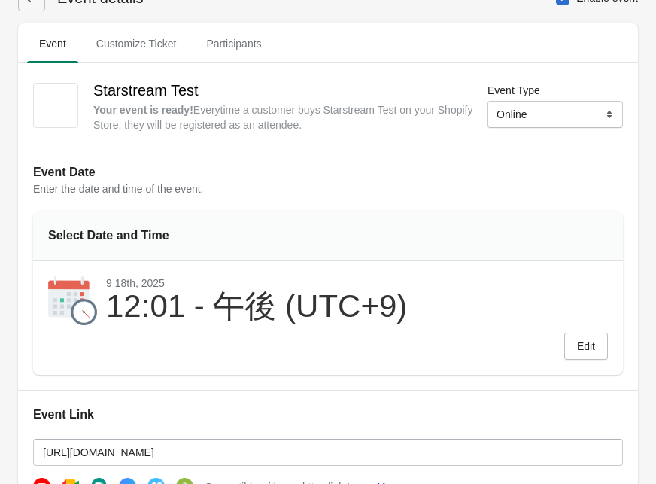
scroll to position [0, 0]
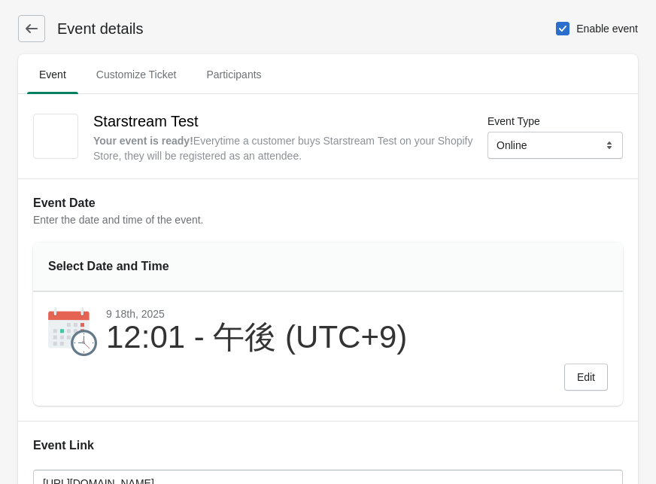
click at [46, 30] on h1 "Event details" at bounding box center [94, 28] width 99 height 21
click at [40, 30] on button at bounding box center [31, 28] width 27 height 27
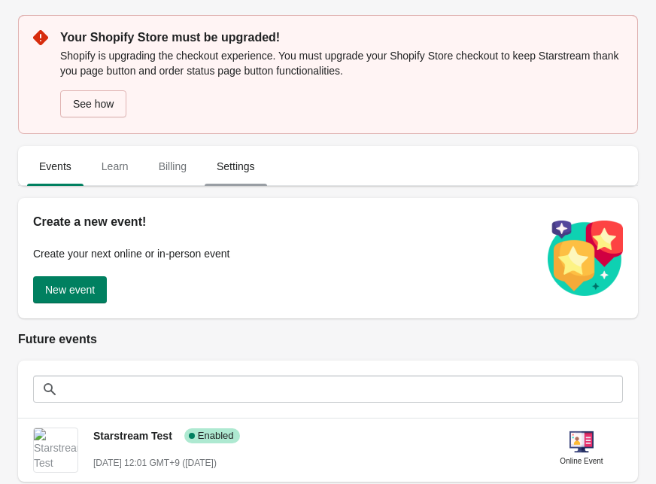
click at [232, 172] on span "Settings" at bounding box center [236, 166] width 62 height 27
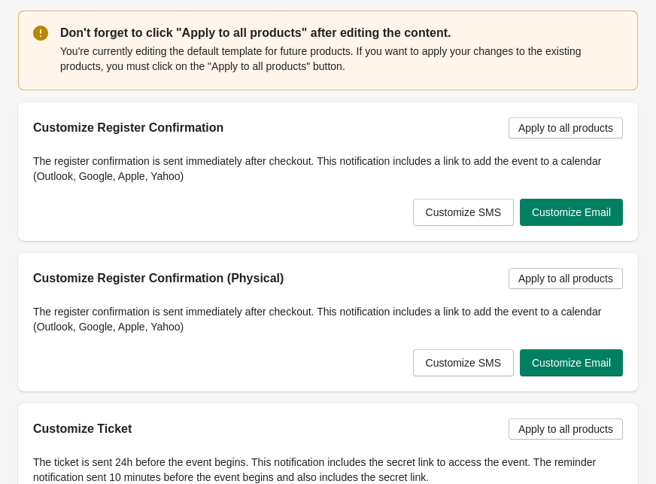
scroll to position [355, 0]
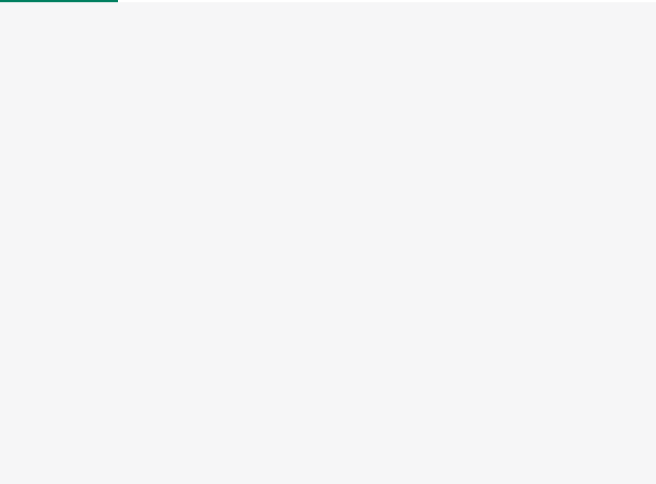
select select "US"
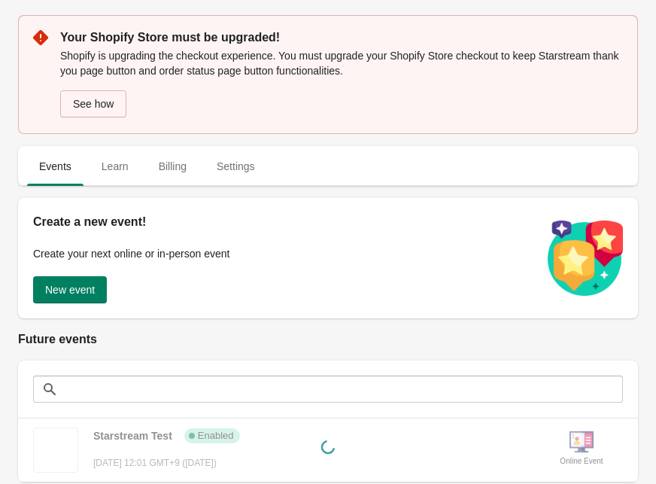
scroll to position [187, 0]
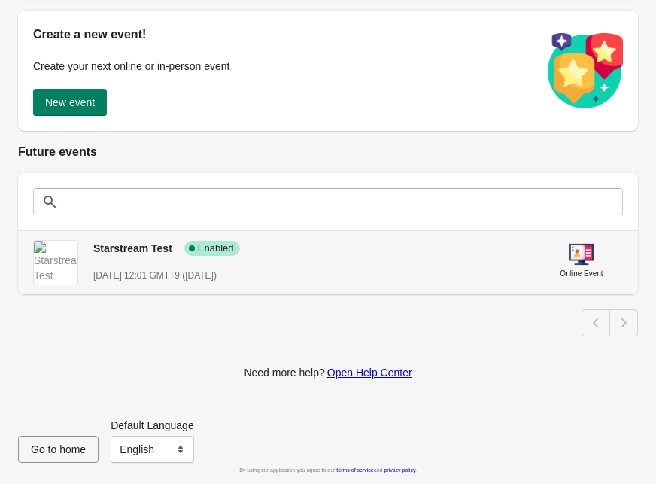
click at [217, 272] on span "September 18st, 2025 @ 12:01 GMT+9 (in 1 days)" at bounding box center [154, 275] width 123 height 11
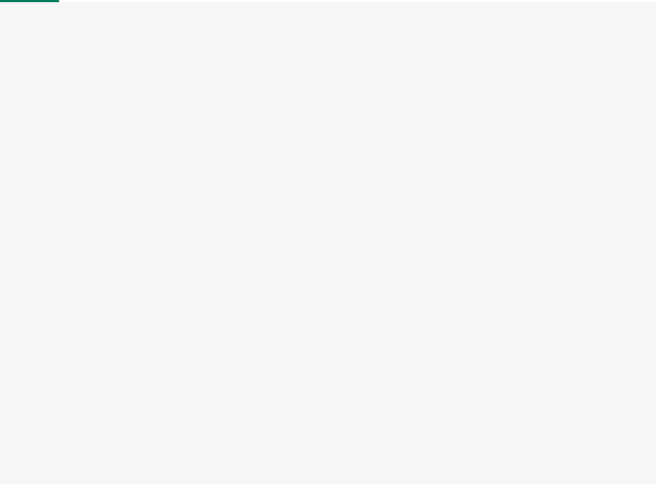
select select "US"
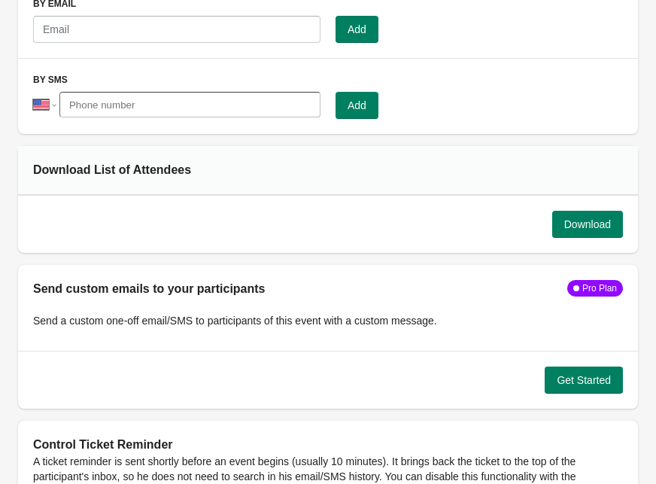
scroll to position [1244, 0]
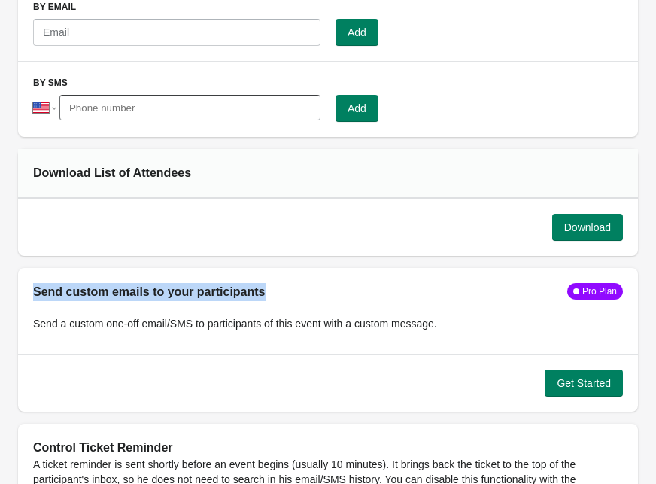
drag, startPoint x: 288, startPoint y: 292, endPoint x: 36, endPoint y: 290, distance: 252.2
click at [35, 290] on div "Send custom emails to your participants Pro Plan" at bounding box center [328, 292] width 590 height 18
copy h2 "Send custom emails to your participants"
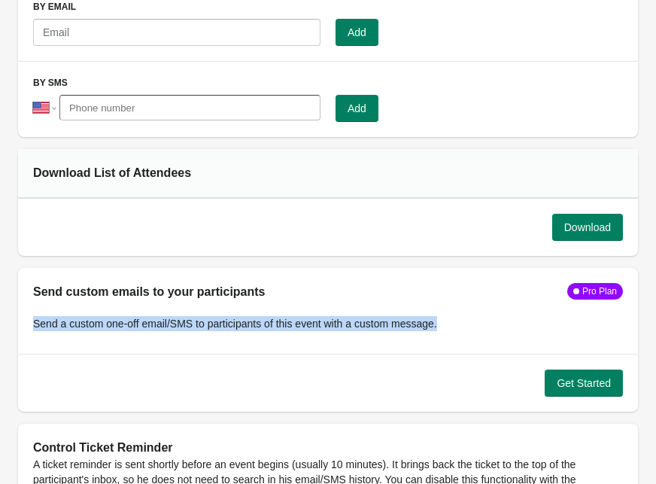
drag, startPoint x: 477, startPoint y: 325, endPoint x: 35, endPoint y: 329, distance: 441.2
click at [34, 329] on div "Send a custom one-off email/SMS to participants of this event with a custom mes…" at bounding box center [328, 320] width 590 height 38
copy div "Send a custom one-off email/SMS to participants of this event with a custom mes…"
click at [572, 379] on span "Get Started" at bounding box center [584, 383] width 54 height 12
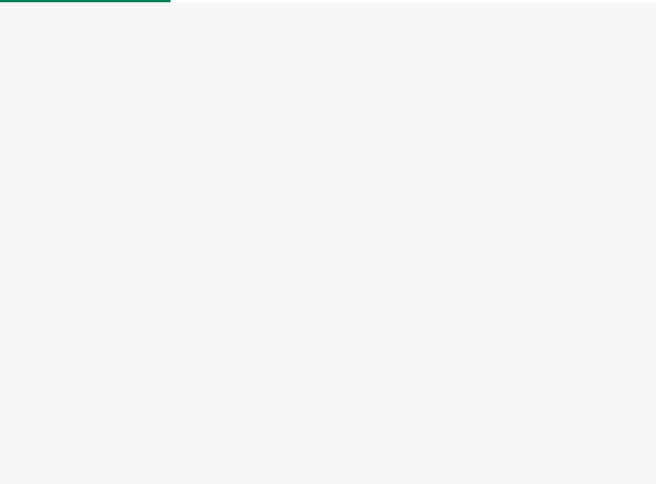
select select "US"
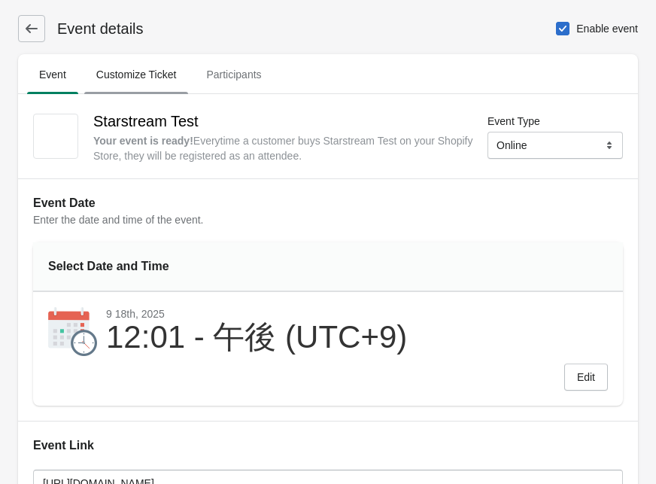
click at [166, 79] on span "Customize Ticket" at bounding box center [136, 74] width 105 height 27
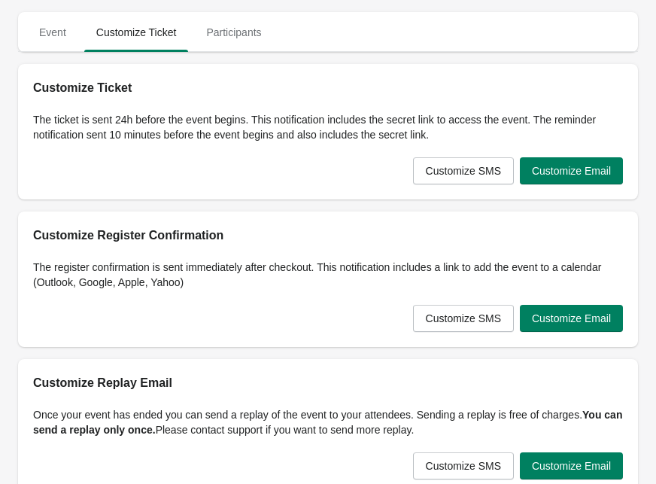
scroll to position [41, 0]
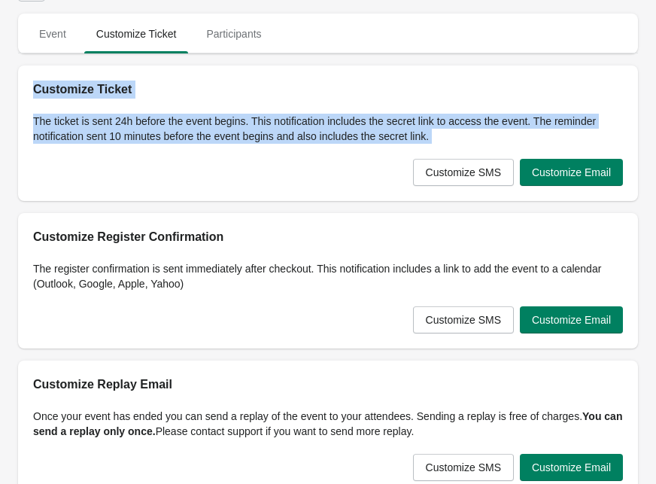
drag, startPoint x: 34, startPoint y: 93, endPoint x: 446, endPoint y: 150, distance: 416.4
click at [446, 150] on div "Customize Ticket The ticket is sent 24h before the event begins. This notificat…" at bounding box center [328, 133] width 620 height 136
copy div "Customize Ticket The ticket is sent 24h before the event begins. This notificat…"
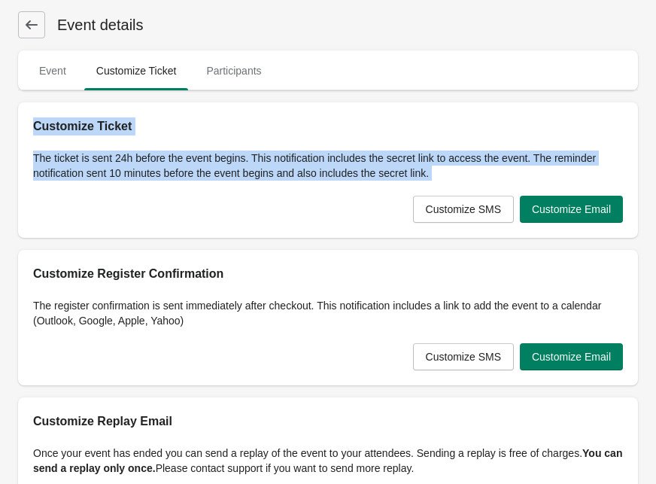
scroll to position [0, 0]
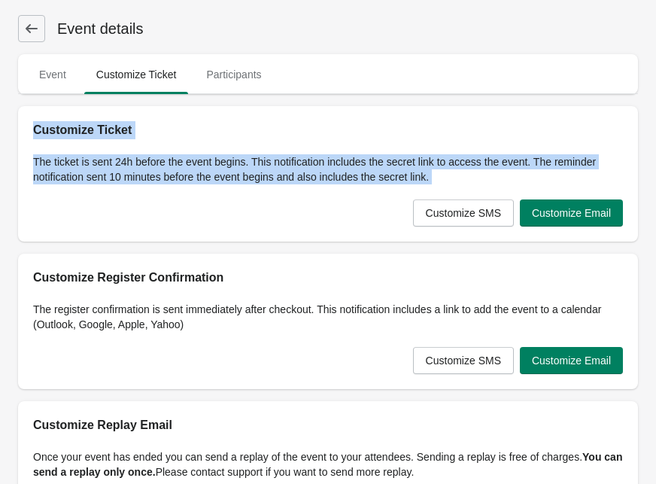
click at [23, 27] on button at bounding box center [31, 28] width 27 height 27
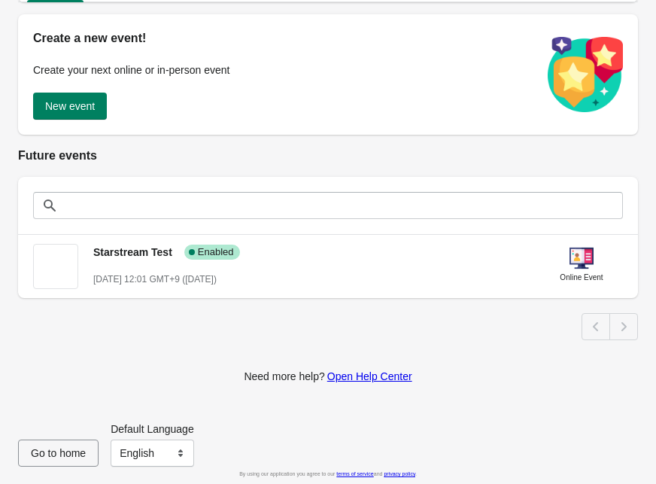
scroll to position [187, 0]
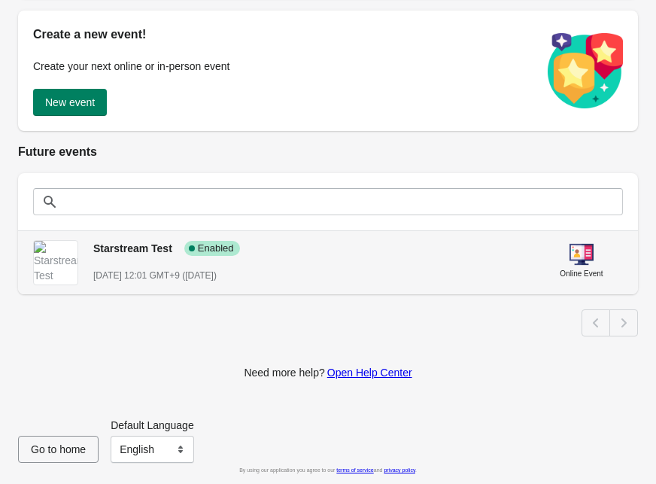
click at [143, 249] on span "Starstream Test" at bounding box center [132, 248] width 79 height 12
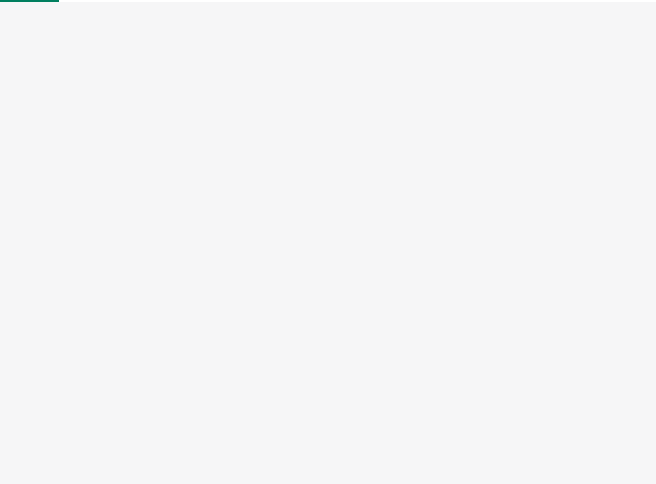
select select "US"
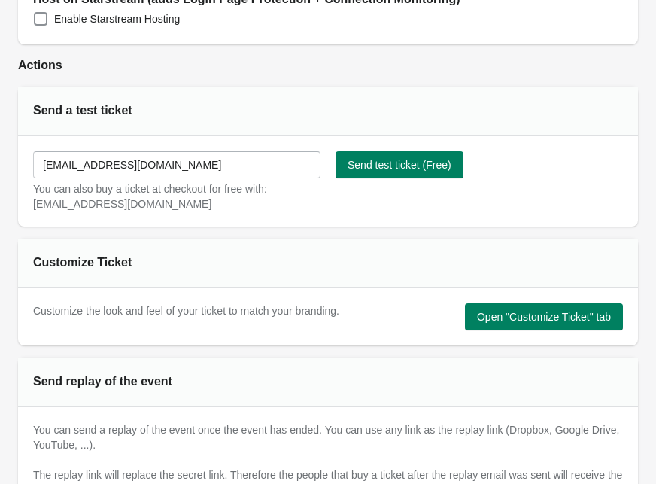
scroll to position [632, 0]
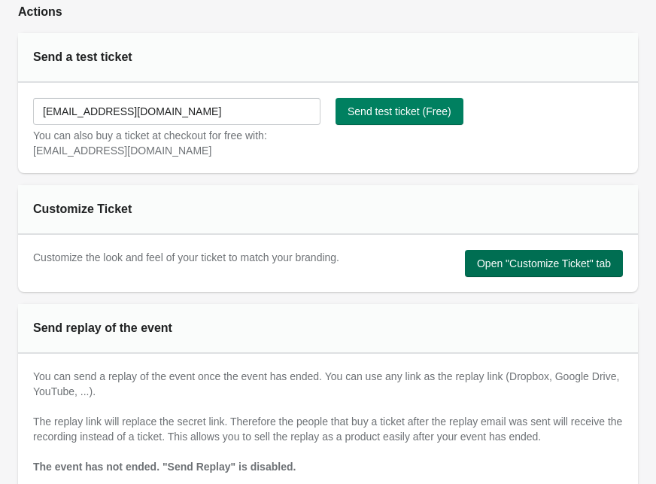
click at [465, 270] on button "Open "Customize Ticket" tab" at bounding box center [544, 263] width 158 height 27
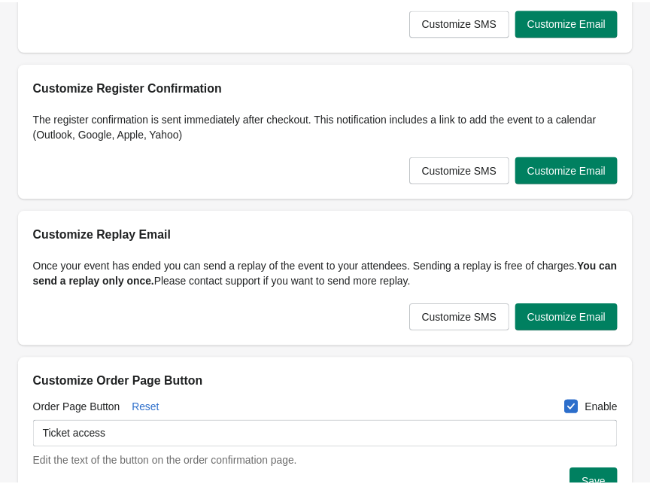
scroll to position [0, 0]
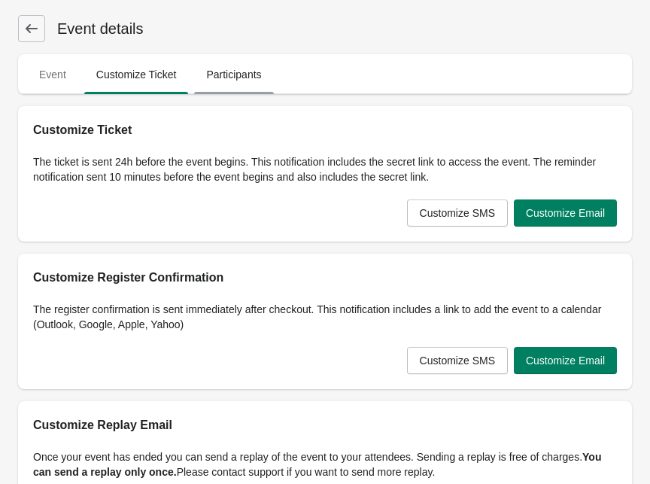
click at [208, 87] on span "Participants" at bounding box center [233, 74] width 79 height 27
select select "US"
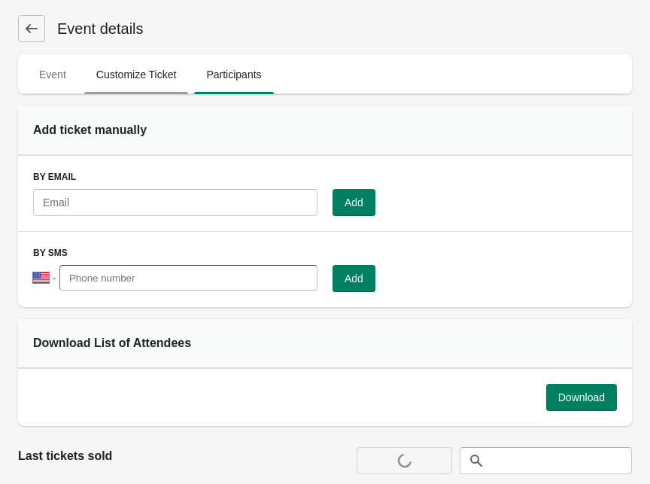
click at [154, 84] on span "Customize Ticket" at bounding box center [136, 74] width 105 height 27
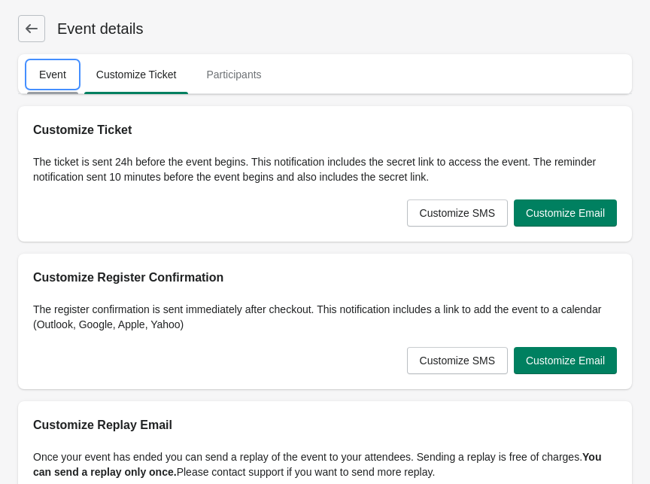
click at [78, 79] on button "Event" at bounding box center [52, 74] width 57 height 39
select select "US"
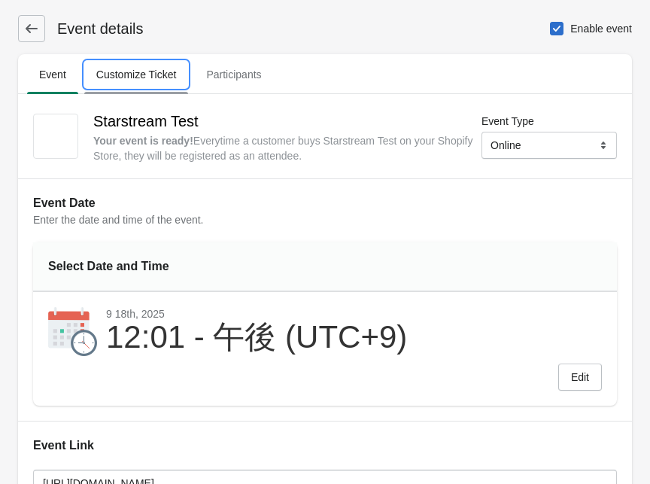
click at [127, 77] on span "Customize Ticket" at bounding box center [136, 74] width 105 height 27
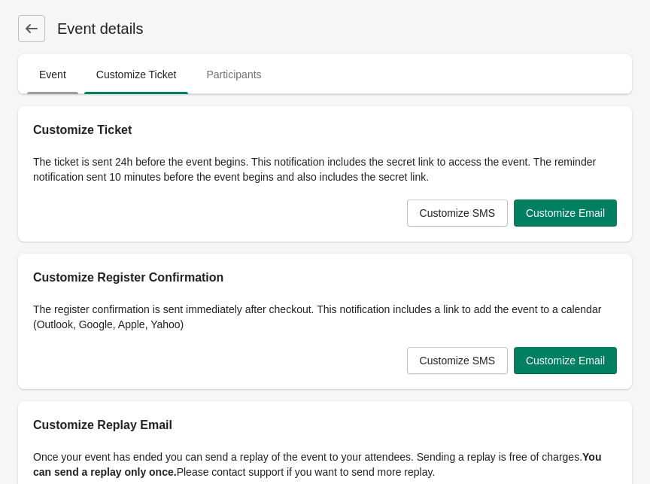
click at [50, 74] on span "Event" at bounding box center [52, 74] width 51 height 27
select select "US"
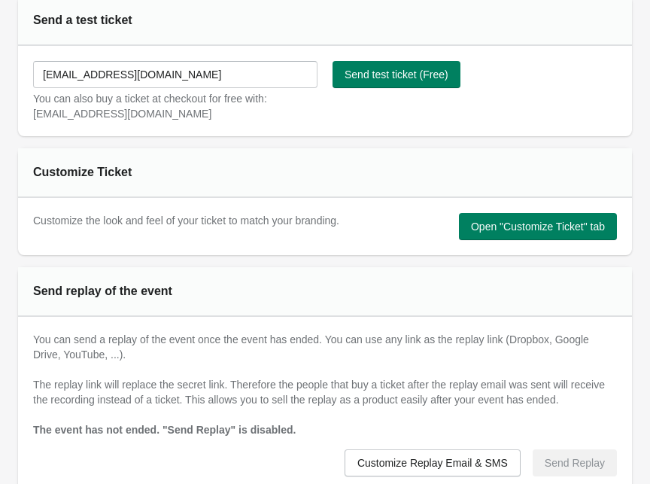
scroll to position [662, 0]
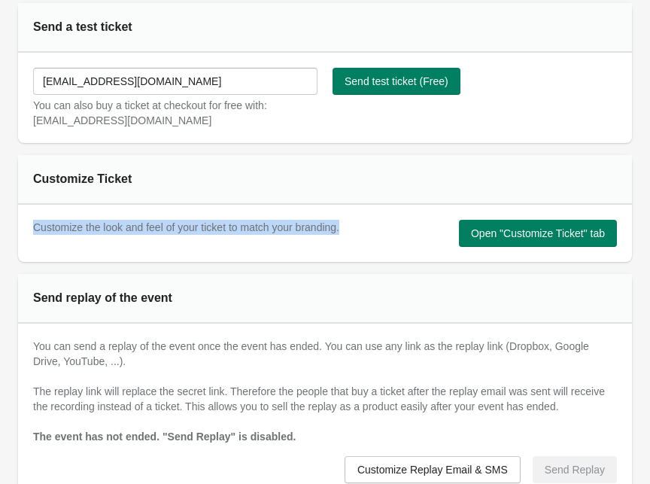
drag, startPoint x: 32, startPoint y: 226, endPoint x: 371, endPoint y: 242, distance: 339.1
click at [371, 242] on div "Customize the look and feel of your ticket to match your branding. Open "Custom…" at bounding box center [319, 227] width 596 height 39
copy span "Customize the look and feel of your ticket to match your branding."
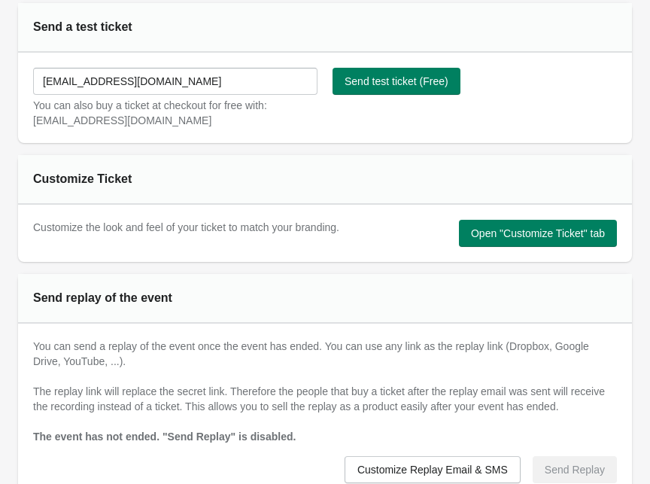
click at [431, 142] on div "Submit tanabe+test@q-co.jp You can also buy a ticket at checkout for free with:…" at bounding box center [325, 98] width 614 height 90
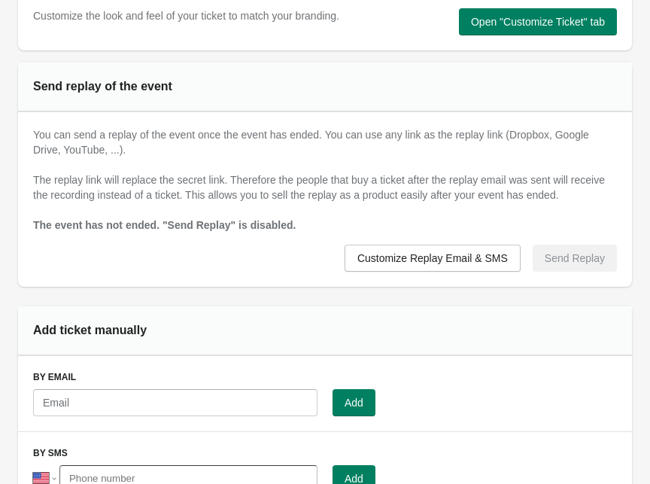
scroll to position [861, 0]
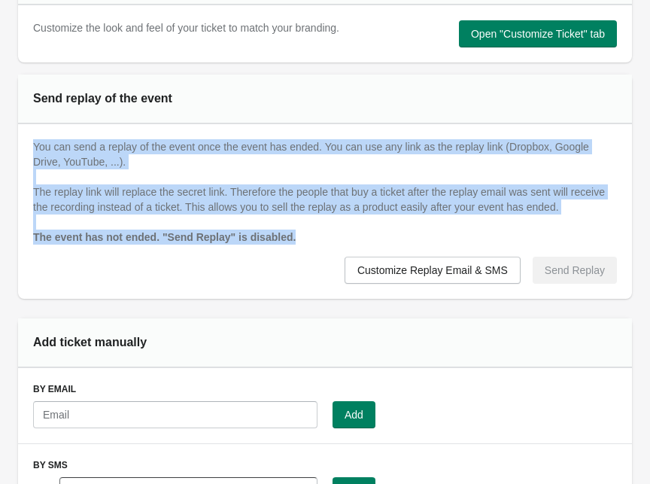
drag, startPoint x: 336, startPoint y: 257, endPoint x: 29, endPoint y: 151, distance: 324.7
click at [29, 151] on div "You can send a replay of the event once the event has ended. You can use any li…" at bounding box center [325, 211] width 614 height 175
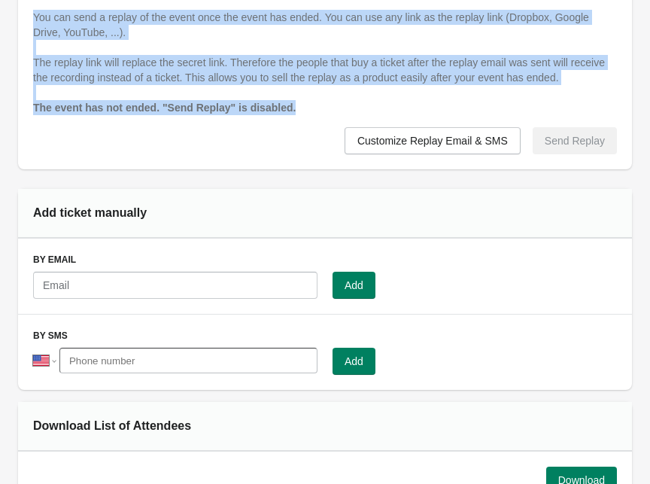
scroll to position [1020, 0]
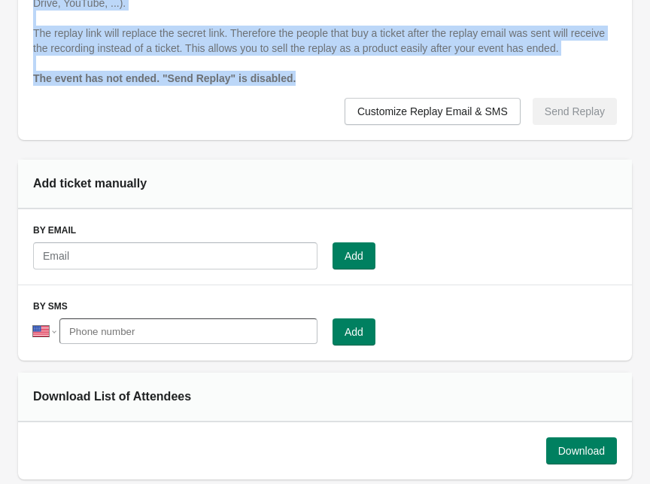
copy div "You can send a replay of the event once the event has ended. You can use any li…"
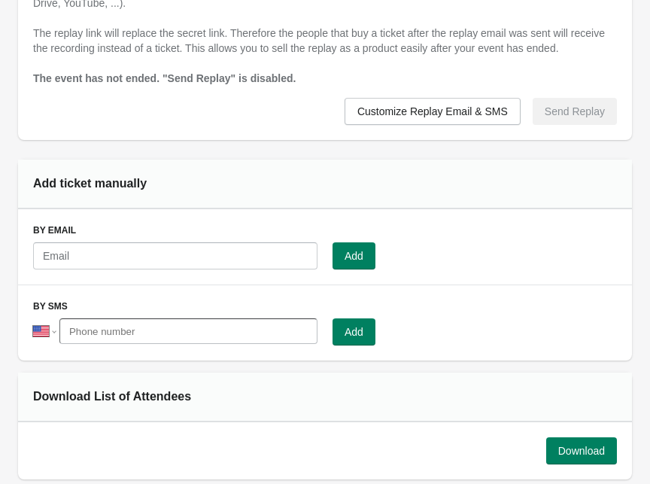
click at [294, 209] on div "Add ticket manually" at bounding box center [325, 185] width 614 height 50
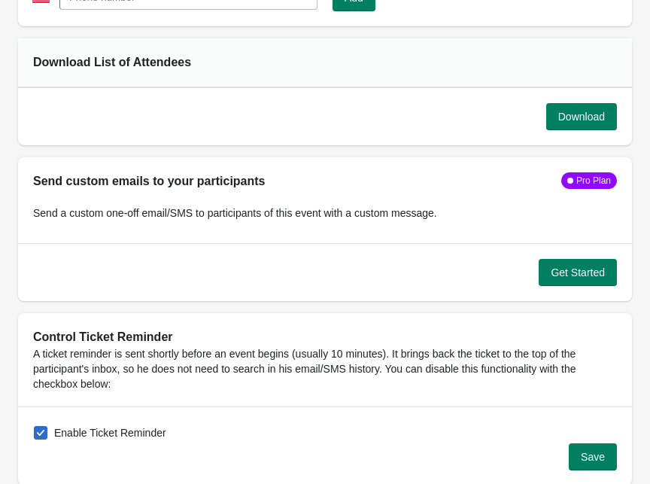
scroll to position [1365, 0]
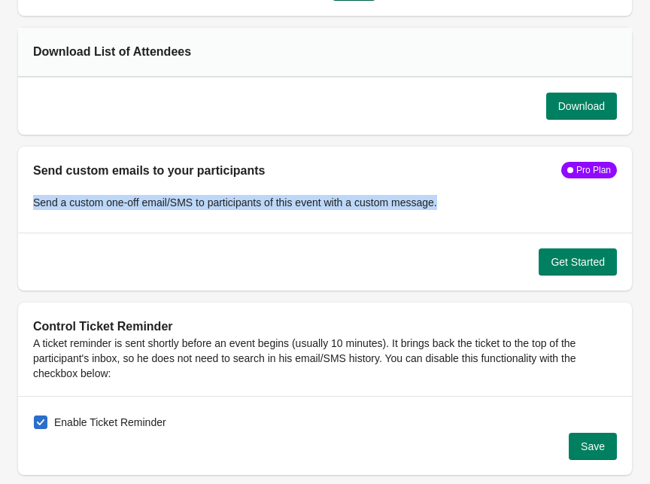
drag, startPoint x: 464, startPoint y: 223, endPoint x: 102, endPoint y: 203, distance: 363.4
click at [102, 203] on div "Send a custom one-off email/SMS to participants of this event with a custom mes…" at bounding box center [325, 199] width 584 height 38
click at [102, 233] on div "Send custom emails to your participants Pro Plan Send a custom one-off email/SM…" at bounding box center [325, 190] width 614 height 86
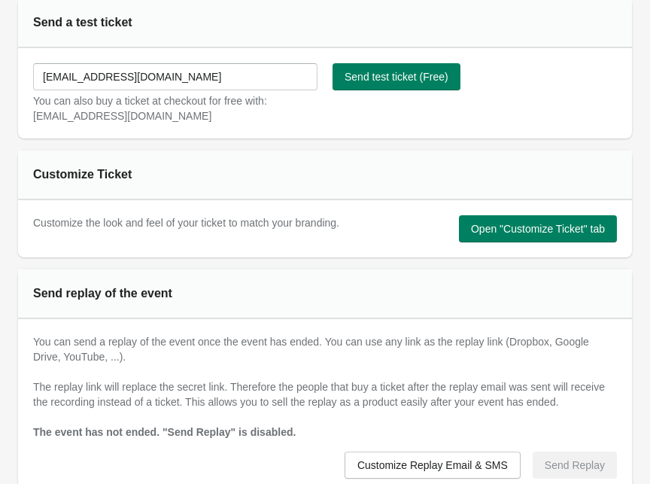
scroll to position [497, 0]
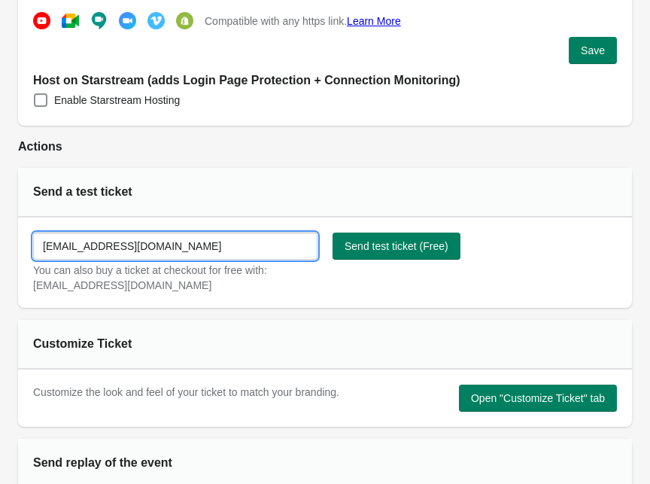
click at [262, 248] on input "tanabe+test@q-co.jp" at bounding box center [175, 246] width 285 height 27
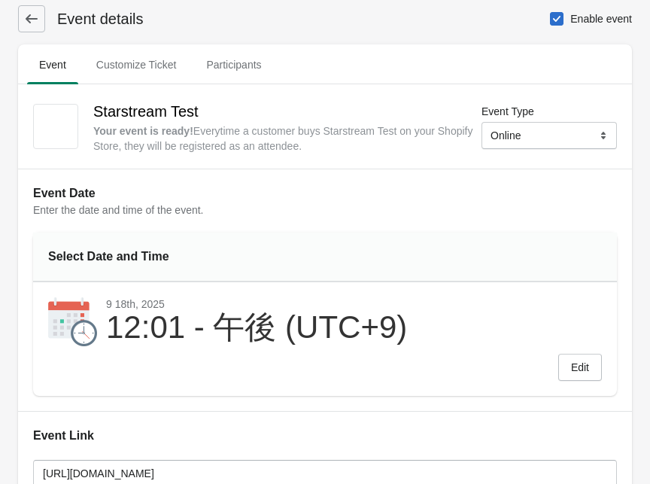
scroll to position [0, 0]
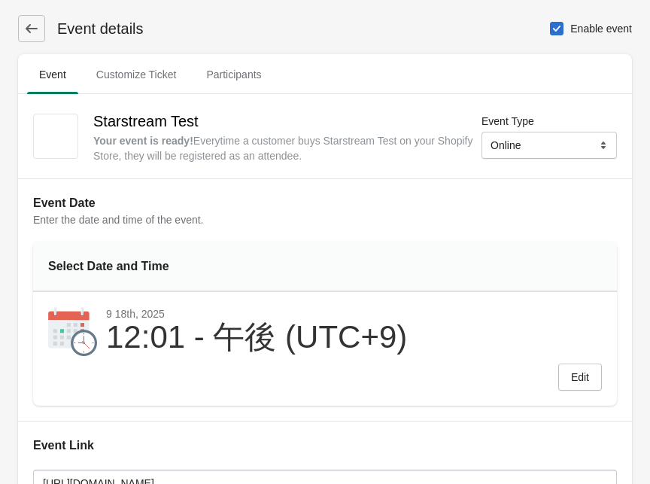
click at [38, 29] on icon at bounding box center [31, 28] width 15 height 15
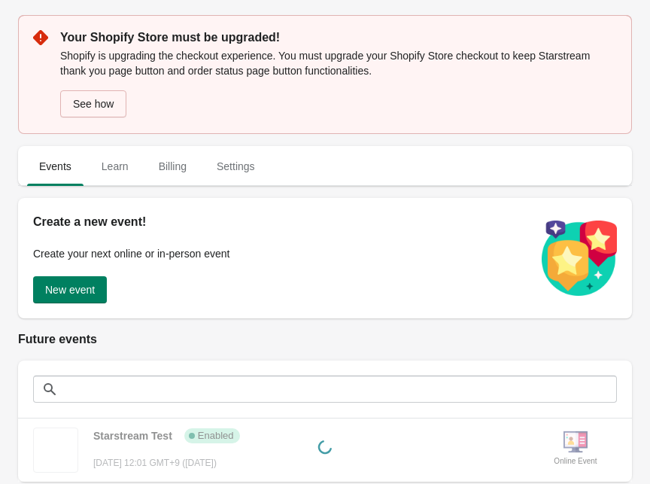
scroll to position [79, 0]
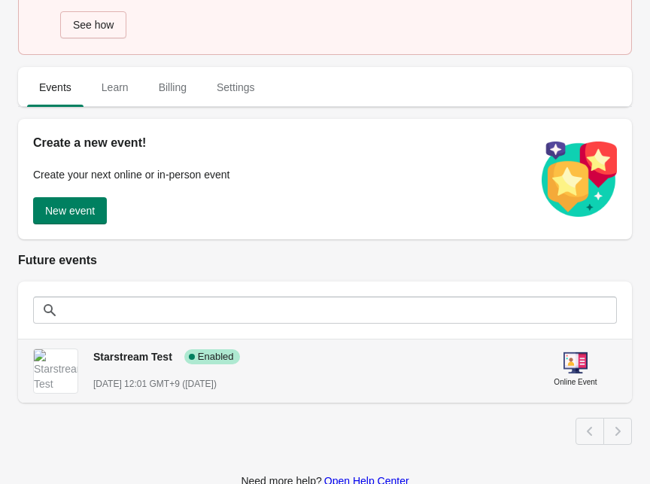
click at [119, 349] on h3 "Starstream Test" at bounding box center [132, 356] width 79 height 15
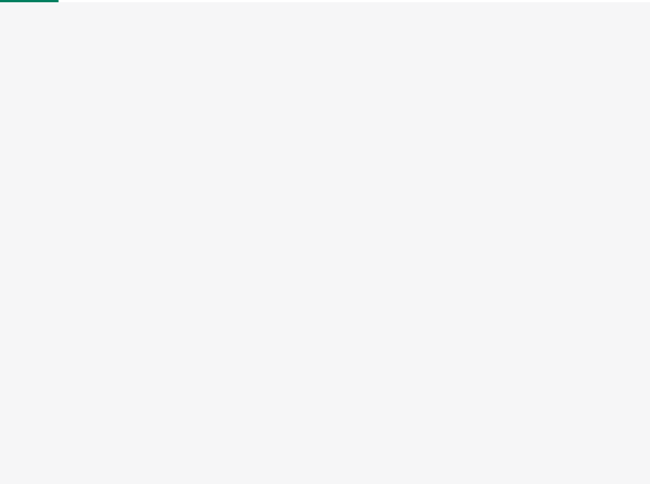
select select "US"
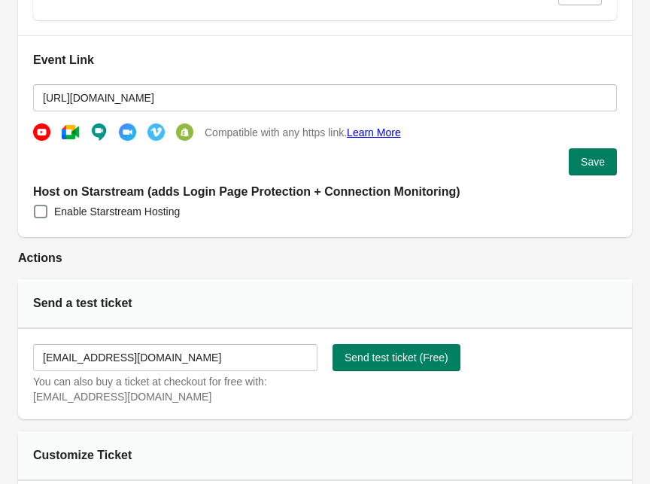
scroll to position [375, 0]
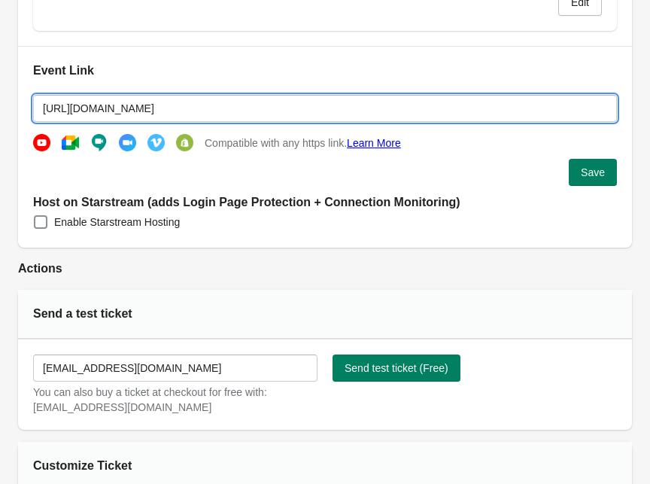
click at [297, 111] on input "https://www.youtube.com/watch?v=jfKfPfyJRdk" at bounding box center [325, 108] width 584 height 27
click at [465, 220] on div "Event Link Compatible with any https link. Learn More Save Host on Starstream (…" at bounding box center [325, 147] width 614 height 202
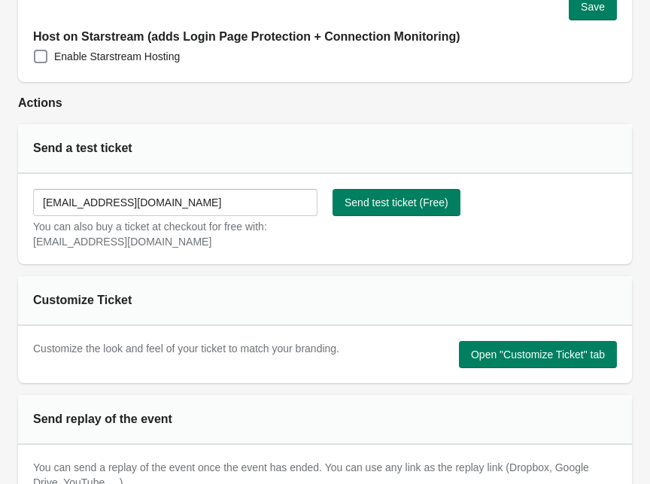
scroll to position [352, 0]
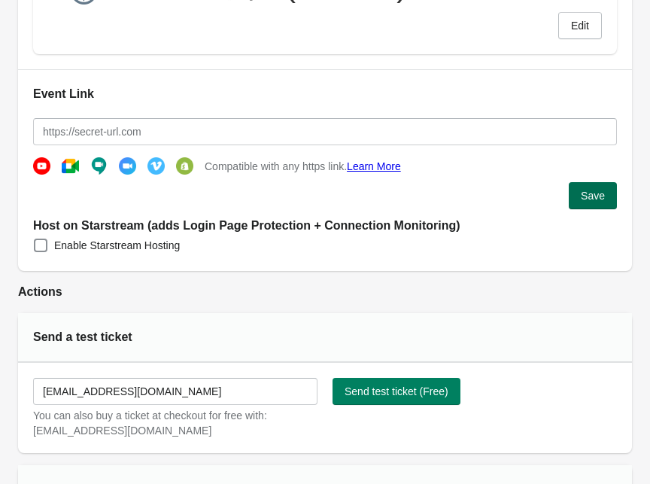
click at [587, 197] on span "Save" at bounding box center [593, 196] width 24 height 12
type input "https://"
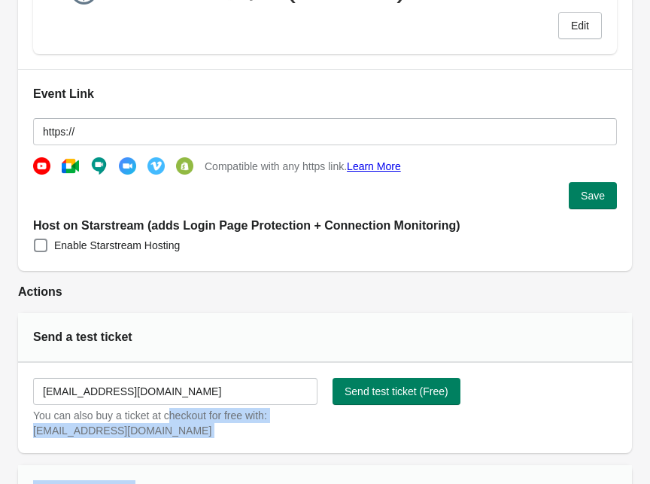
drag, startPoint x: 359, startPoint y: 447, endPoint x: 177, endPoint y: 421, distance: 184.1
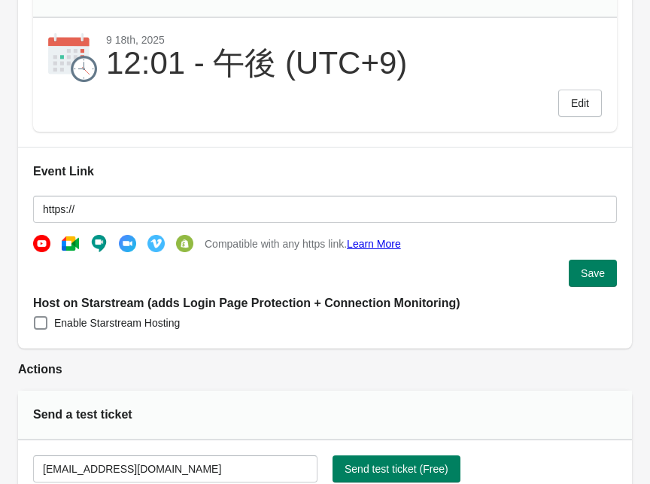
scroll to position [0, 0]
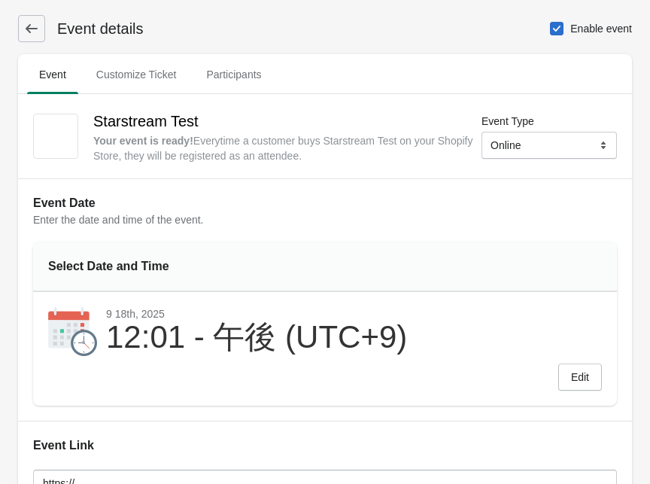
click at [44, 29] on div "Event details Enable event" at bounding box center [325, 28] width 614 height 27
click at [37, 32] on icon at bounding box center [31, 28] width 15 height 15
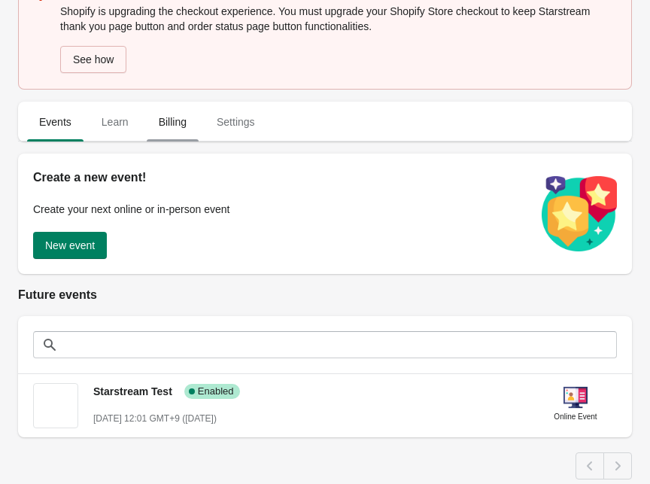
scroll to position [185, 0]
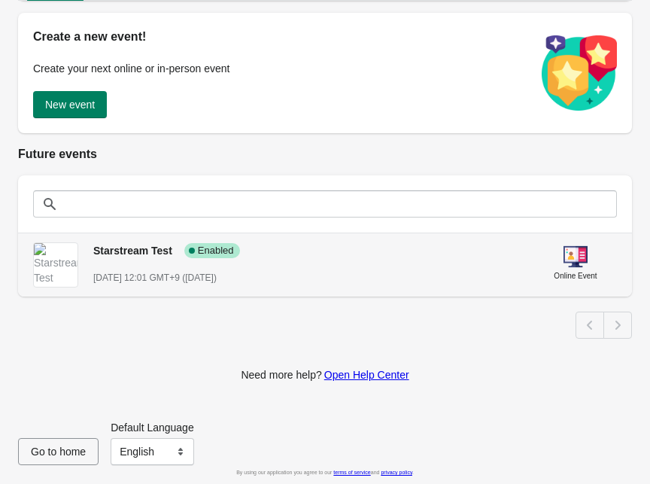
click at [234, 243] on span "Success Complete Enabled" at bounding box center [212, 250] width 56 height 15
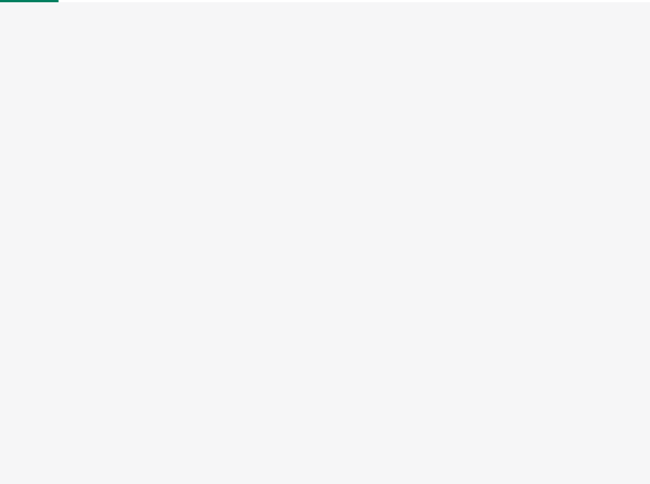
select select "US"
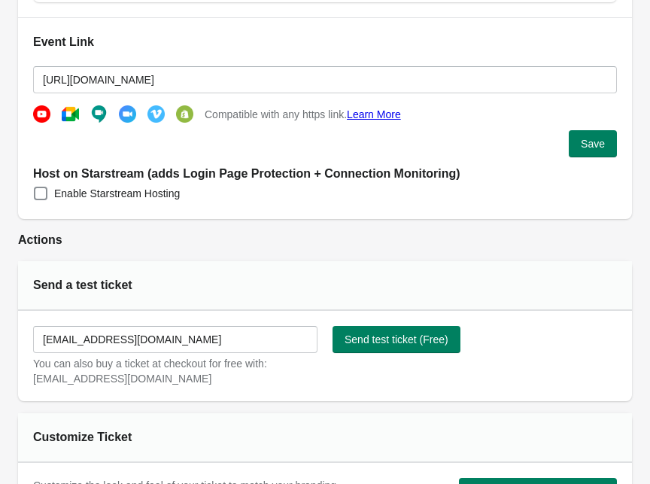
scroll to position [312, 0]
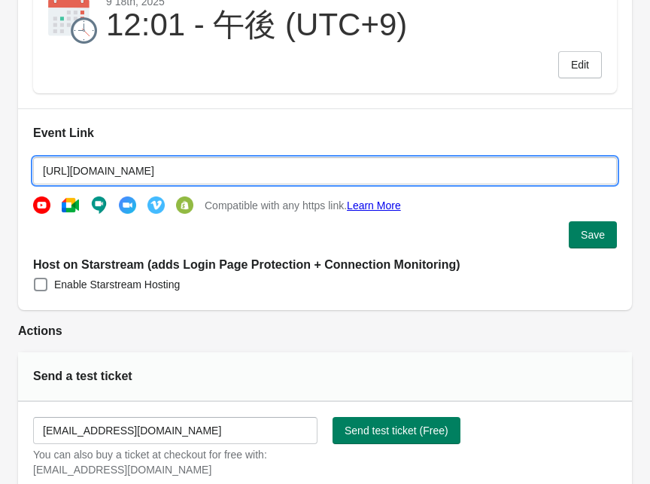
click at [394, 178] on input "https://www.youtube.com/watch?v=jfKfPfyJRdk" at bounding box center [325, 170] width 584 height 27
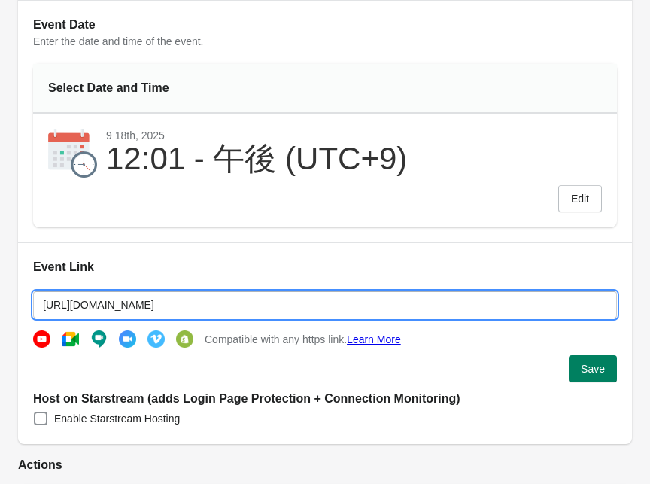
scroll to position [315, 0]
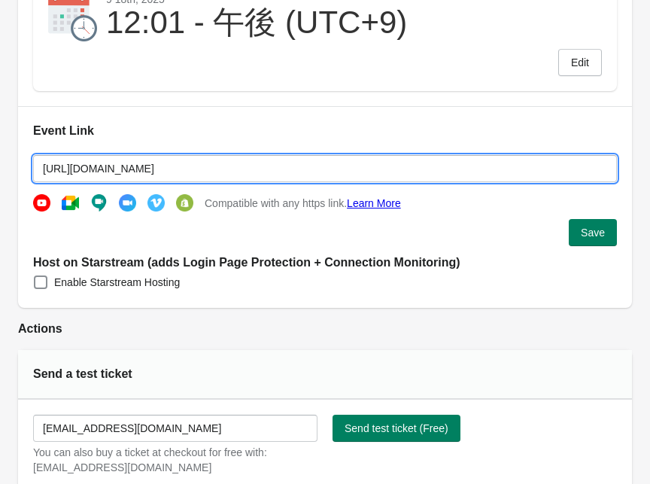
click at [193, 203] on div "Compatible with any https link. Learn More" at bounding box center [325, 196] width 584 height 29
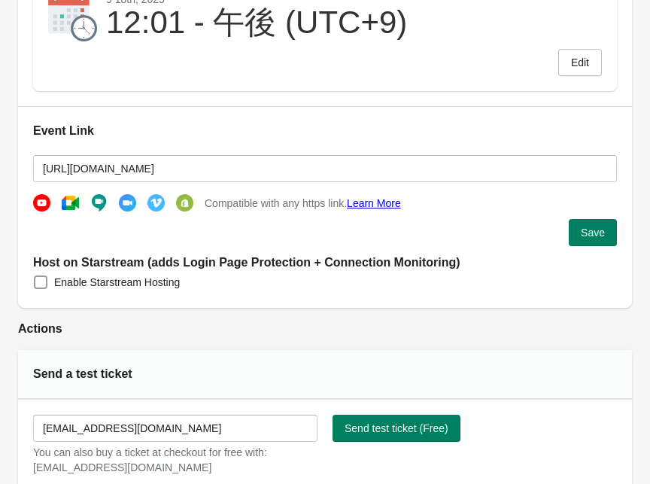
click at [124, 291] on label "Enable Starstream Hosting" at bounding box center [106, 282] width 147 height 21
click at [35, 276] on input "Enable Starstream Hosting" at bounding box center [34, 276] width 1 height 1
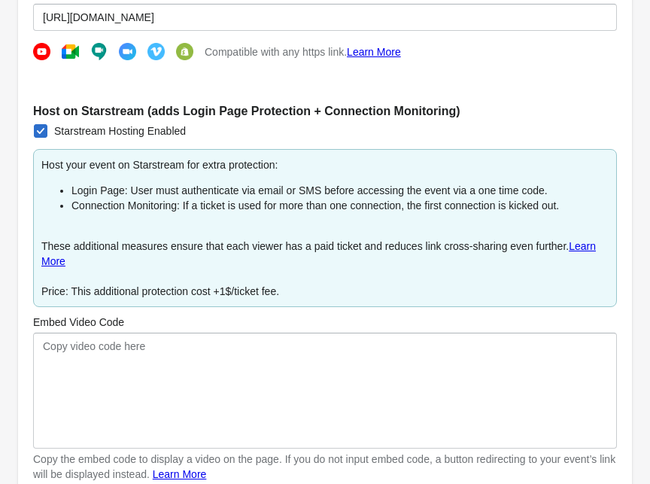
scroll to position [461, 0]
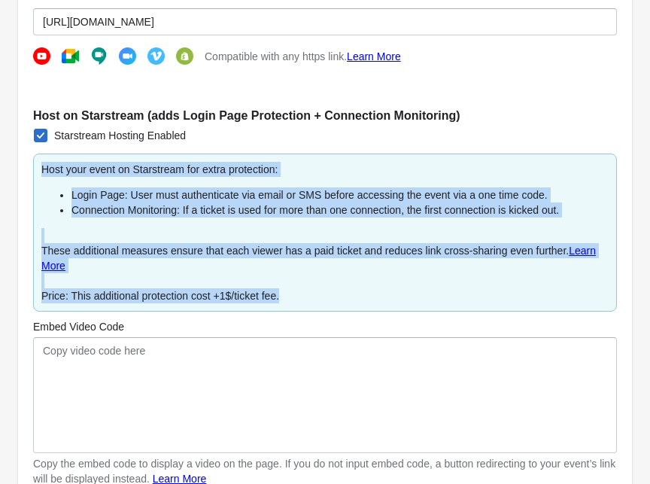
drag, startPoint x: 328, startPoint y: 294, endPoint x: 42, endPoint y: 169, distance: 312.2
click at [42, 169] on div "Host your event on Starstream for extra protection: Login Page: User must authe…" at bounding box center [325, 233] width 584 height 158
copy div "Host your event on Starstream for extra protection: Login Page: User must authe…"
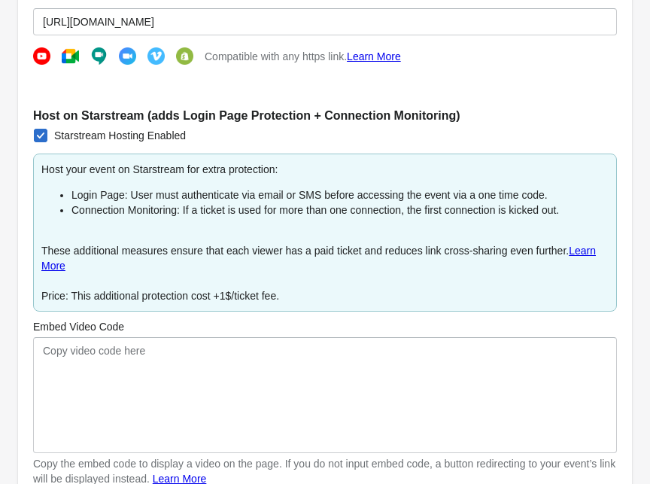
click at [47, 136] on span at bounding box center [41, 136] width 14 height 14
click at [35, 129] on input "Starstream Hosting Enabled" at bounding box center [34, 129] width 1 height 1
checkbox input "false"
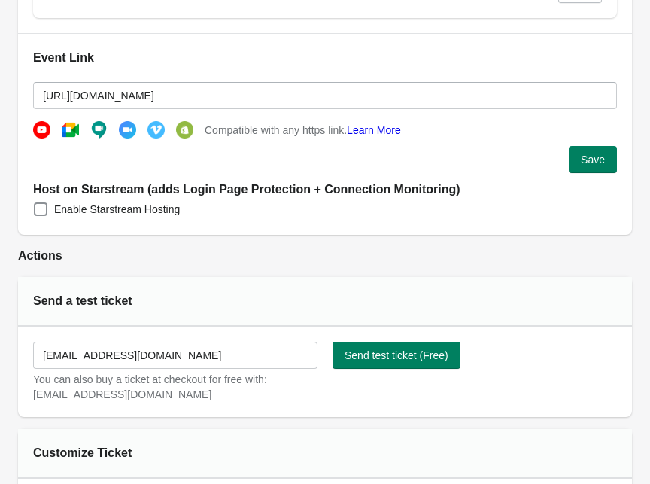
scroll to position [375, 0]
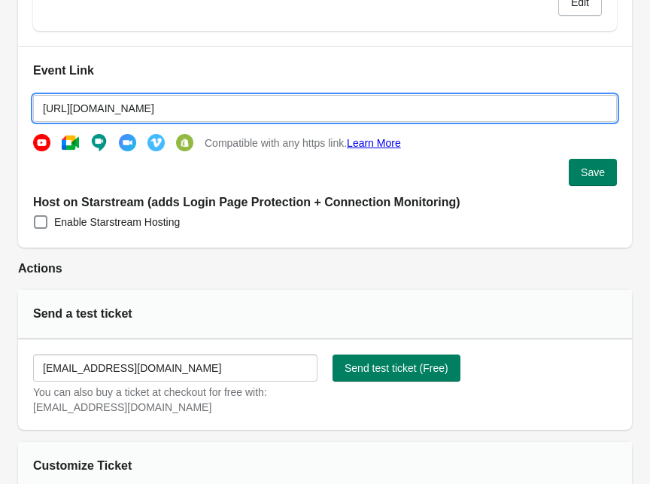
click at [291, 102] on input "https://www.youtube.com/watch?v=jfKfPfyJRdk" at bounding box center [325, 108] width 584 height 27
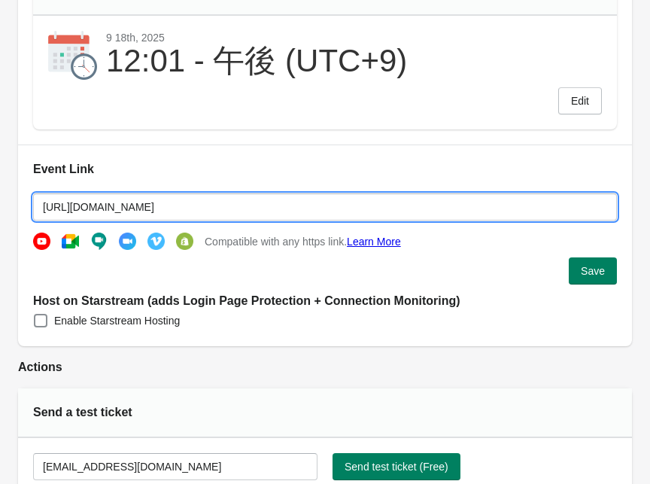
scroll to position [330, 0]
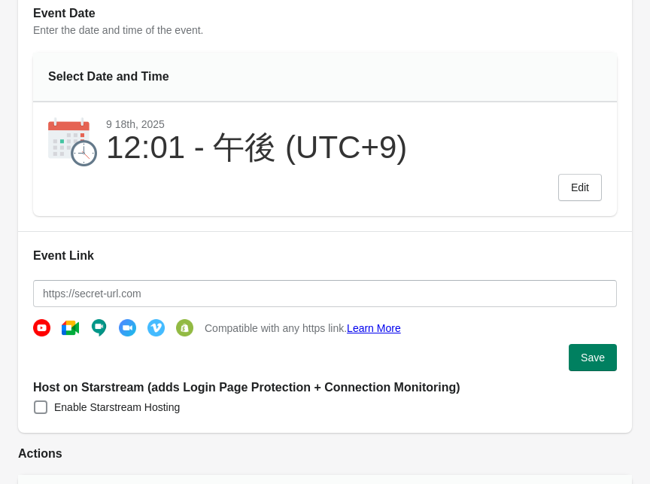
scroll to position [111, 0]
